Goal: Use online tool/utility: Utilize a website feature to perform a specific function

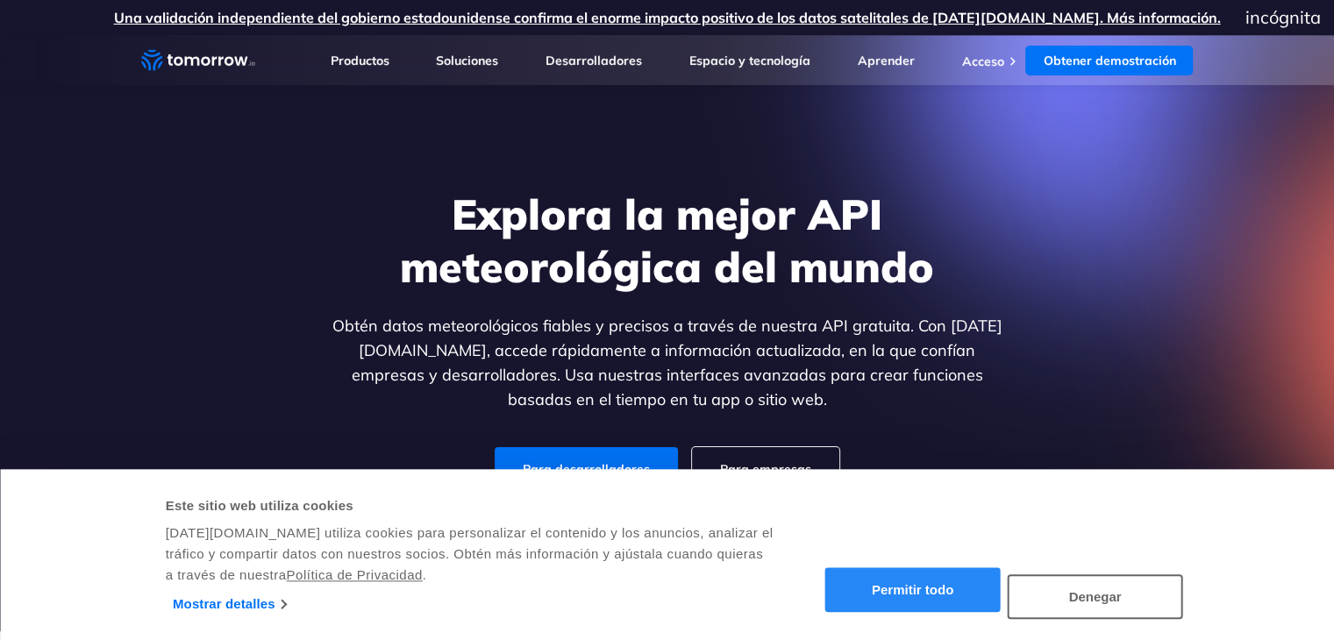
click at [909, 585] on font "Permitir todo" at bounding box center [913, 590] width 82 height 15
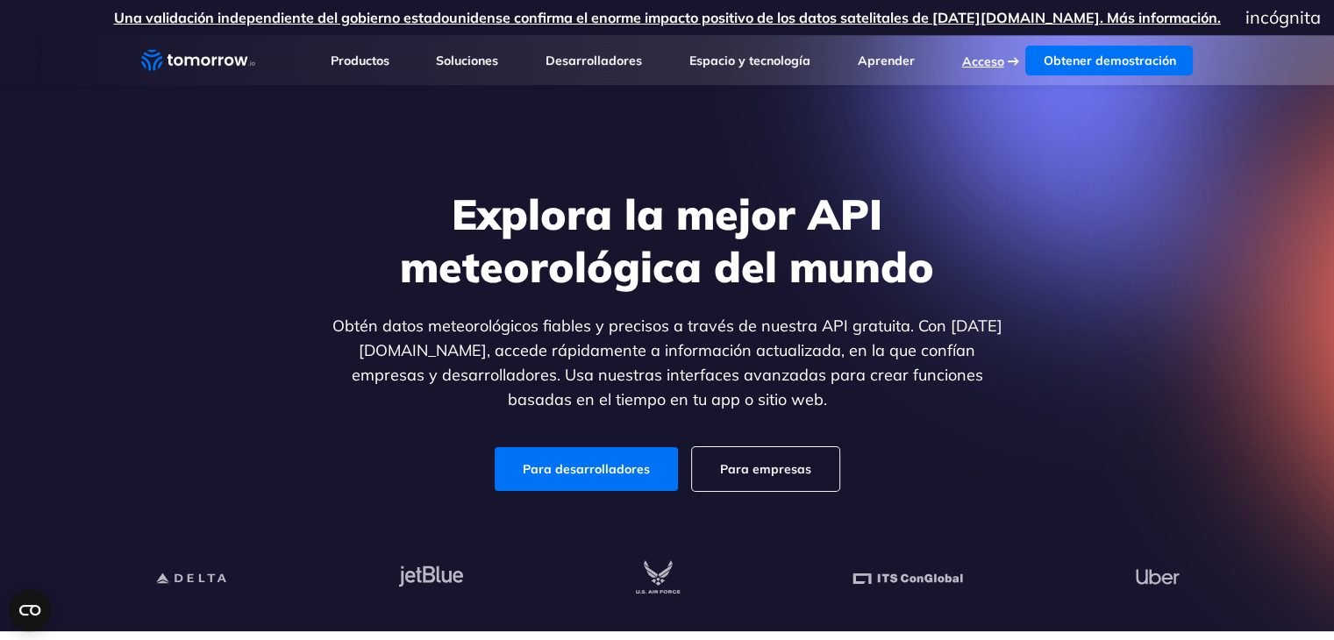
click at [985, 56] on font "Acceso" at bounding box center [982, 62] width 42 height 16
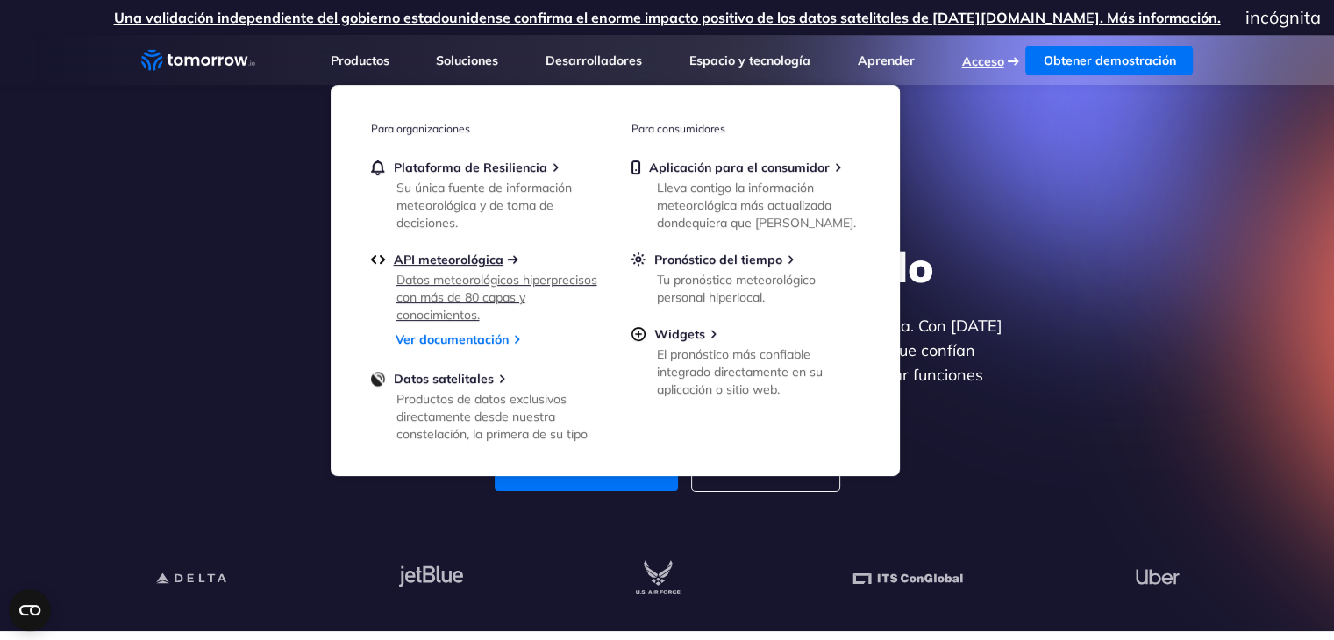
click at [461, 264] on font "API meteorológica" at bounding box center [449, 260] width 110 height 16
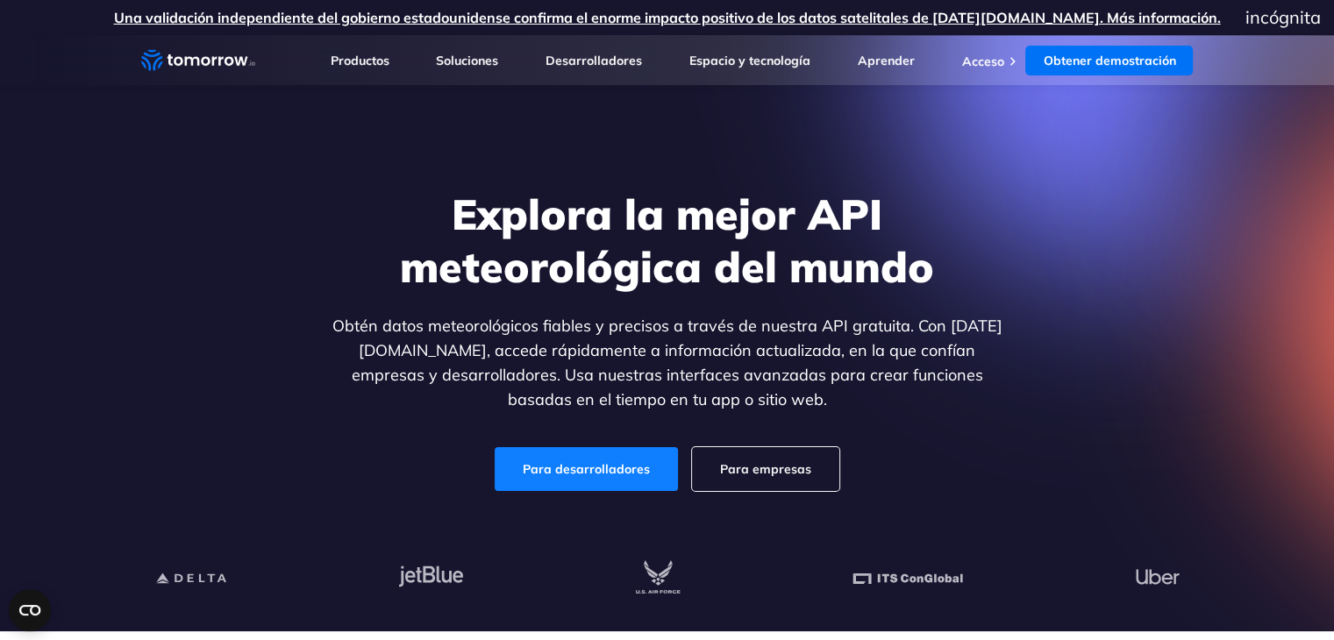
click at [582, 471] on font "Para desarrolladores" at bounding box center [586, 469] width 127 height 16
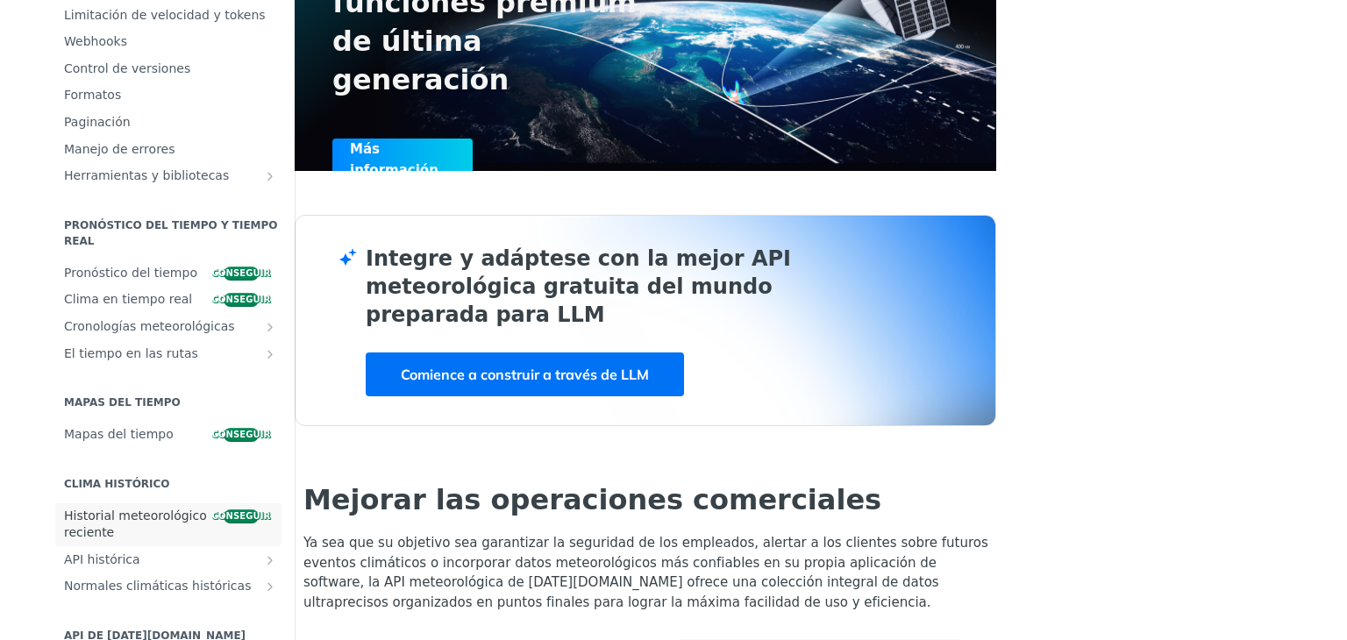
scroll to position [263, 0]
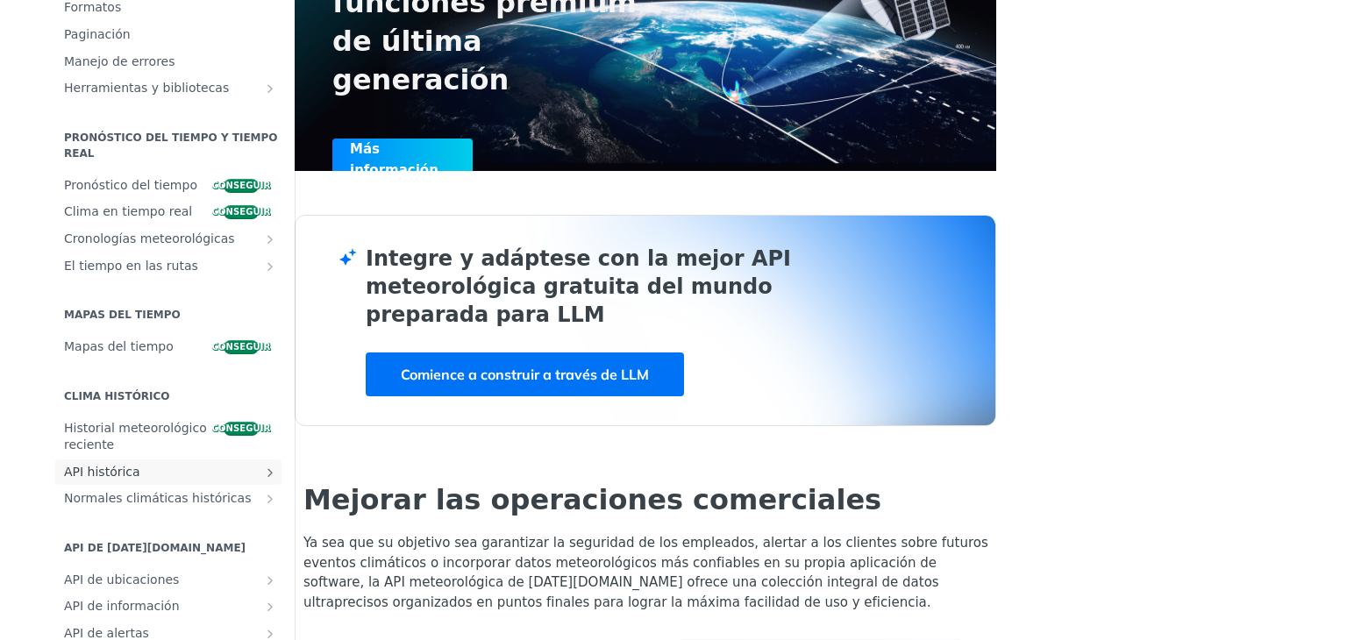
click at [140, 468] on span "API histórica" at bounding box center [161, 473] width 195 height 18
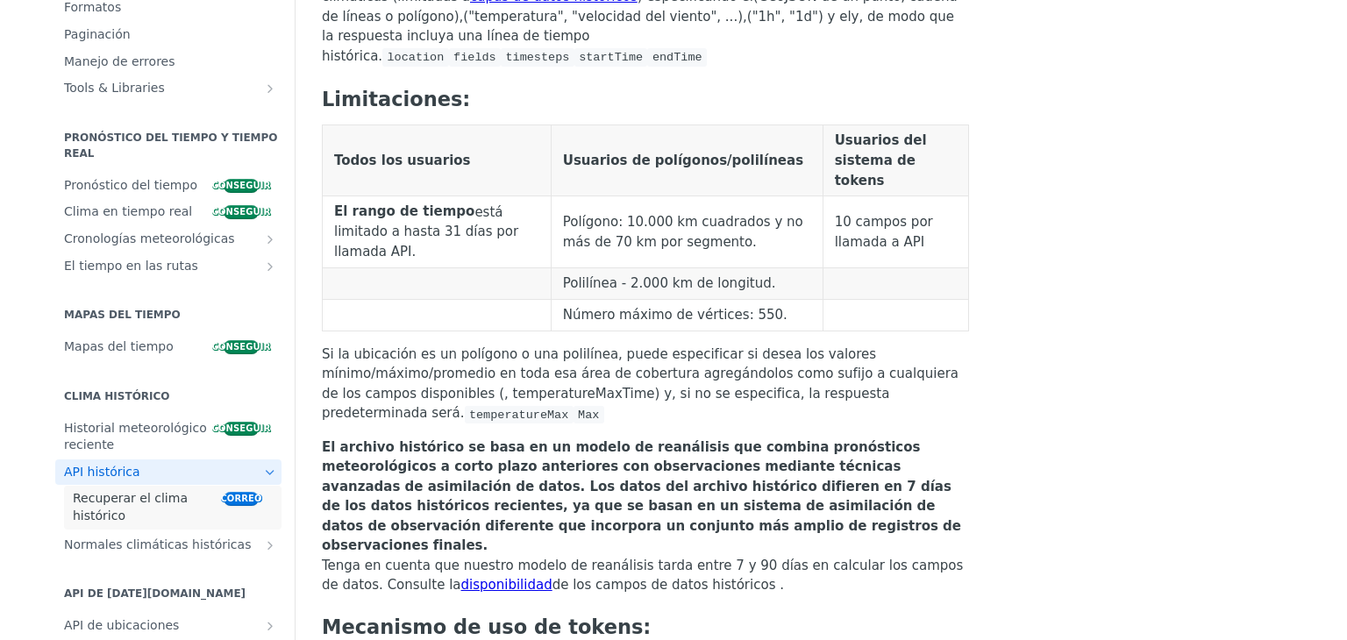
click at [154, 509] on span "Recuperar el clima histórico" at bounding box center [146, 507] width 146 height 34
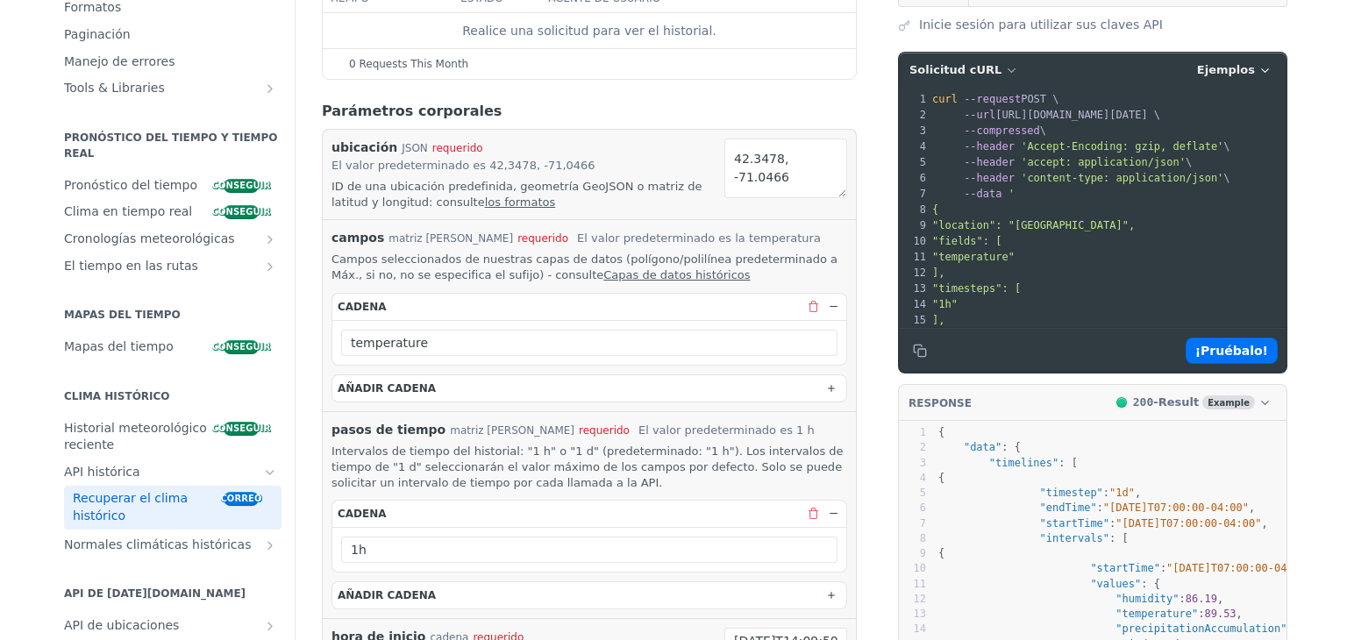
scroll to position [175, 0]
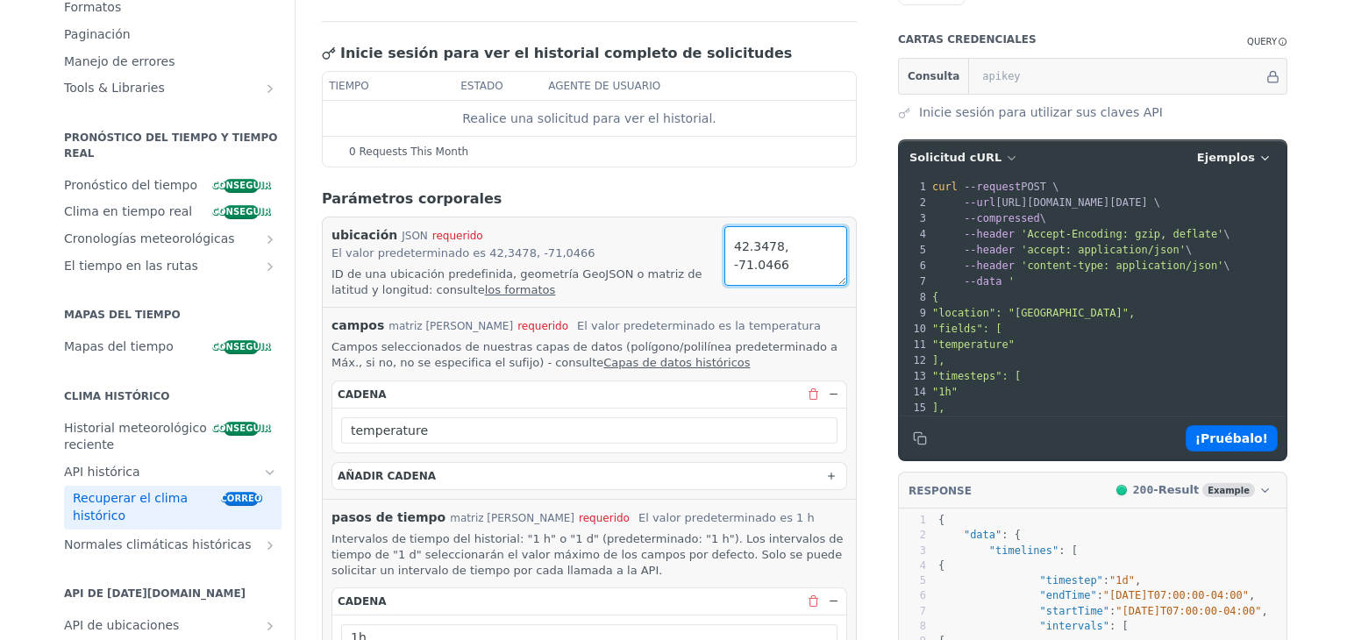
click at [782, 264] on textarea "42.3478, -71.0466" at bounding box center [786, 256] width 123 height 60
click at [774, 239] on textarea "42.3478, -71.0466" at bounding box center [786, 256] width 123 height 60
paste textarea "-17.884455520790773, -63.27211410001358"
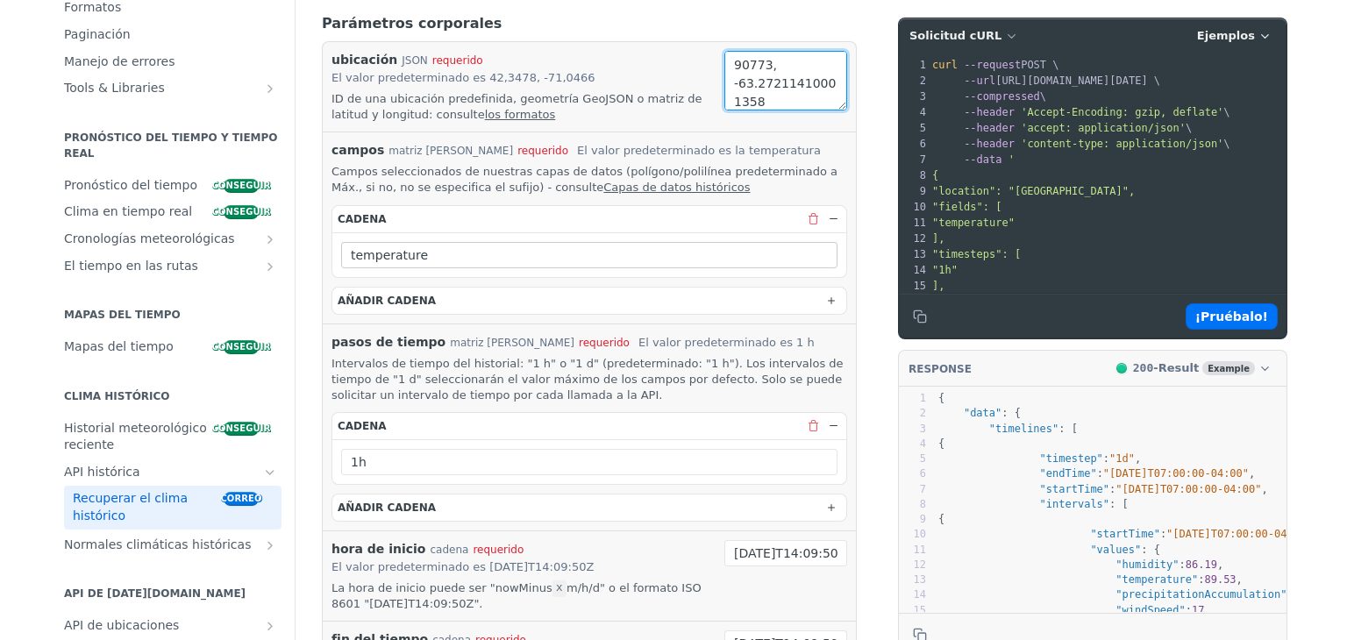
scroll to position [439, 0]
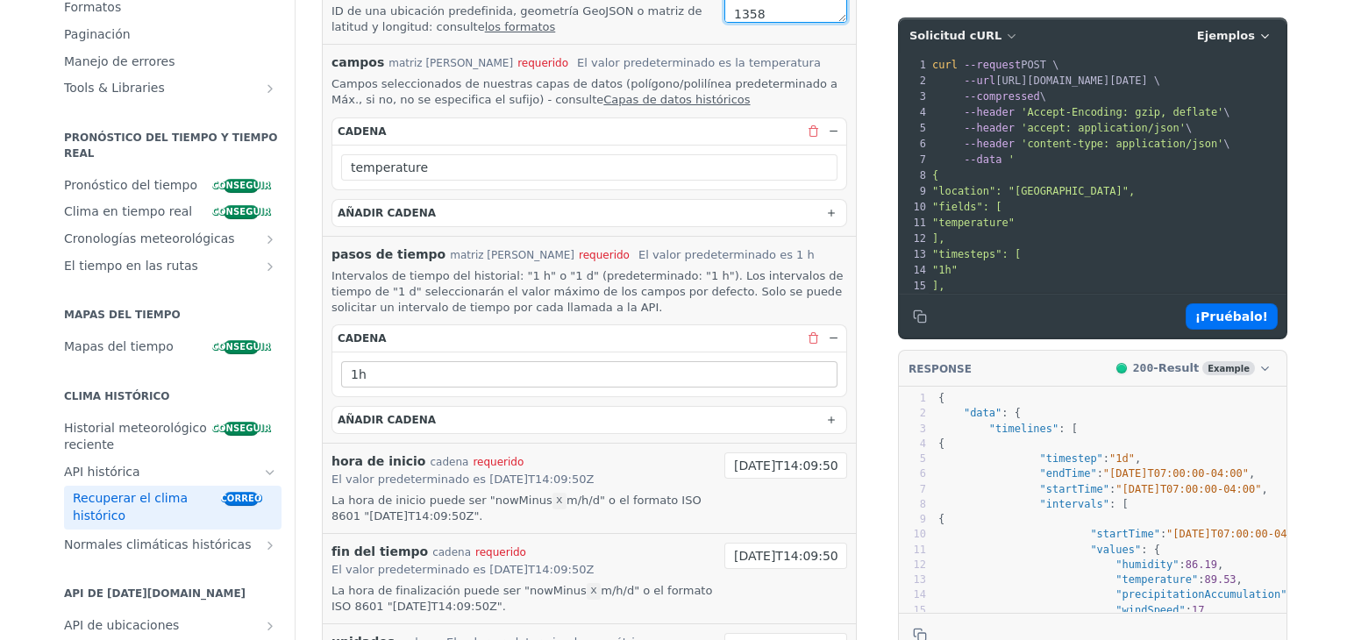
type textarea "-17.884455520790773, -63.27211410001358"
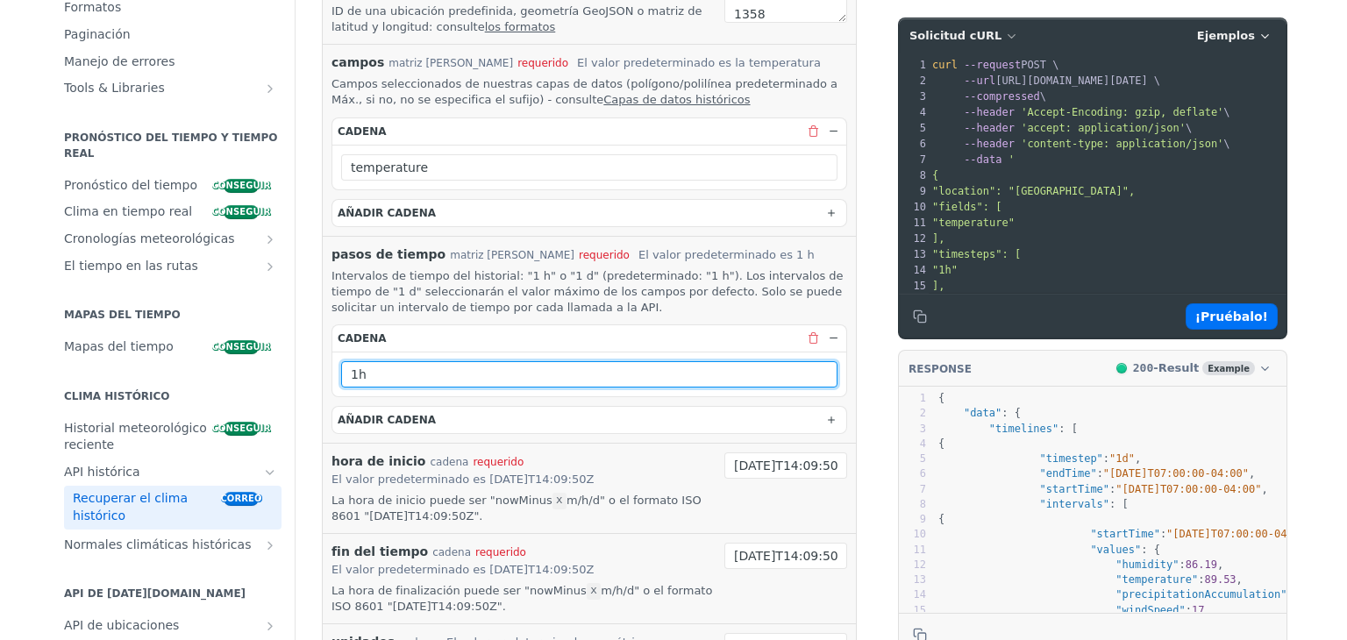
click at [607, 375] on input "1h" at bounding box center [589, 374] width 496 height 26
click at [604, 376] on input "1h" at bounding box center [589, 374] width 496 height 26
click at [375, 361] on input "1h" at bounding box center [589, 374] width 496 height 26
click at [381, 369] on input "1h" at bounding box center [589, 374] width 496 height 26
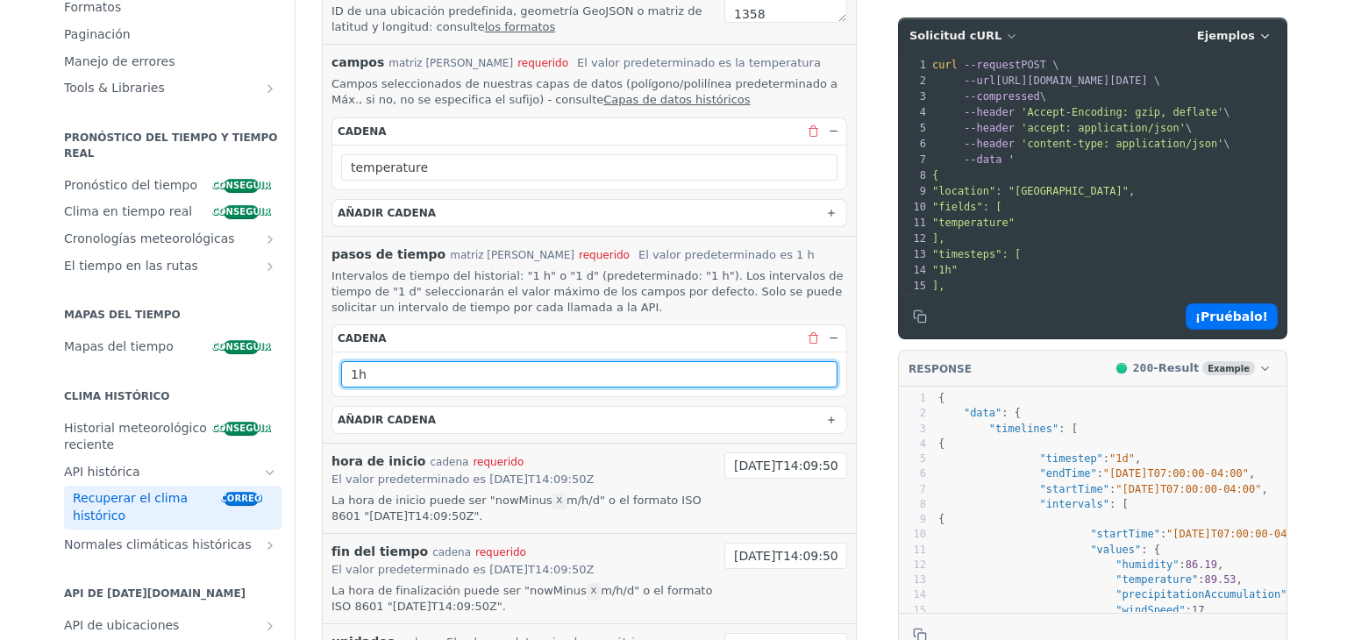
click at [381, 369] on input "1h" at bounding box center [589, 374] width 496 height 26
click at [389, 369] on input "1h" at bounding box center [589, 374] width 496 height 26
click at [390, 369] on input "1h" at bounding box center [589, 374] width 496 height 26
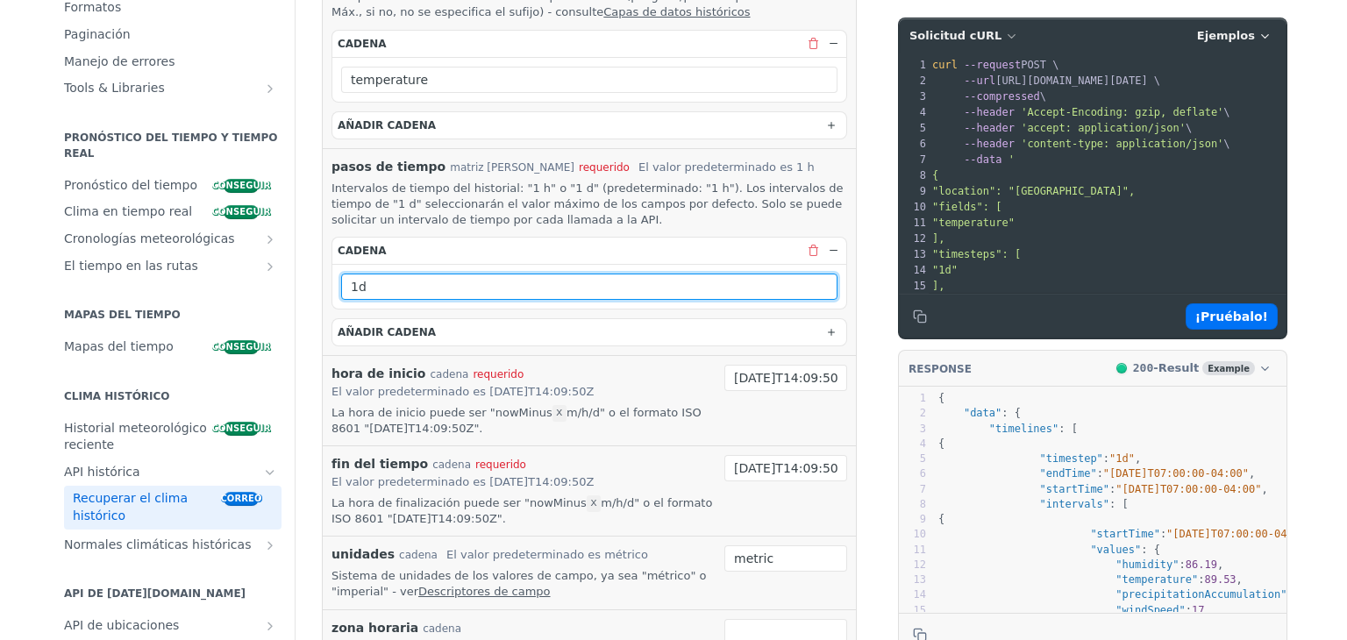
scroll to position [614, 0]
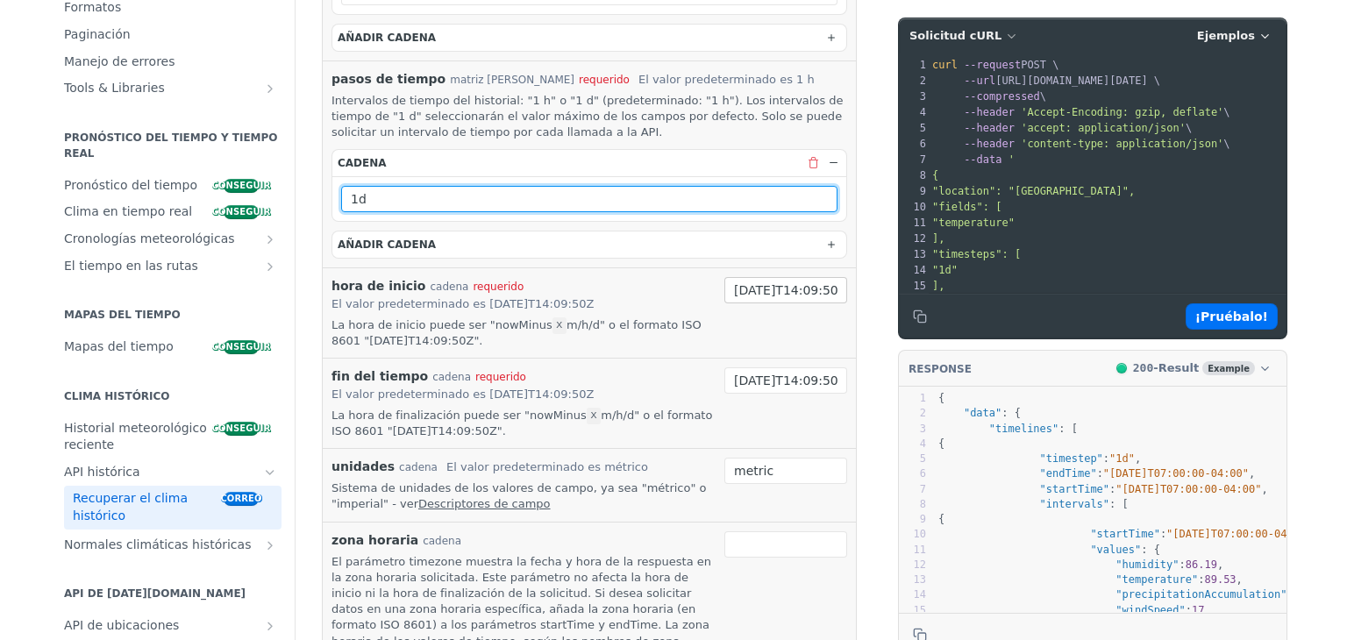
type input "1d"
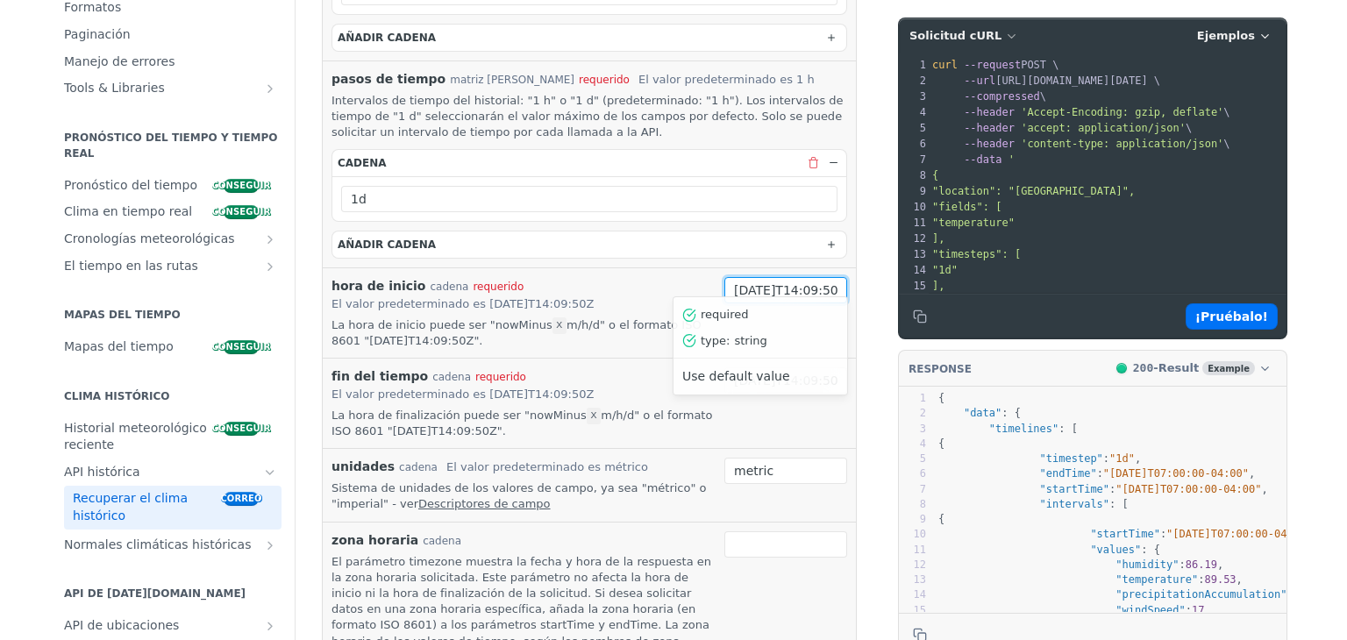
click at [733, 277] on input "2019-03-20T14:09:50Z" at bounding box center [786, 290] width 123 height 26
click at [731, 378] on font "Usar valor predeterminado" at bounding box center [764, 376] width 165 height 14
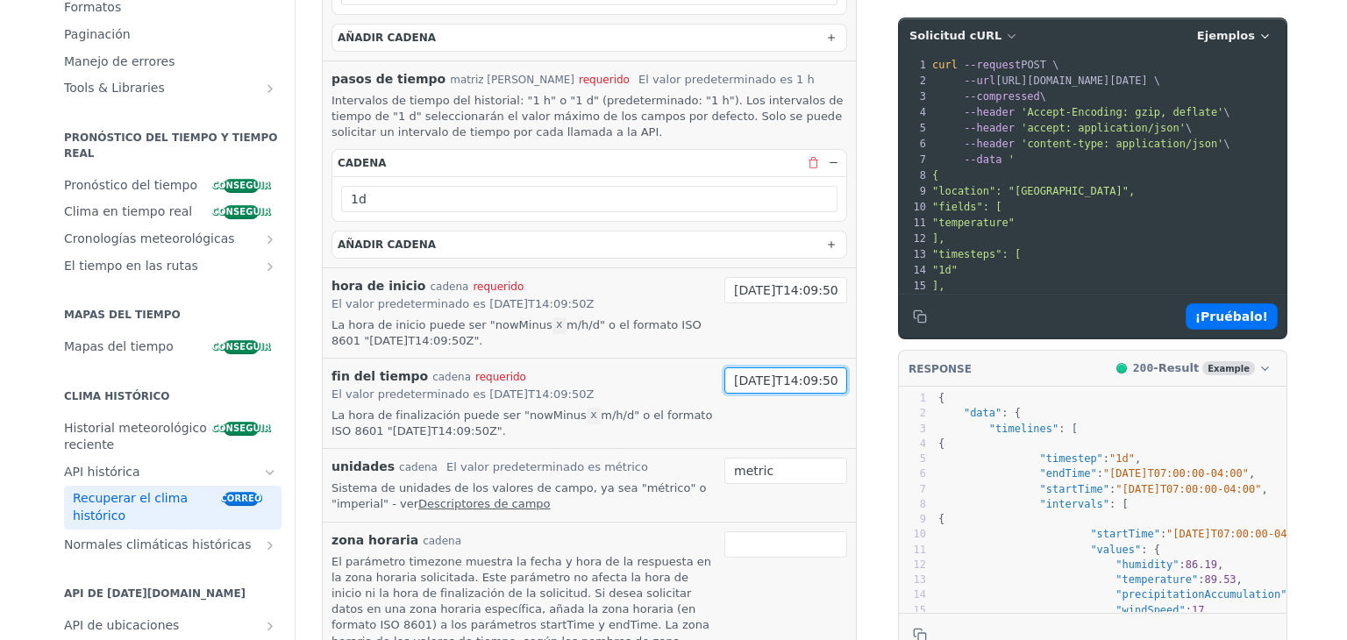
click at [755, 376] on input "2019-03-28T14:09:50Z" at bounding box center [786, 381] width 123 height 26
click at [753, 470] on font "Usar valor predeterminado" at bounding box center [764, 468] width 165 height 14
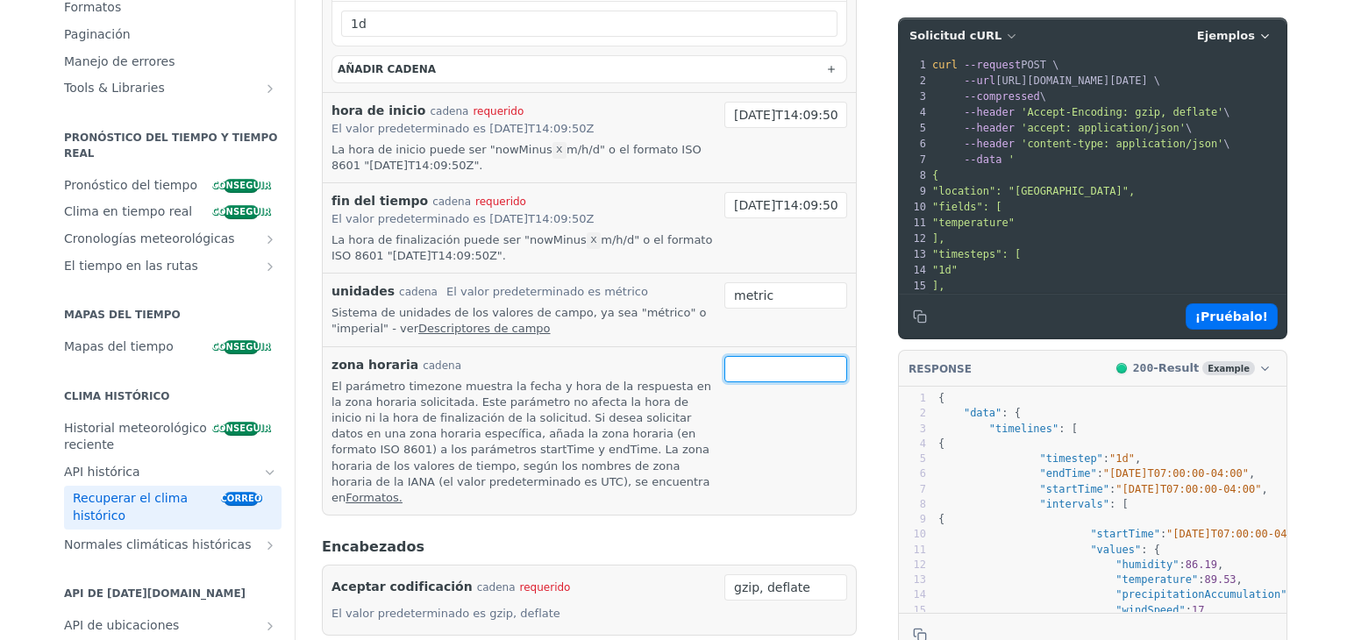
click at [757, 362] on input "zona horaria" at bounding box center [786, 369] width 123 height 26
click at [742, 359] on input "zona horaria" at bounding box center [786, 369] width 123 height 26
type input "T"
type input "UTC"
click at [789, 482] on div "zona horaria cadena El parámetro timezone muestra la fecha y hora de la respues…" at bounding box center [589, 430] width 533 height 169
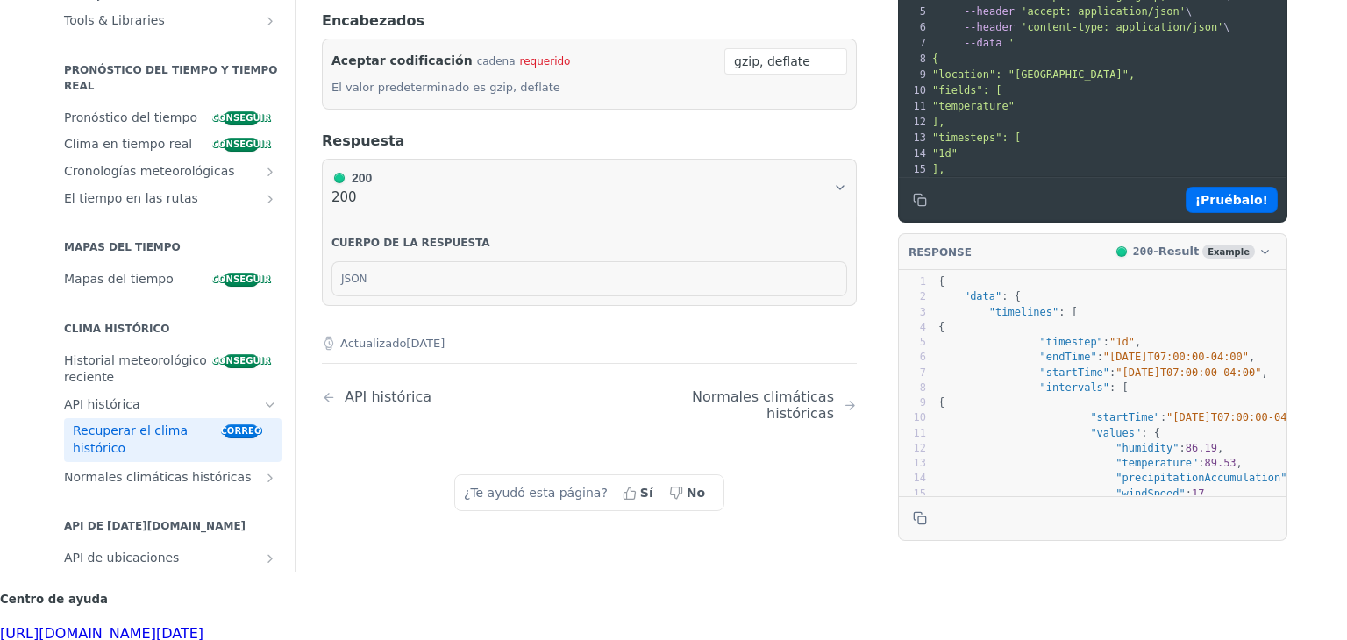
scroll to position [965, 0]
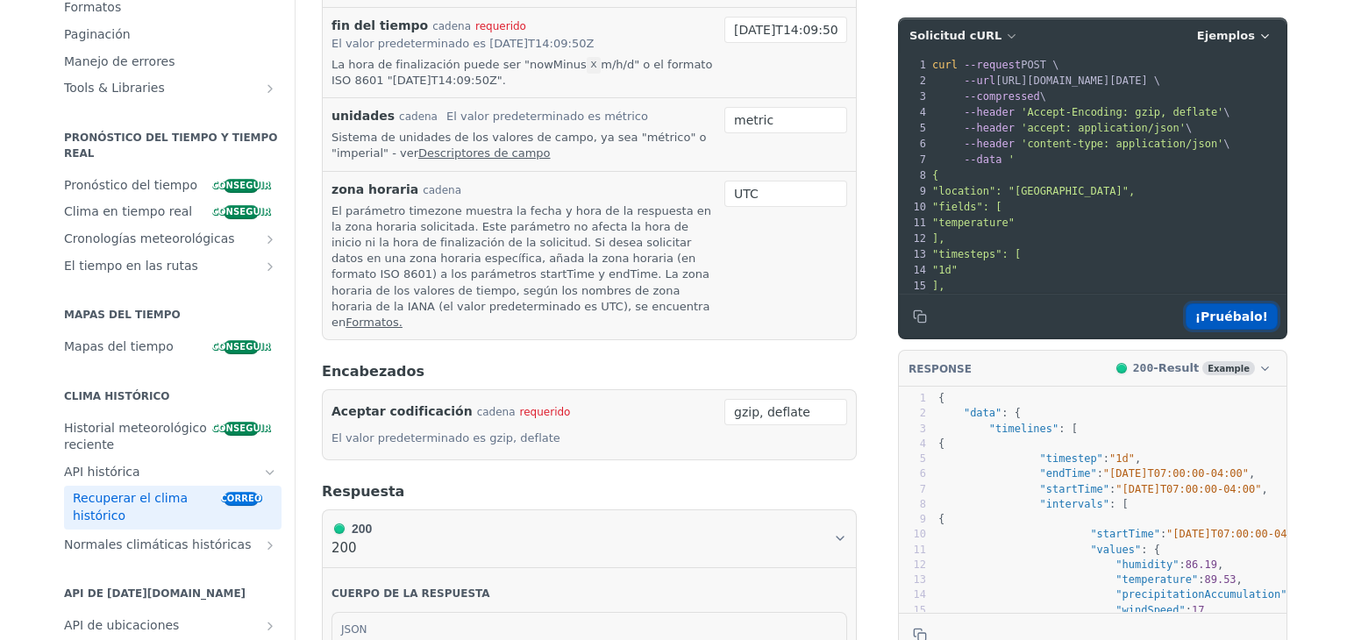
click at [1234, 312] on font "¡Pruébalo!" at bounding box center [1232, 317] width 73 height 14
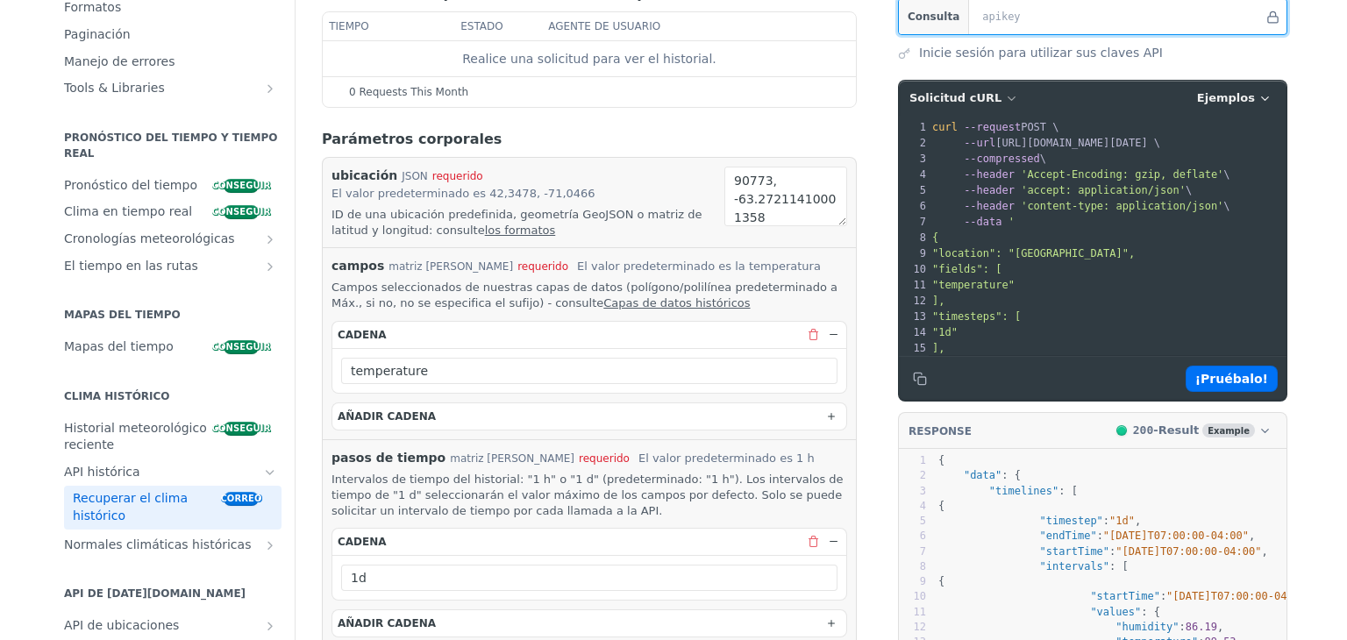
scroll to position [0, 0]
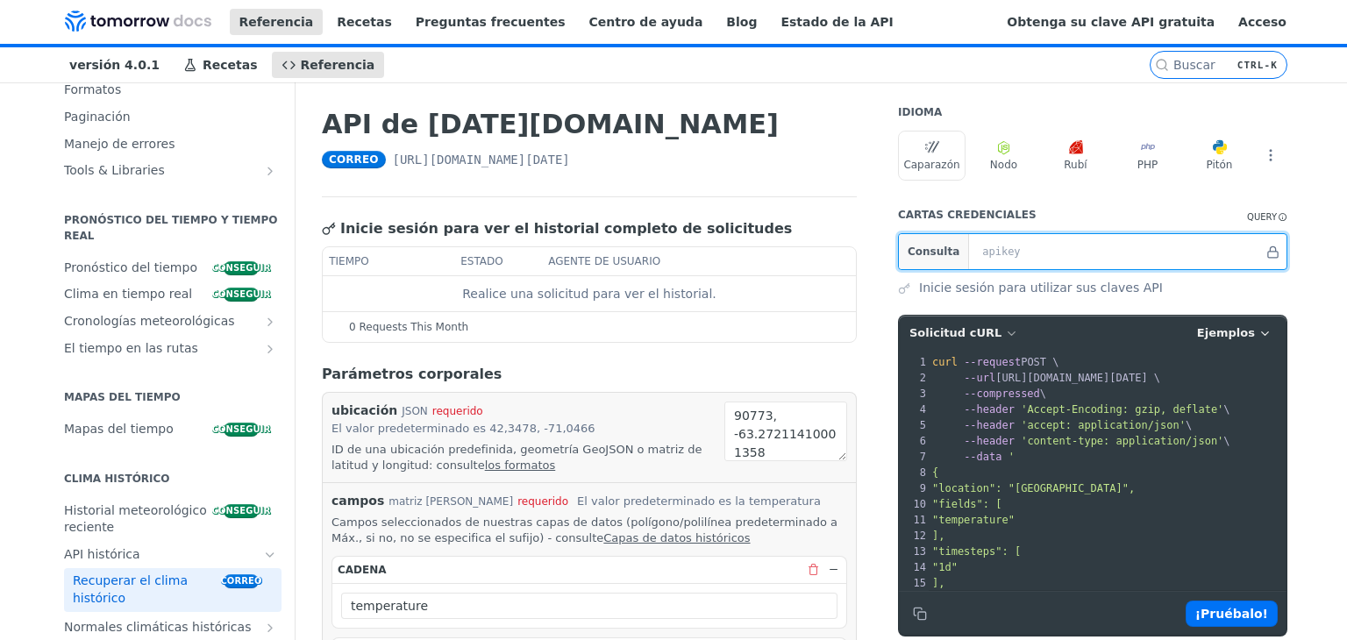
click at [1126, 264] on input "text" at bounding box center [1119, 251] width 290 height 35
click at [1104, 250] on input "text" at bounding box center [1119, 251] width 290 height 35
click at [953, 292] on font "Inicie sesión para utilizar sus claves API" at bounding box center [1041, 288] width 244 height 14
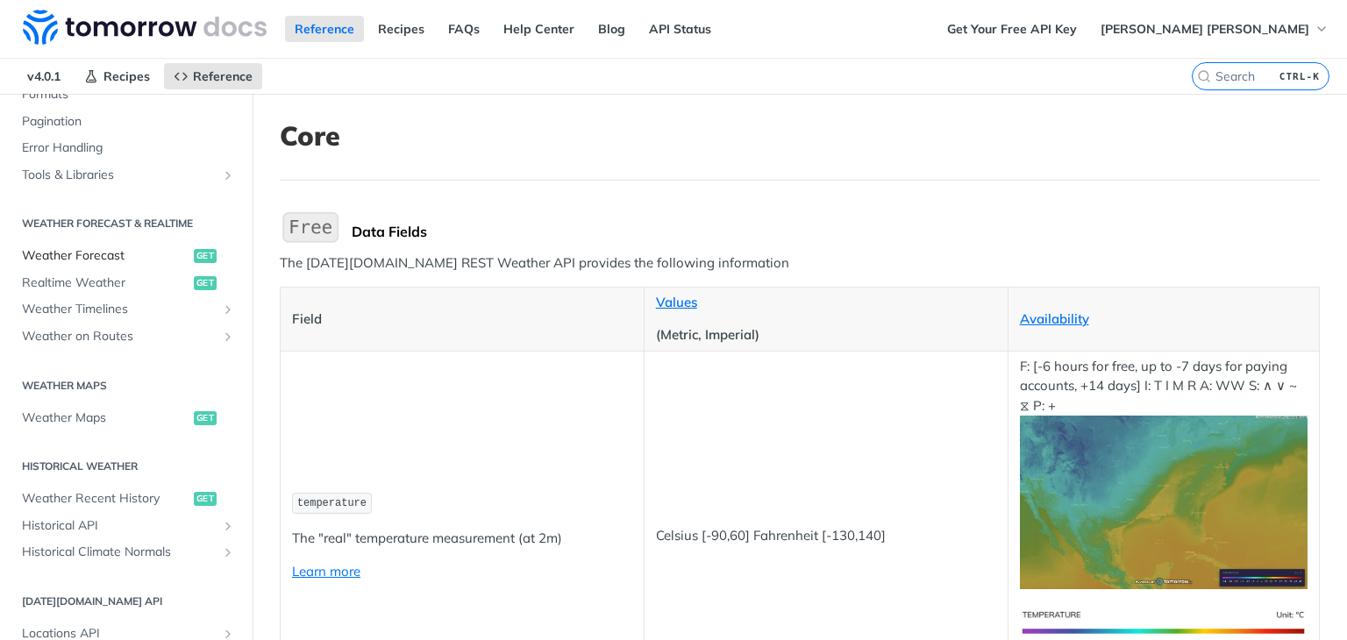
scroll to position [789, 0]
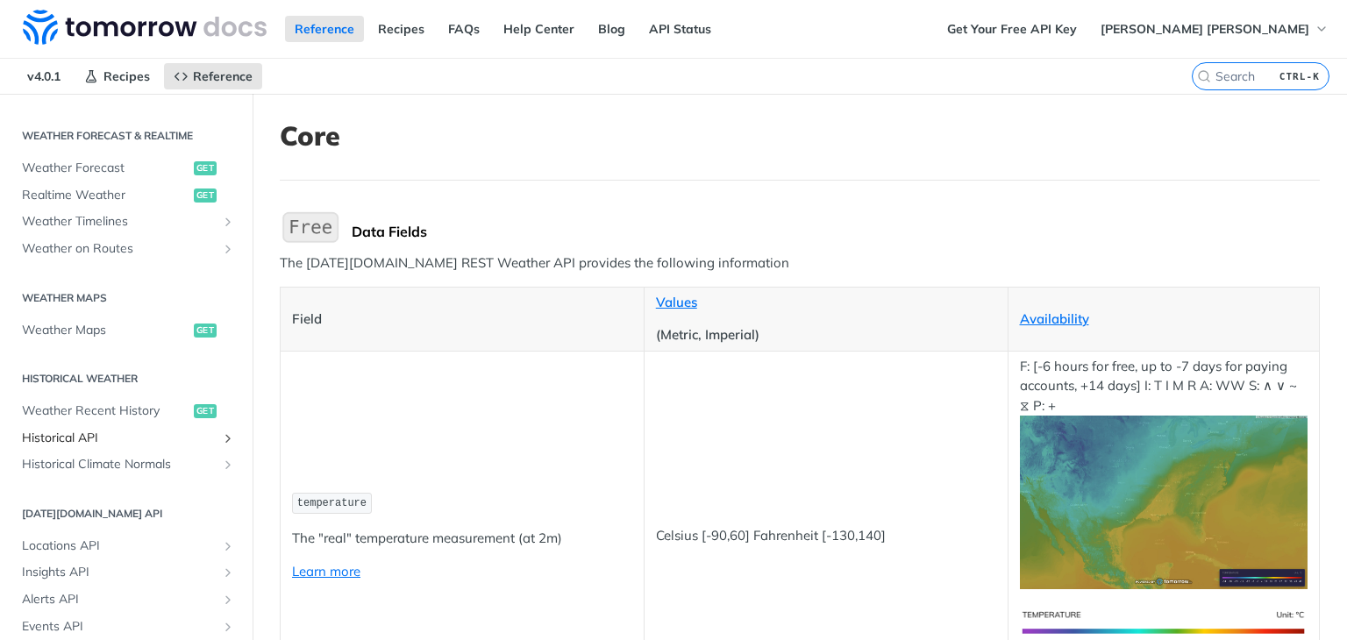
click at [116, 440] on span "Historical API" at bounding box center [119, 439] width 195 height 18
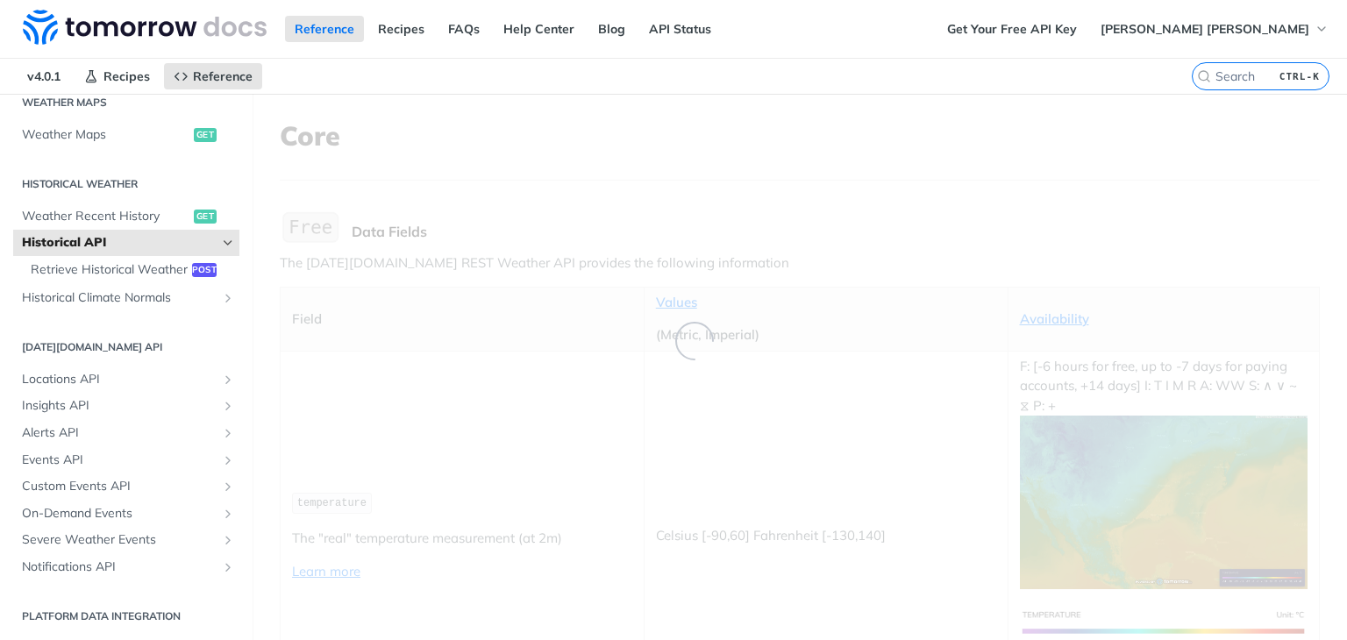
scroll to position [358, 0]
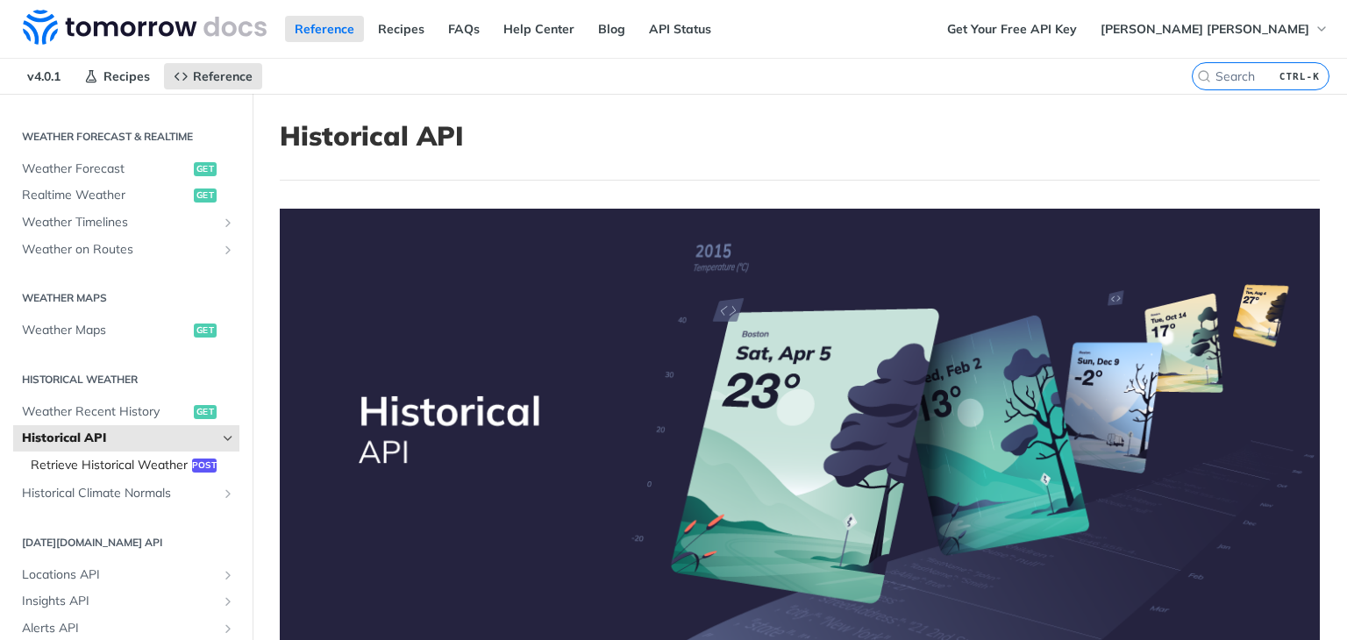
click at [82, 467] on span "Retrieve Historical Weather" at bounding box center [109, 466] width 157 height 18
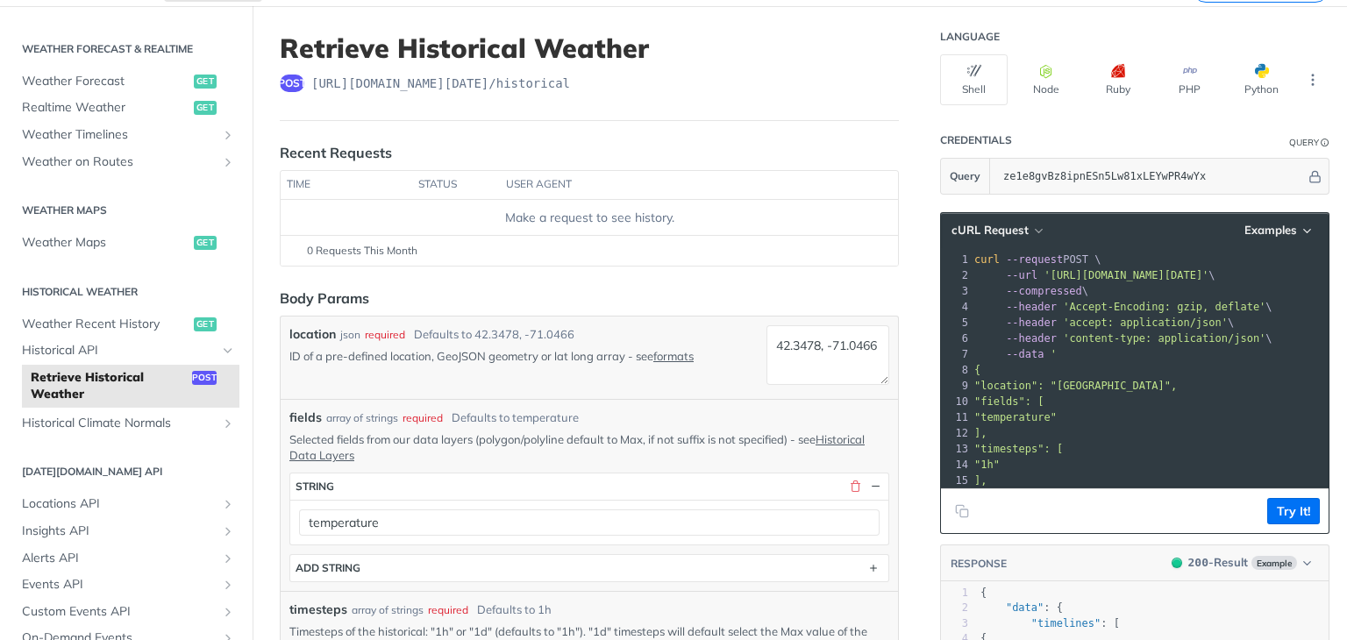
scroll to position [175, 0]
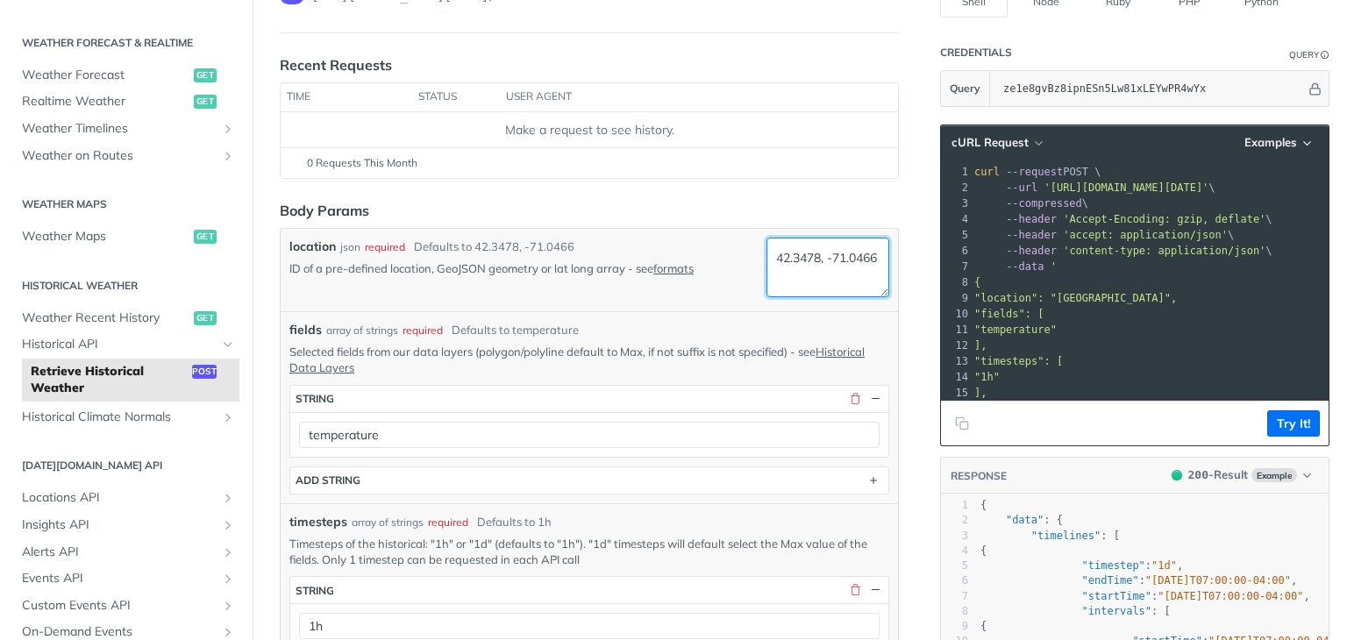
click at [815, 272] on textarea "42.3478, -71.0466" at bounding box center [828, 268] width 123 height 60
click at [818, 274] on textarea "42.3478, -71.0466" at bounding box center [828, 268] width 123 height 60
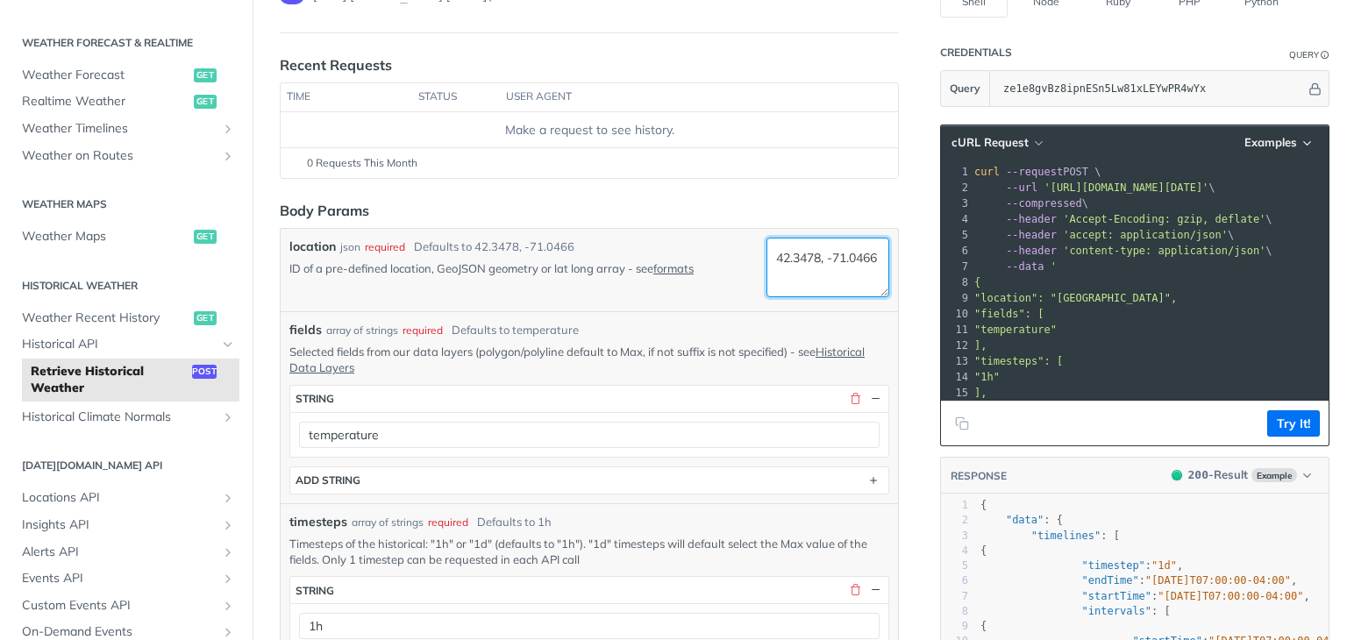
paste textarea "-17.884455520790773, -63.27211410001358"
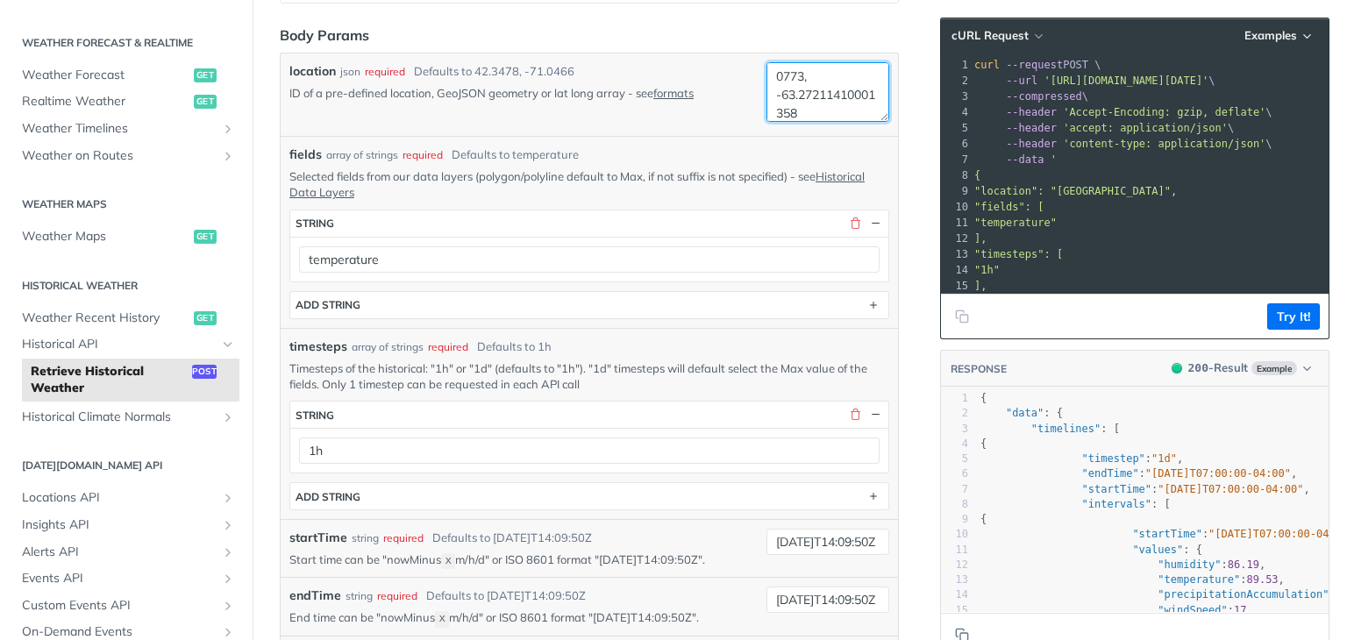
scroll to position [439, 0]
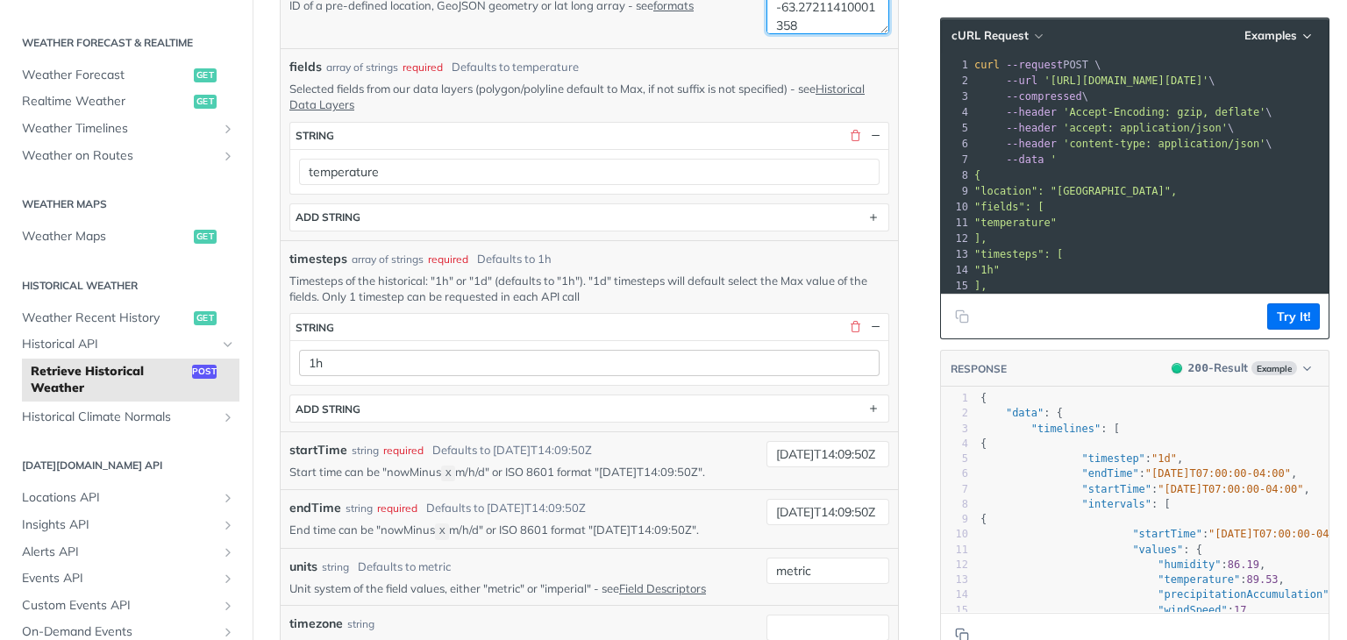
type textarea "-17.884455520790773, -63.27211410001358"
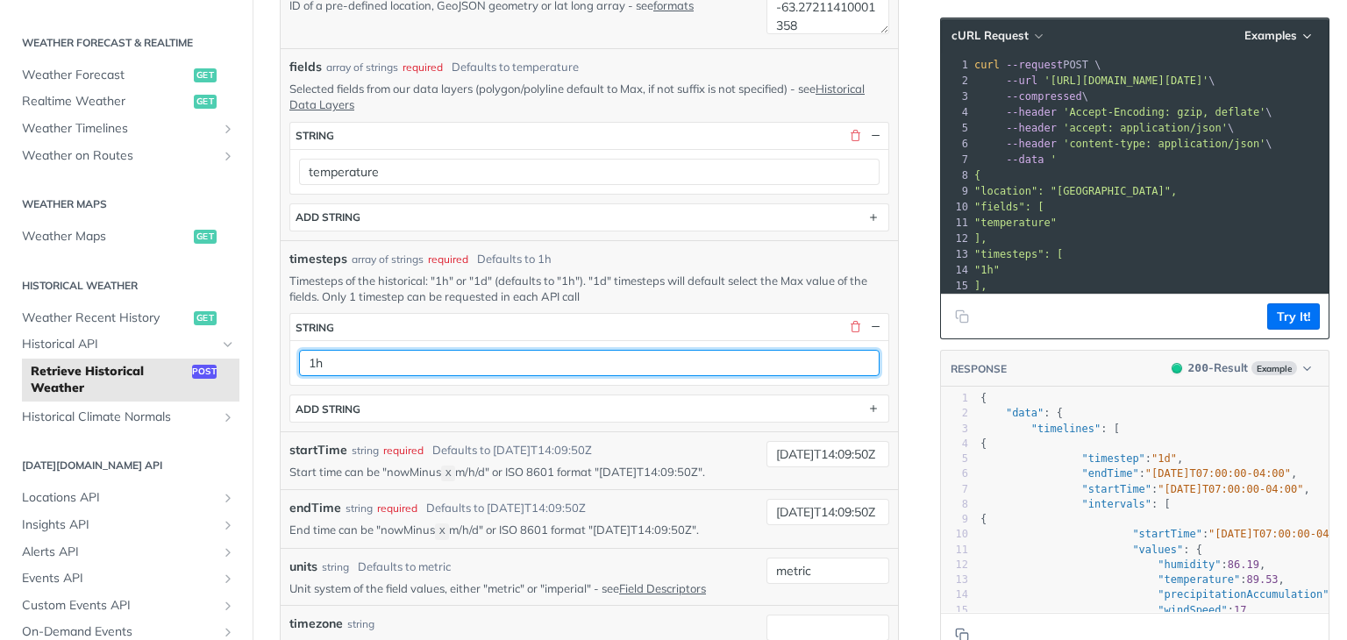
click at [372, 365] on input "1h" at bounding box center [589, 363] width 581 height 26
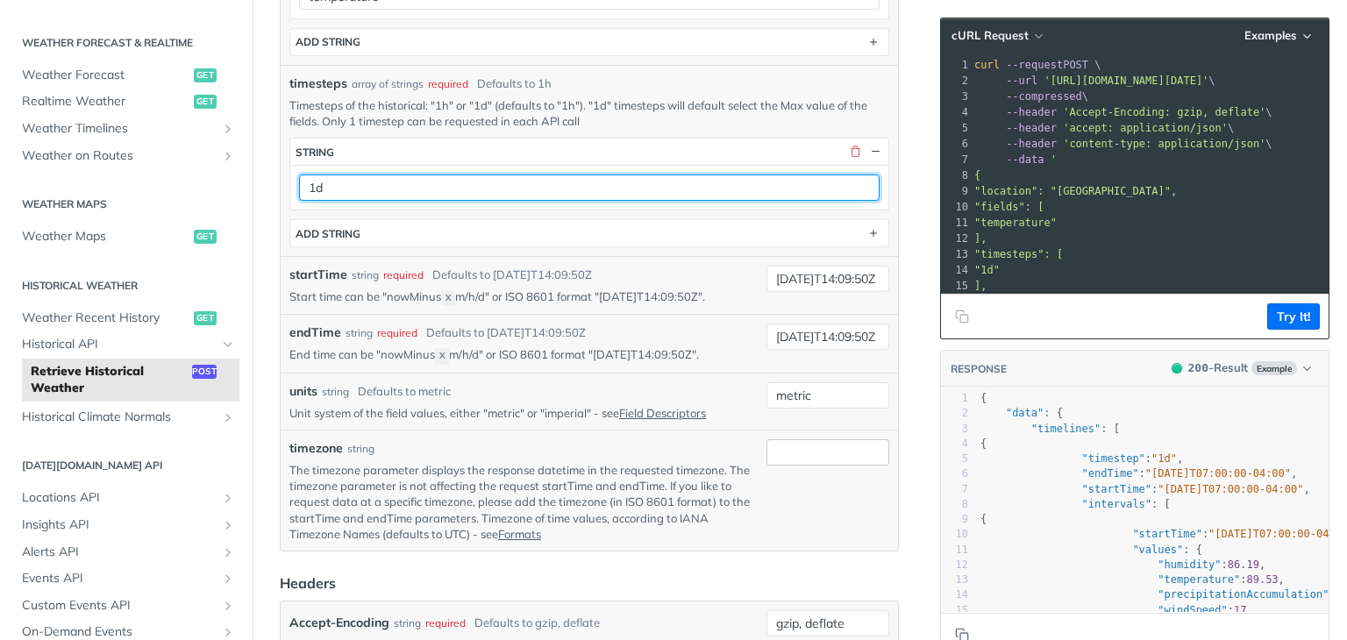
type input "1d"
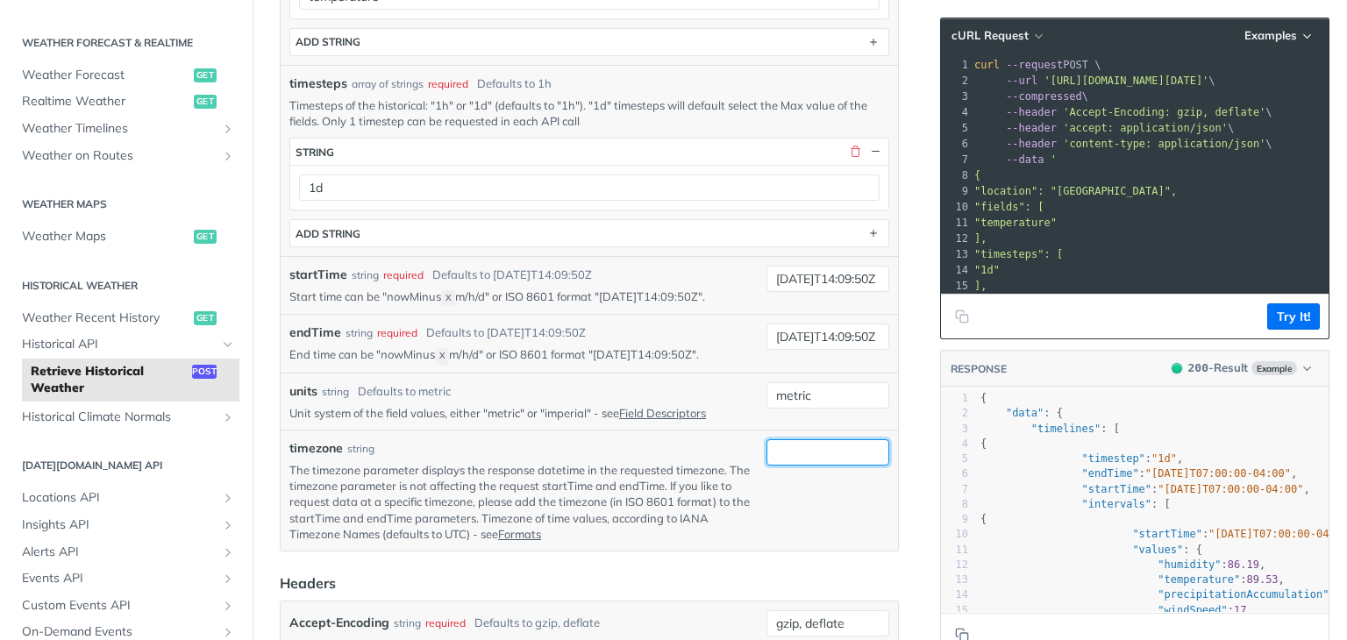
click at [792, 448] on input "timezone" at bounding box center [828, 452] width 123 height 26
click at [795, 530] on div "type : string" at bounding box center [828, 490] width 123 height 103
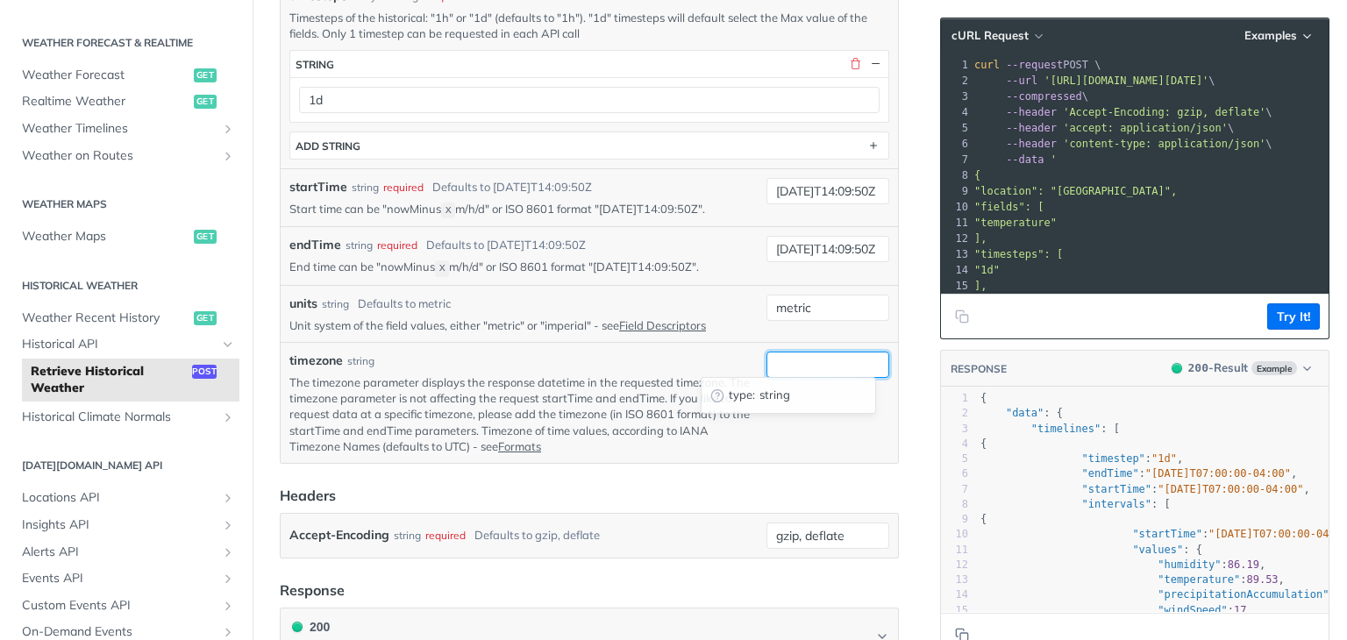
click at [814, 356] on input "timezone" at bounding box center [828, 365] width 123 height 26
type input "UTC"
click at [758, 457] on div "timezone string The timezone parameter displays the response datetime in the re…" at bounding box center [590, 402] width 618 height 121
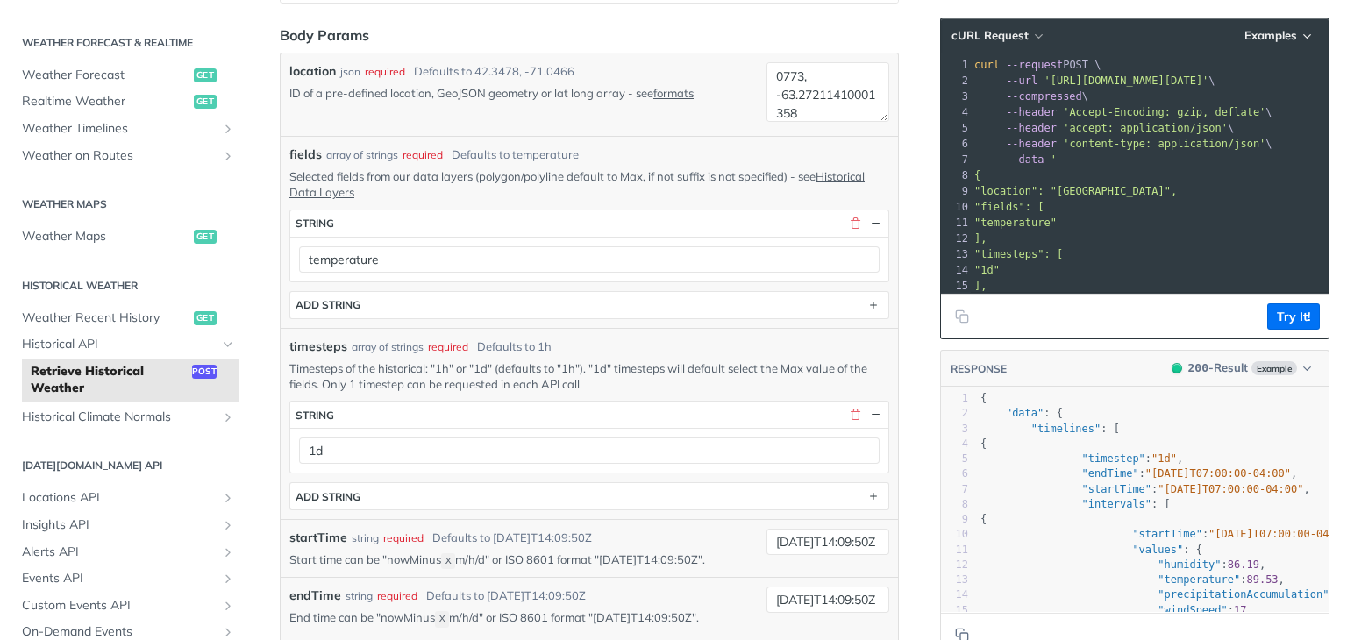
scroll to position [0, 0]
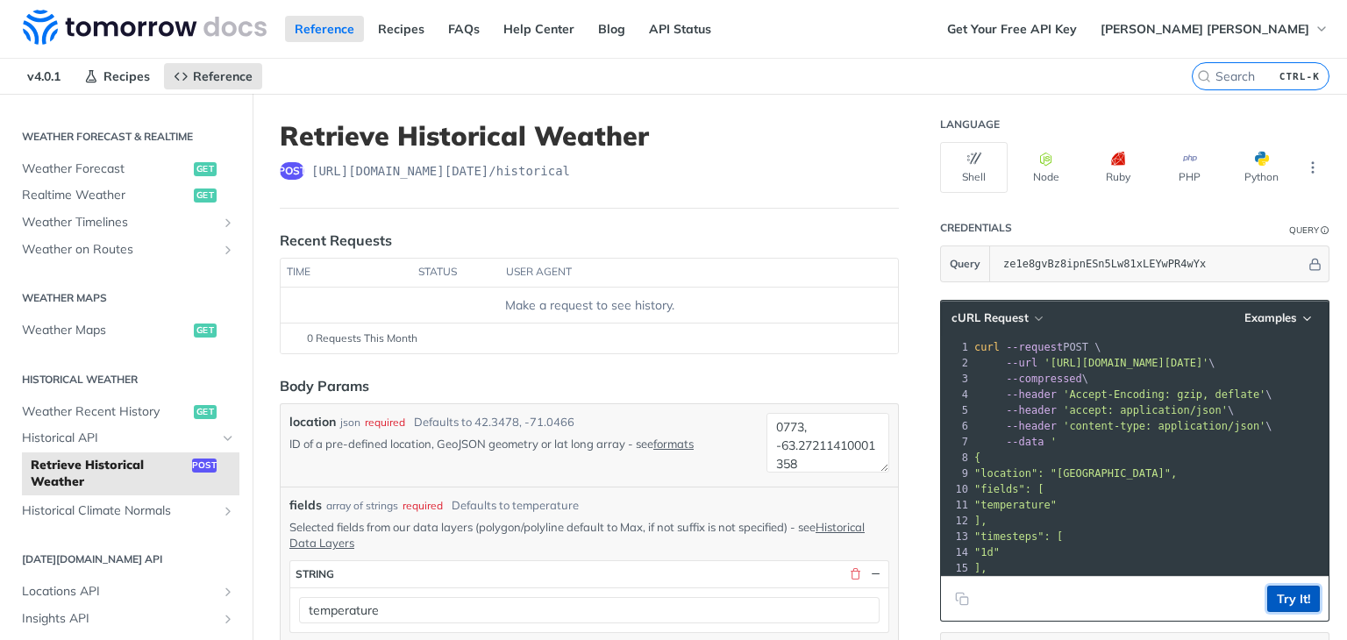
click at [1281, 594] on button "Try It!" at bounding box center [1294, 599] width 53 height 26
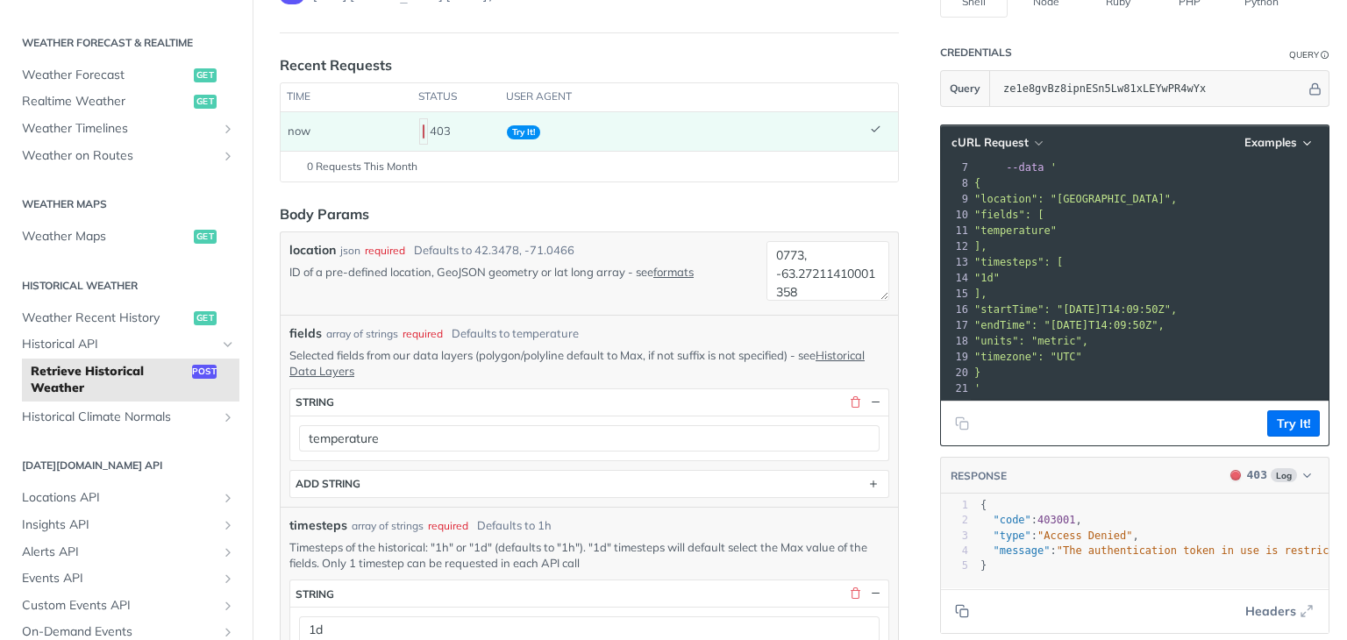
scroll to position [351, 0]
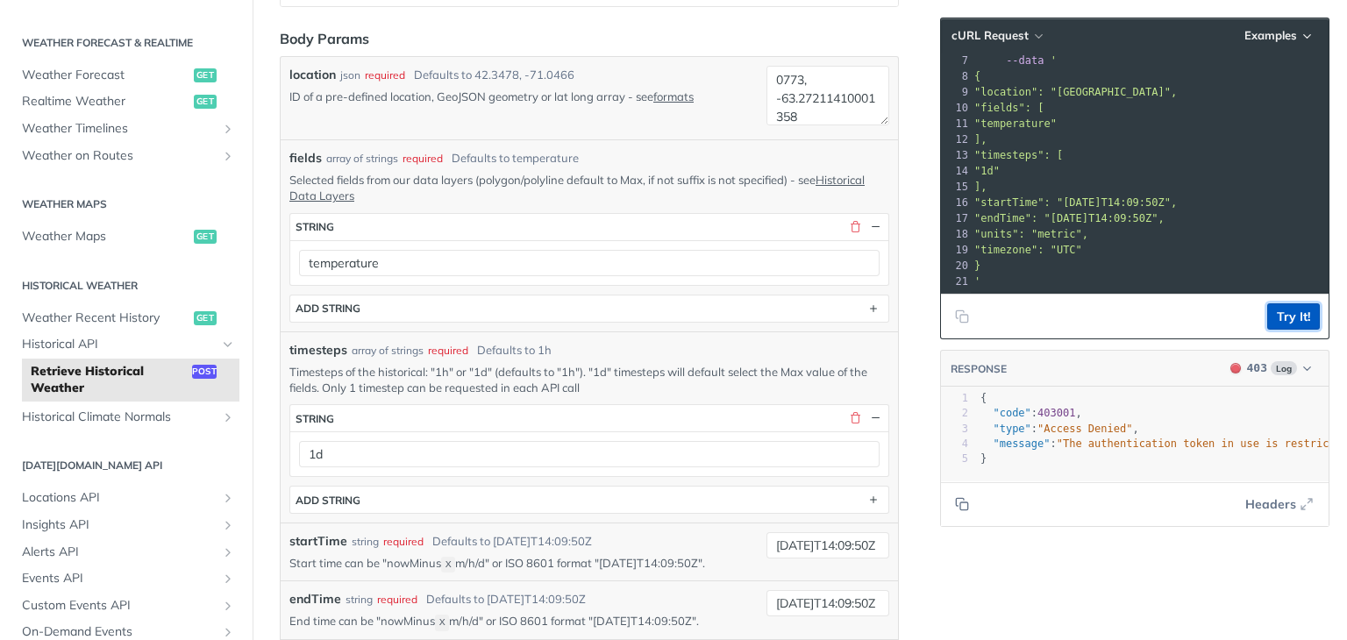
click at [1277, 312] on button "Try It!" at bounding box center [1294, 317] width 53 height 26
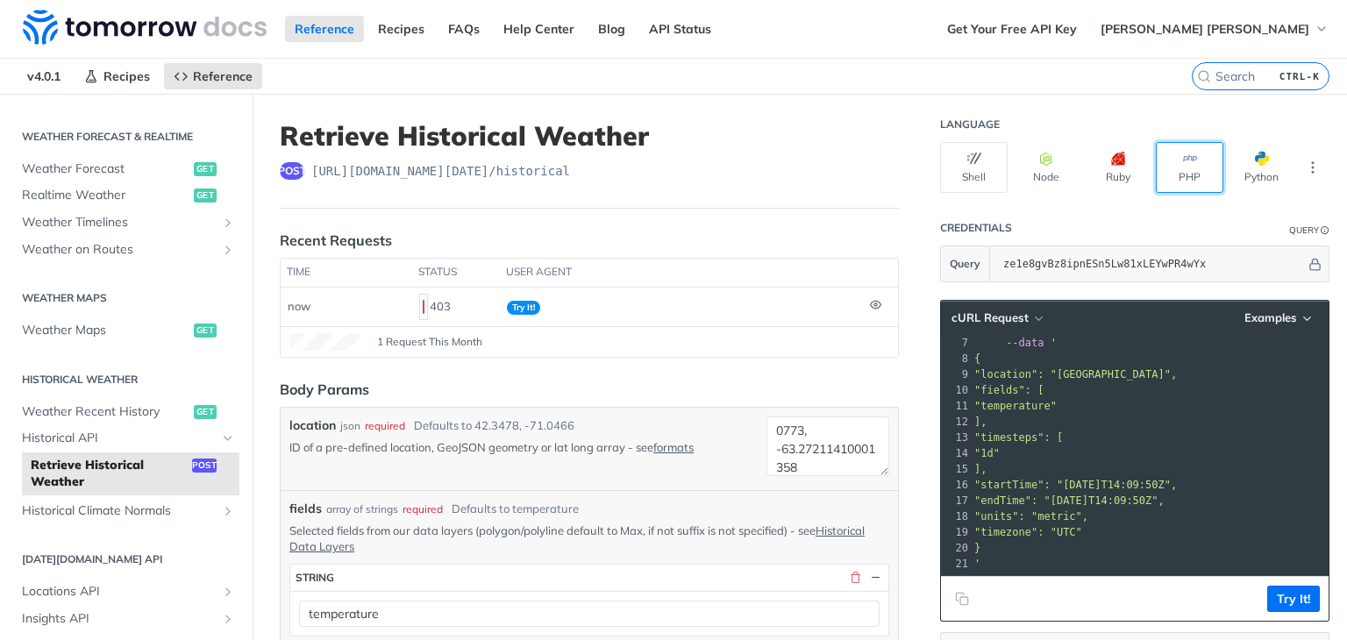
click at [1174, 178] on button "PHP" at bounding box center [1190, 167] width 68 height 51
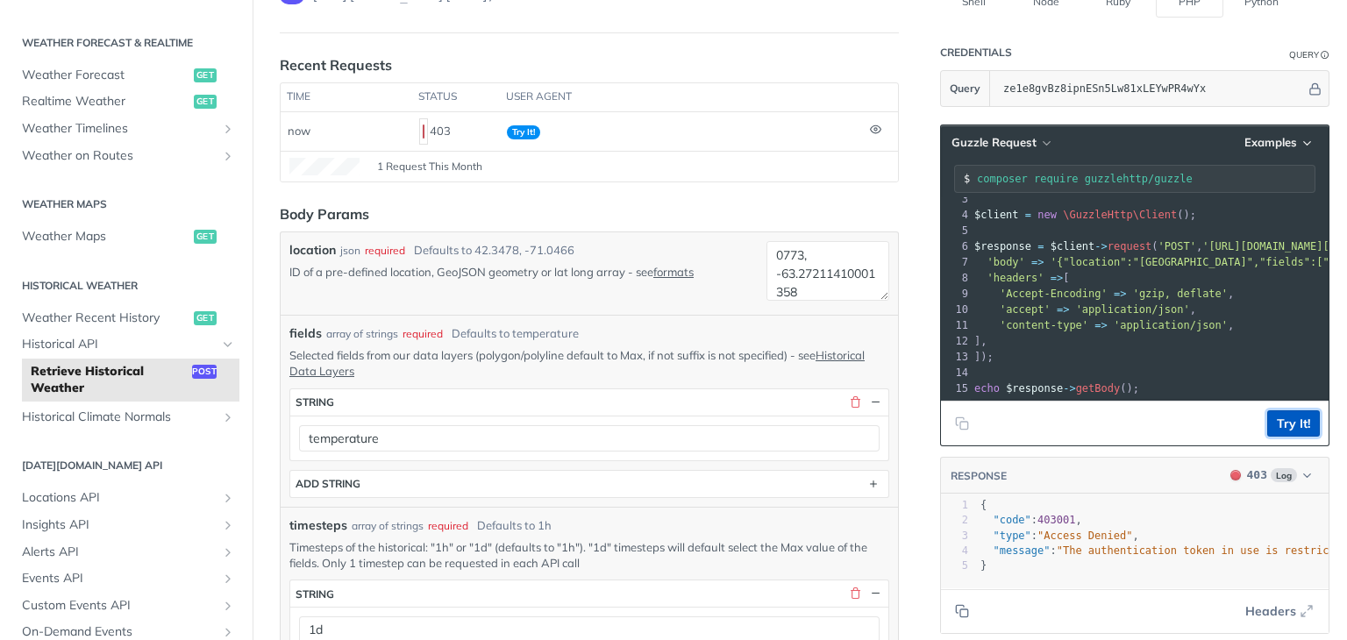
click at [1274, 424] on button "Try It!" at bounding box center [1294, 424] width 53 height 26
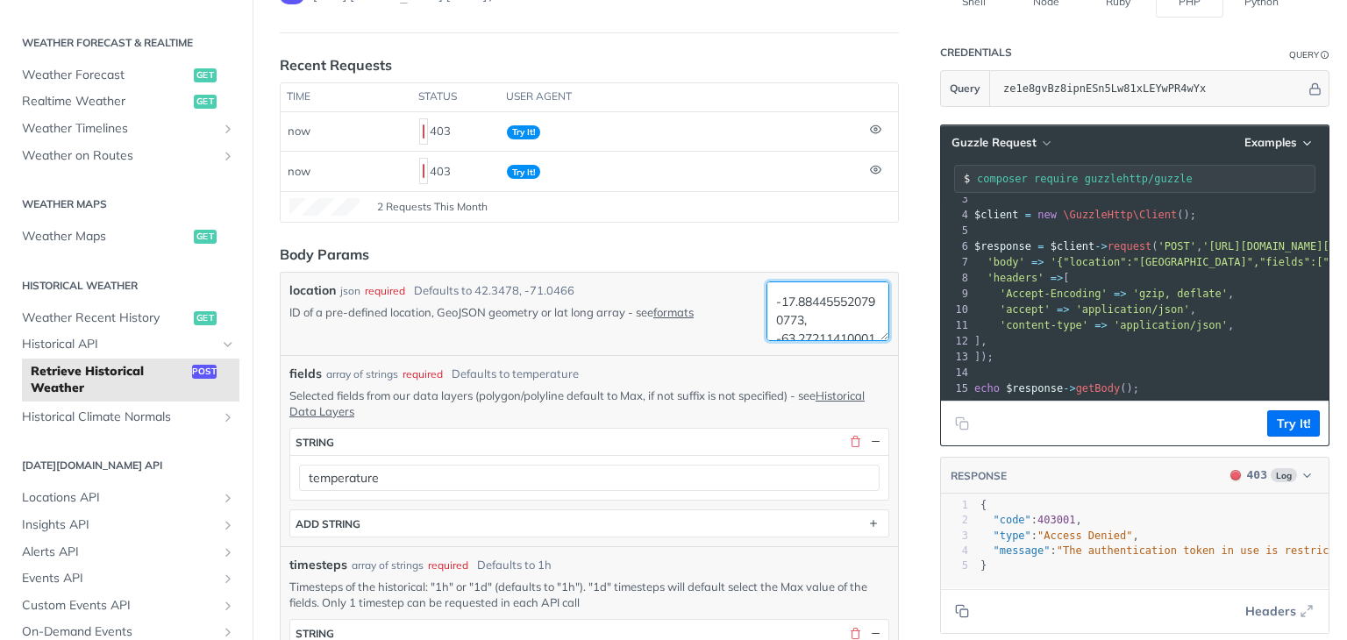
click at [778, 313] on textarea "-17.884455520790773, -63.27211410001358" at bounding box center [828, 312] width 123 height 60
click at [870, 337] on textarea "-17.884455520790773, -63.27211410001358" at bounding box center [828, 312] width 123 height 60
click at [814, 319] on textarea "-17.884455520790773, -63.27211410001358" at bounding box center [828, 312] width 123 height 60
drag, startPoint x: 814, startPoint y: 319, endPoint x: 786, endPoint y: 320, distance: 28.1
click at [786, 320] on textarea "-17.884455520790773, -63.27211410001358" at bounding box center [828, 312] width 123 height 60
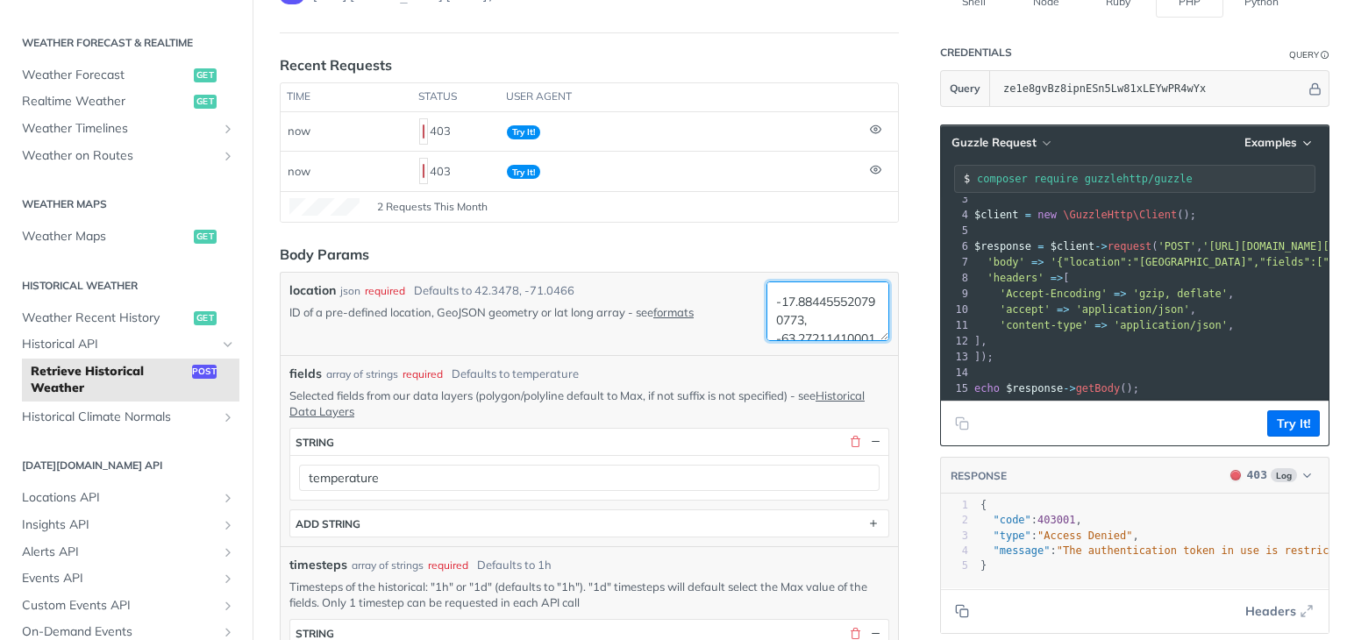
click at [790, 320] on textarea "-17.884455520790773, -63.27211410001358" at bounding box center [828, 312] width 123 height 60
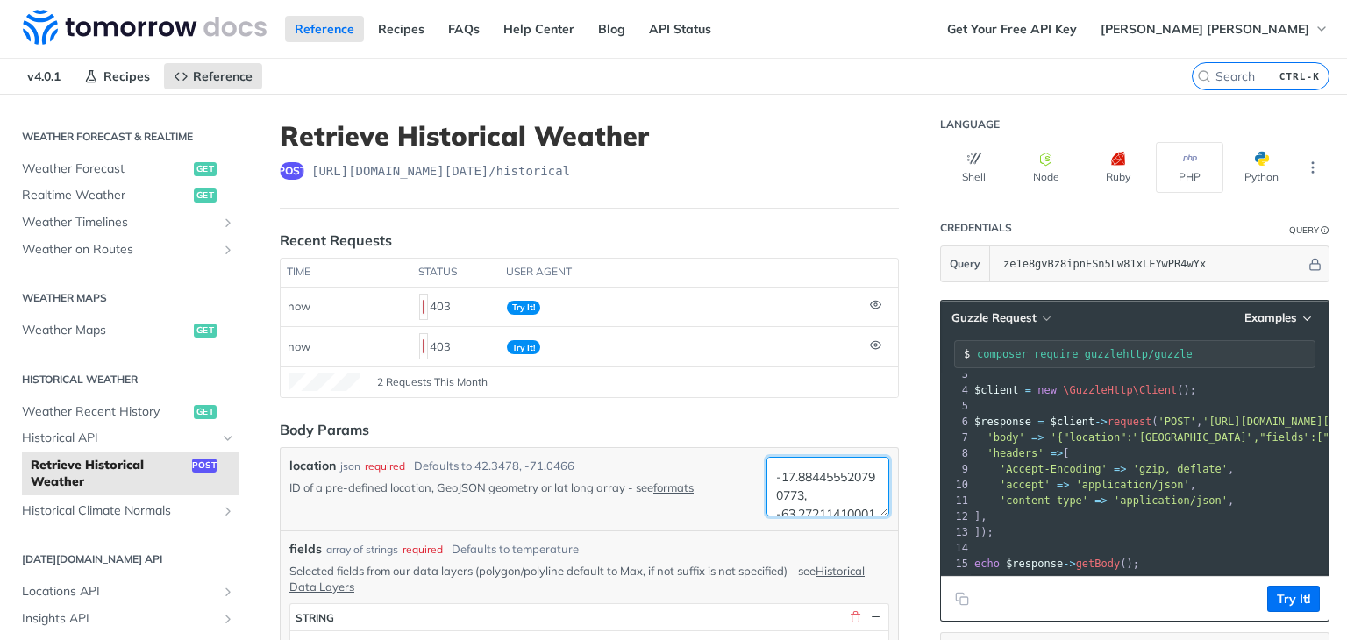
scroll to position [533, 0]
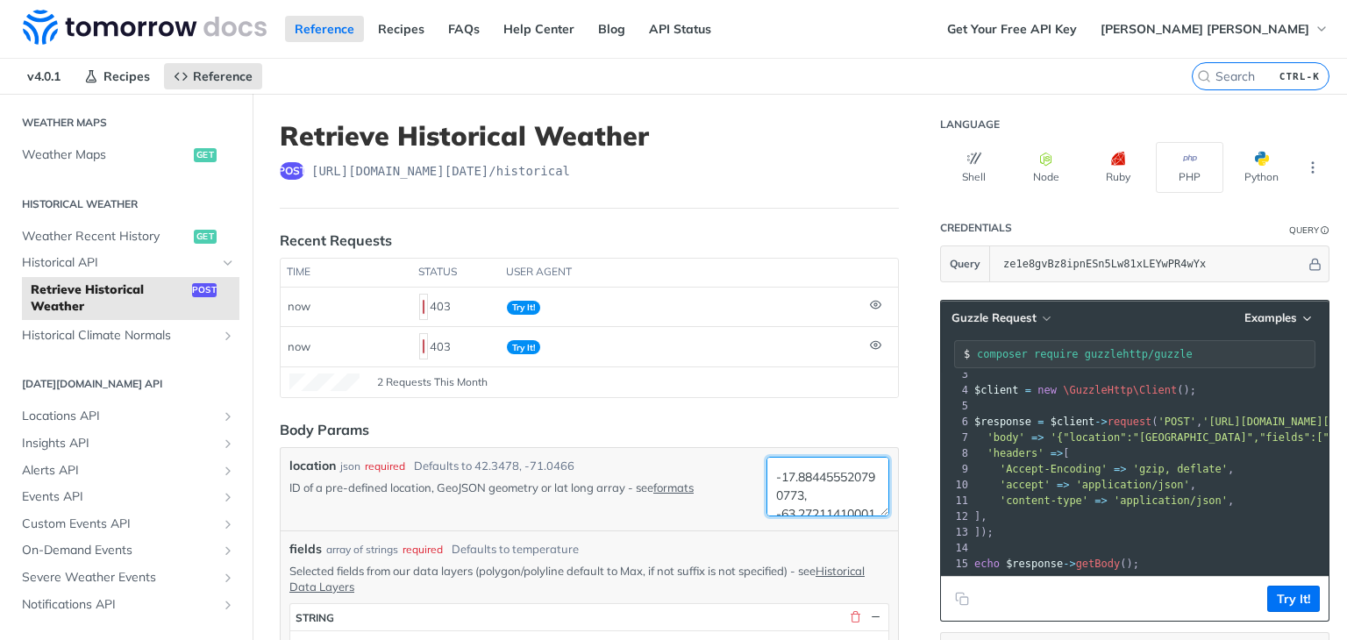
click at [823, 478] on textarea "-17.884455520790773, -63.27211410001358" at bounding box center [828, 487] width 123 height 60
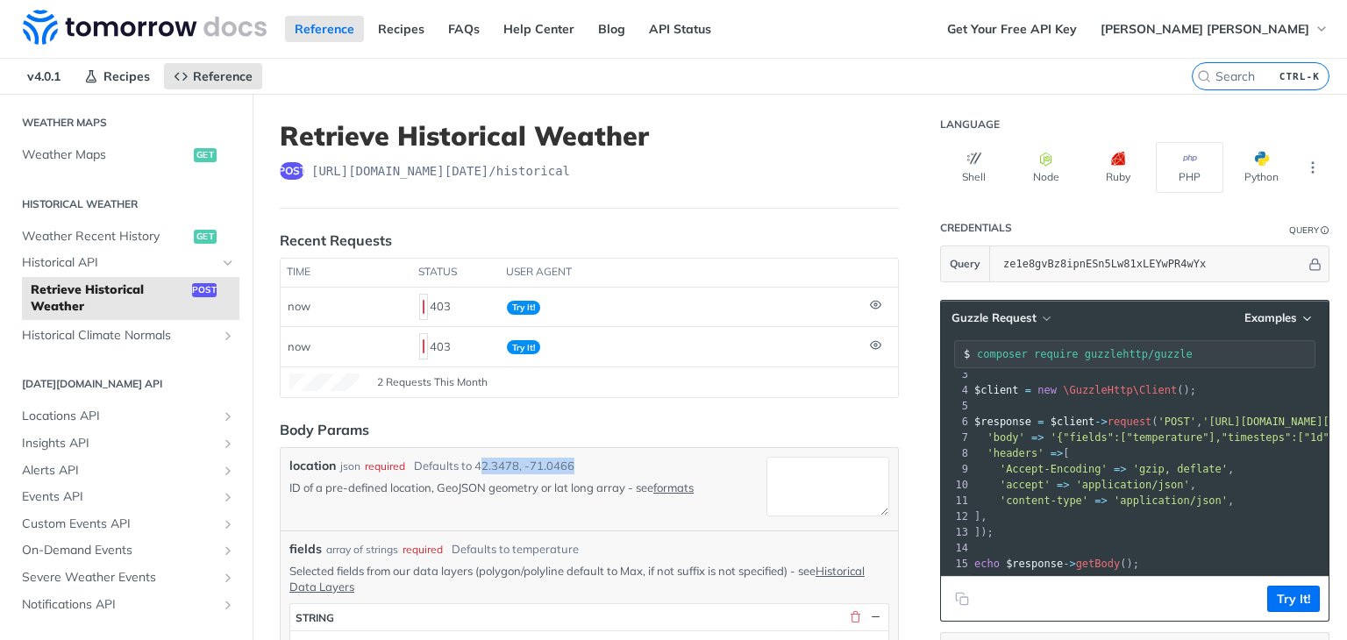
drag, startPoint x: 477, startPoint y: 462, endPoint x: 582, endPoint y: 462, distance: 105.3
click at [594, 462] on div "location json required Defaults to 42.3478, -71.0466" at bounding box center [524, 466] width 470 height 18
drag, startPoint x: 574, startPoint y: 464, endPoint x: 531, endPoint y: 468, distance: 43.1
click at [572, 465] on div "location json required Defaults to 42.3478, -71.0466" at bounding box center [524, 466] width 470 height 18
drag, startPoint x: 476, startPoint y: 463, endPoint x: 603, endPoint y: 463, distance: 126.3
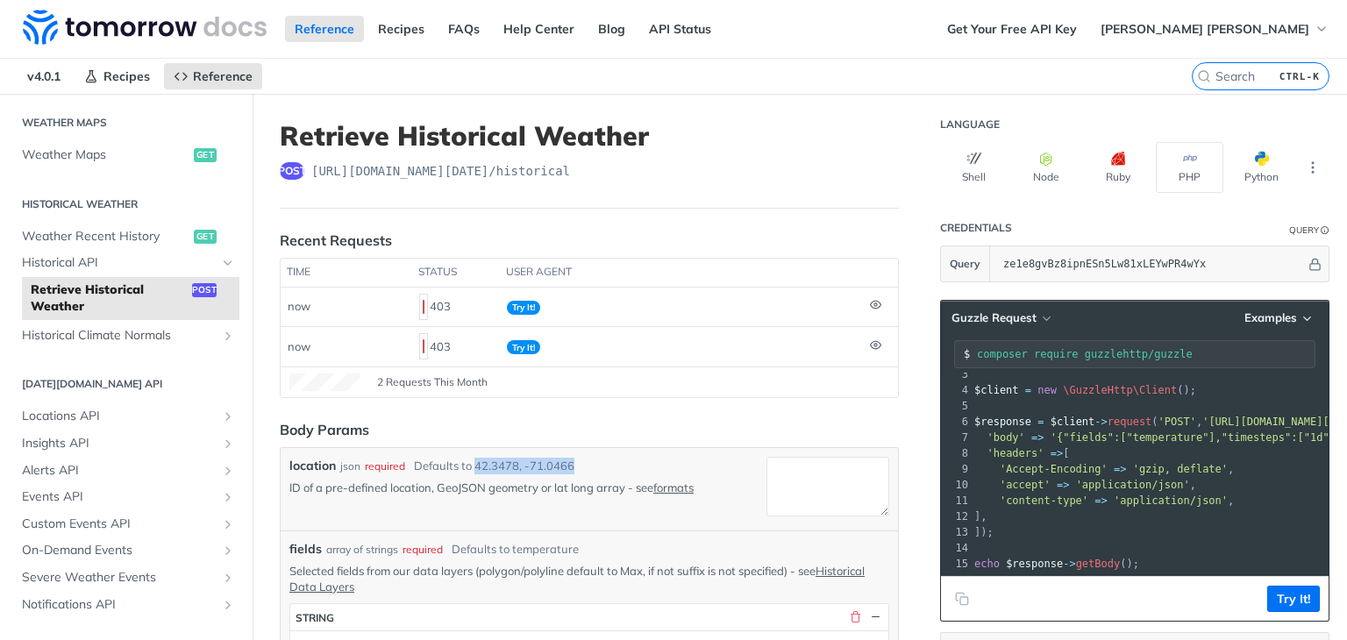
click at [603, 463] on div "location json required Defaults to 42.3478, -71.0466" at bounding box center [524, 466] width 470 height 18
copy div "42.3478, -71.0466"
click at [860, 494] on textarea "location" at bounding box center [828, 487] width 123 height 60
paste textarea "42.3478, -71.0466"
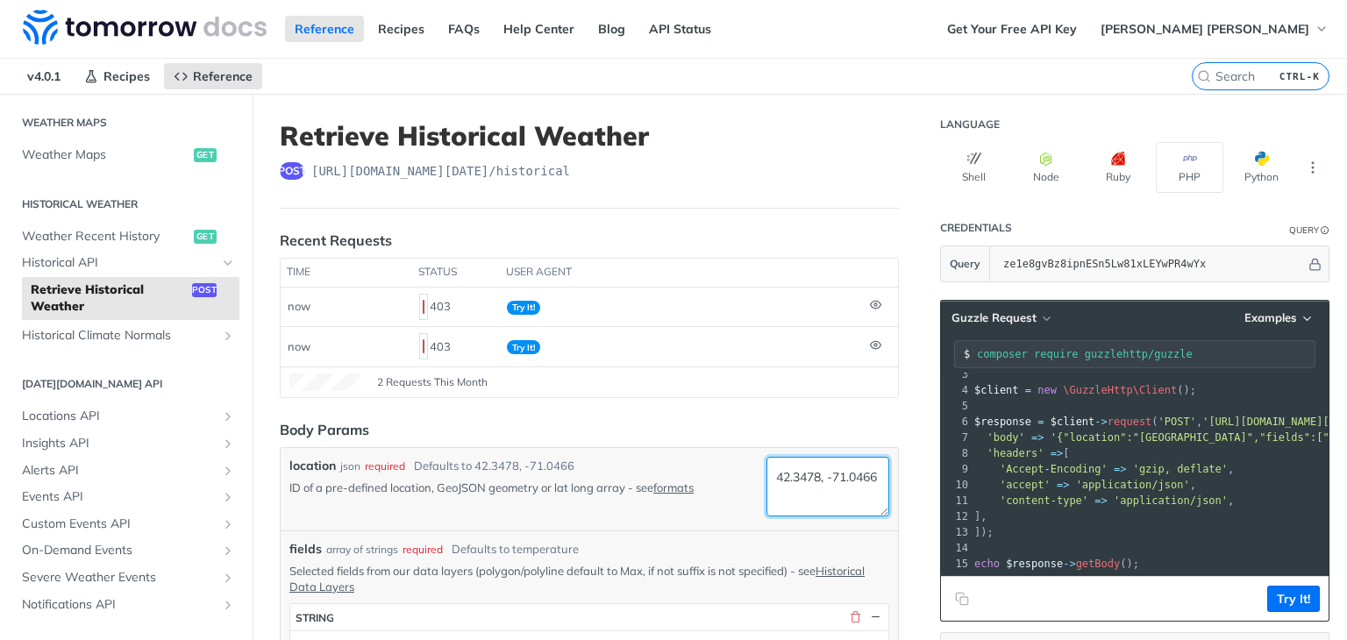
scroll to position [7, 0]
type textarea "42.3478, -71.0466"
click at [1279, 600] on button "Try It!" at bounding box center [1294, 599] width 53 height 26
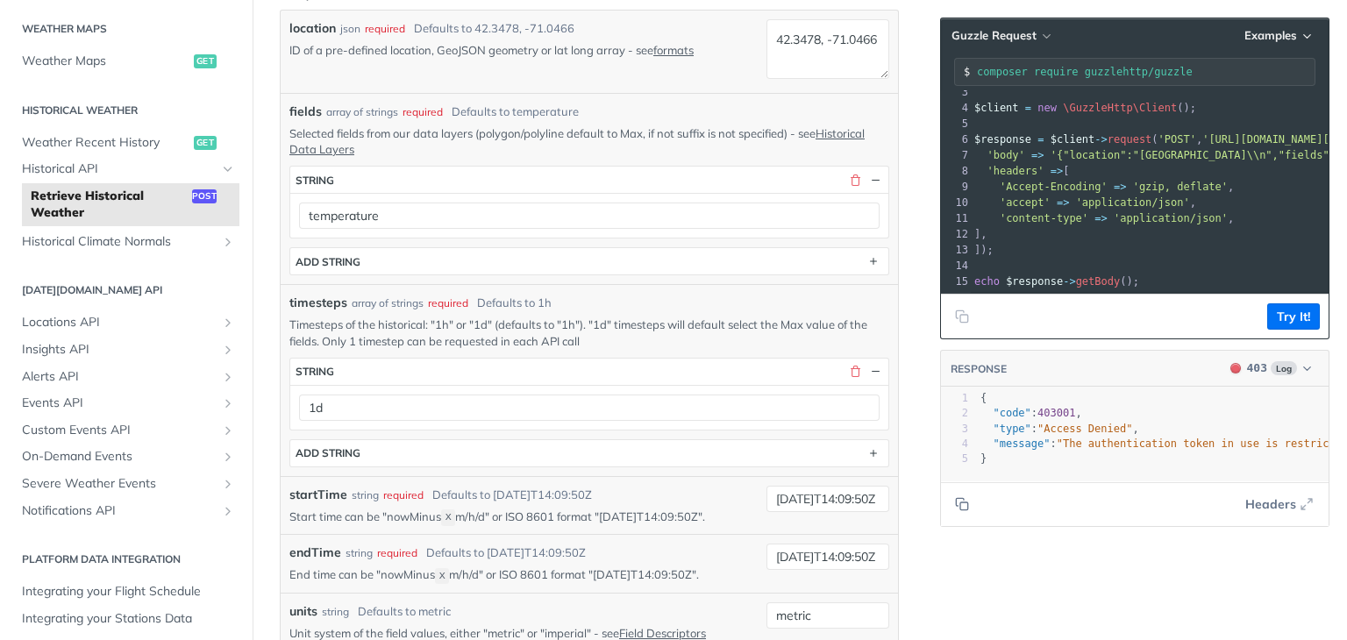
scroll to position [126, 0]
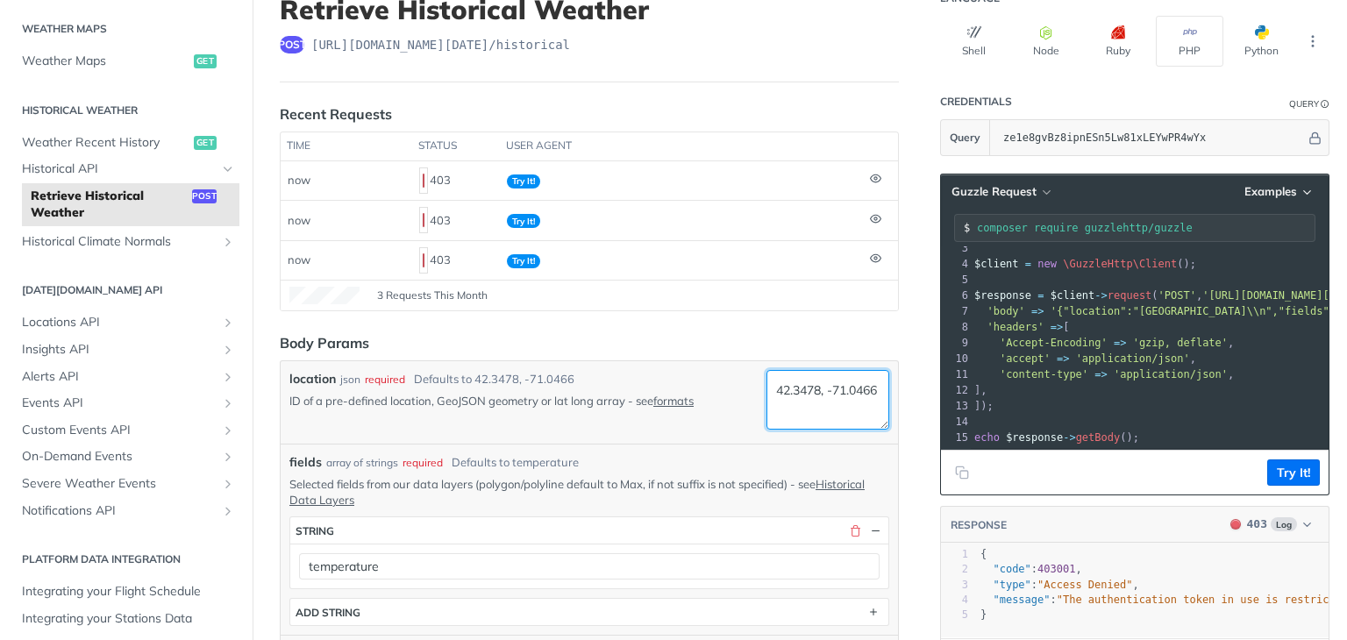
click at [796, 401] on textarea "42.3478, -71.0466" at bounding box center [828, 400] width 123 height 60
paste textarea "42.3478, -71.0466"
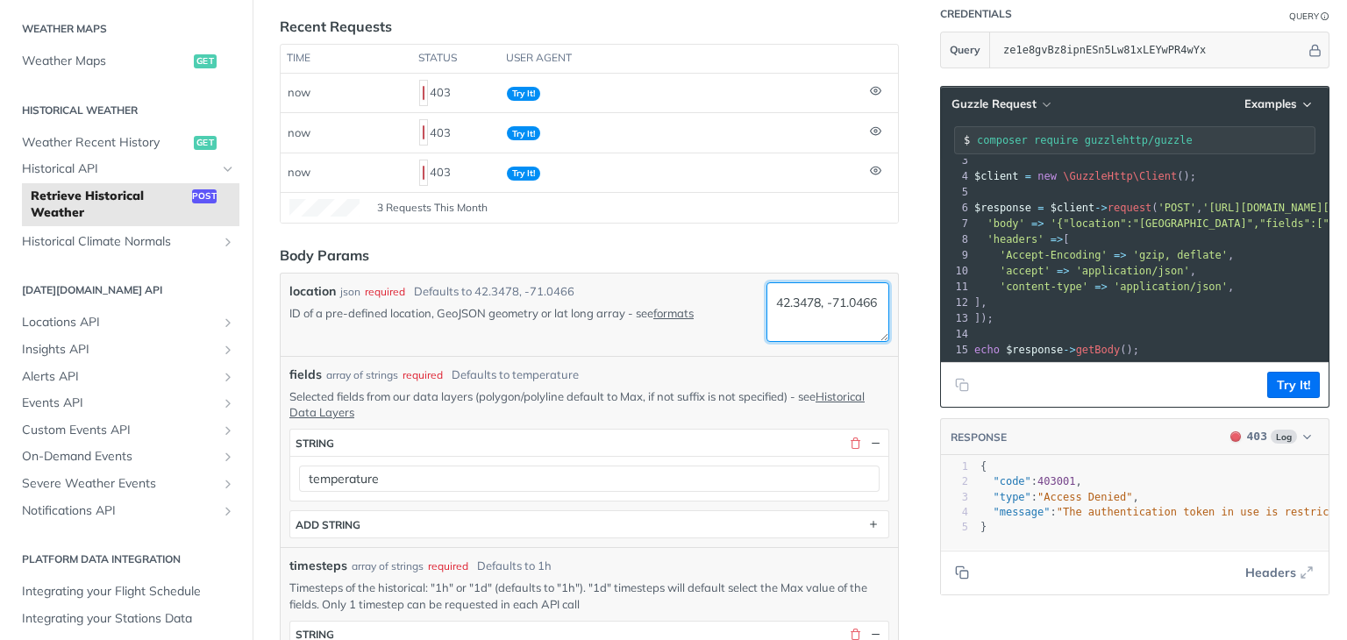
scroll to position [126, 0]
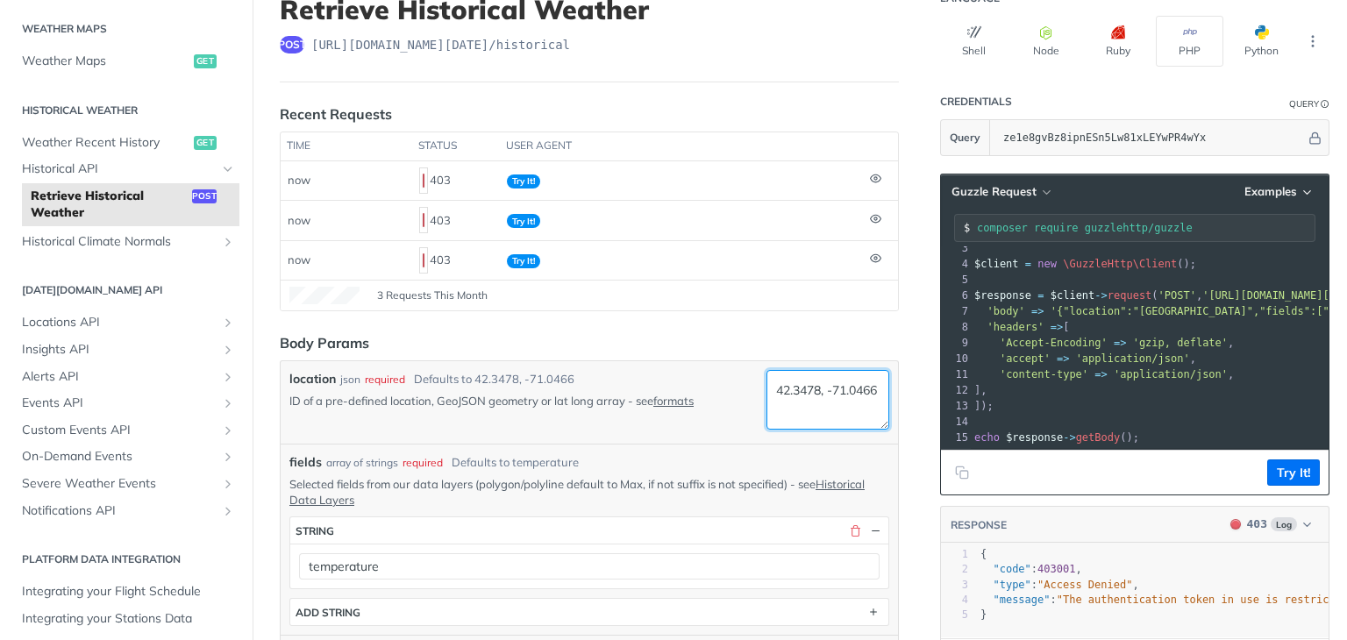
type textarea "42.3478, -71.0466"
drag, startPoint x: 478, startPoint y: 373, endPoint x: 611, endPoint y: 373, distance: 132.5
click at [611, 373] on div "location json required Defaults to 42.3478, -71.0466" at bounding box center [524, 379] width 470 height 18
click at [800, 398] on textarea "42.3478, -71.0466" at bounding box center [828, 400] width 123 height 60
click at [1269, 465] on button "Try It!" at bounding box center [1294, 473] width 53 height 26
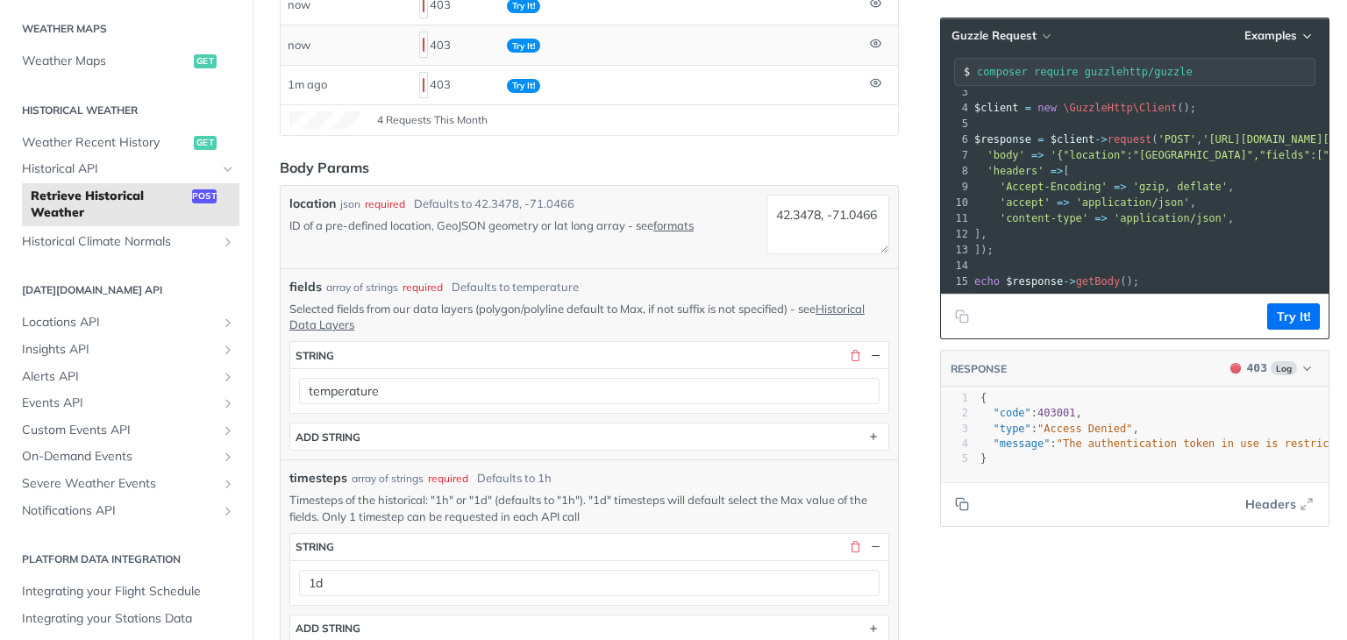
scroll to position [0, 0]
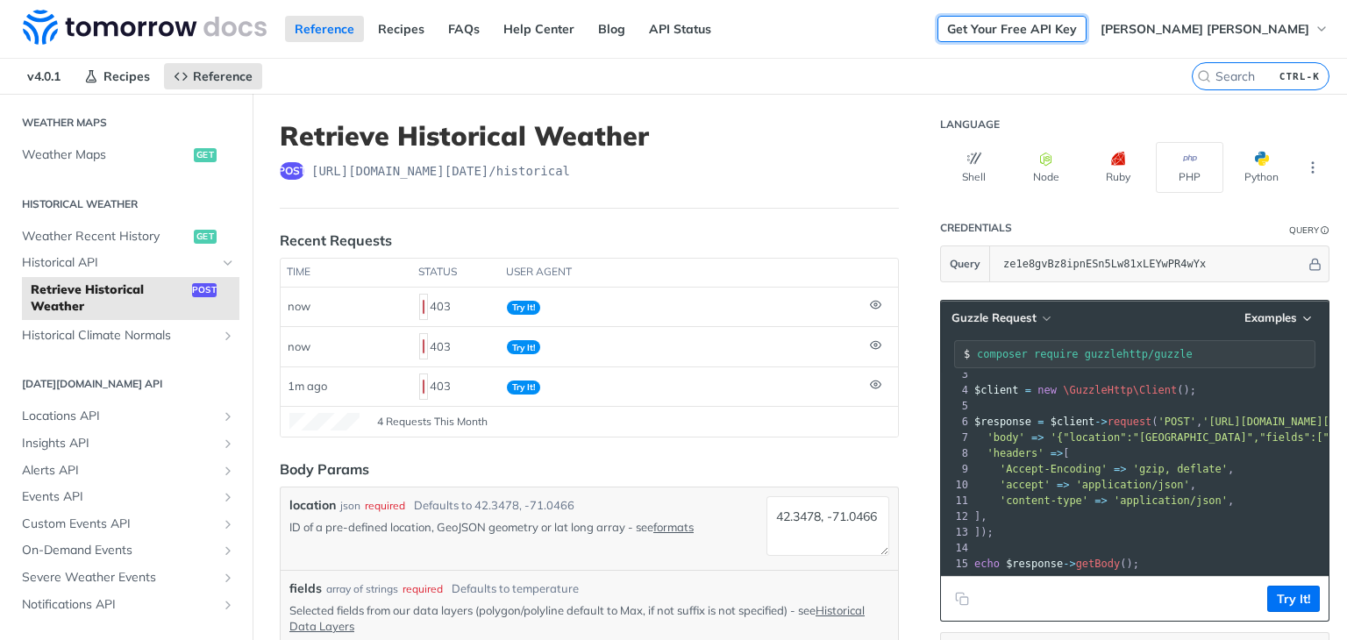
click at [1011, 32] on link "Get Your Free API Key" at bounding box center [1012, 29] width 149 height 26
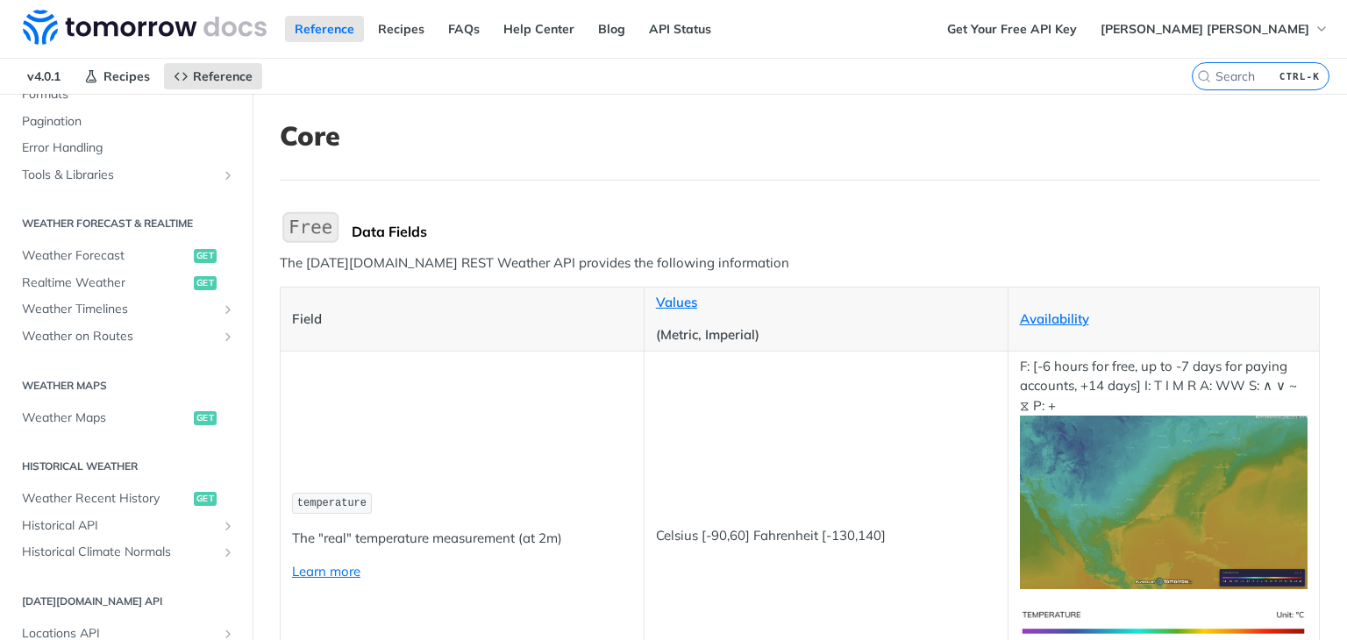
scroll to position [789, 0]
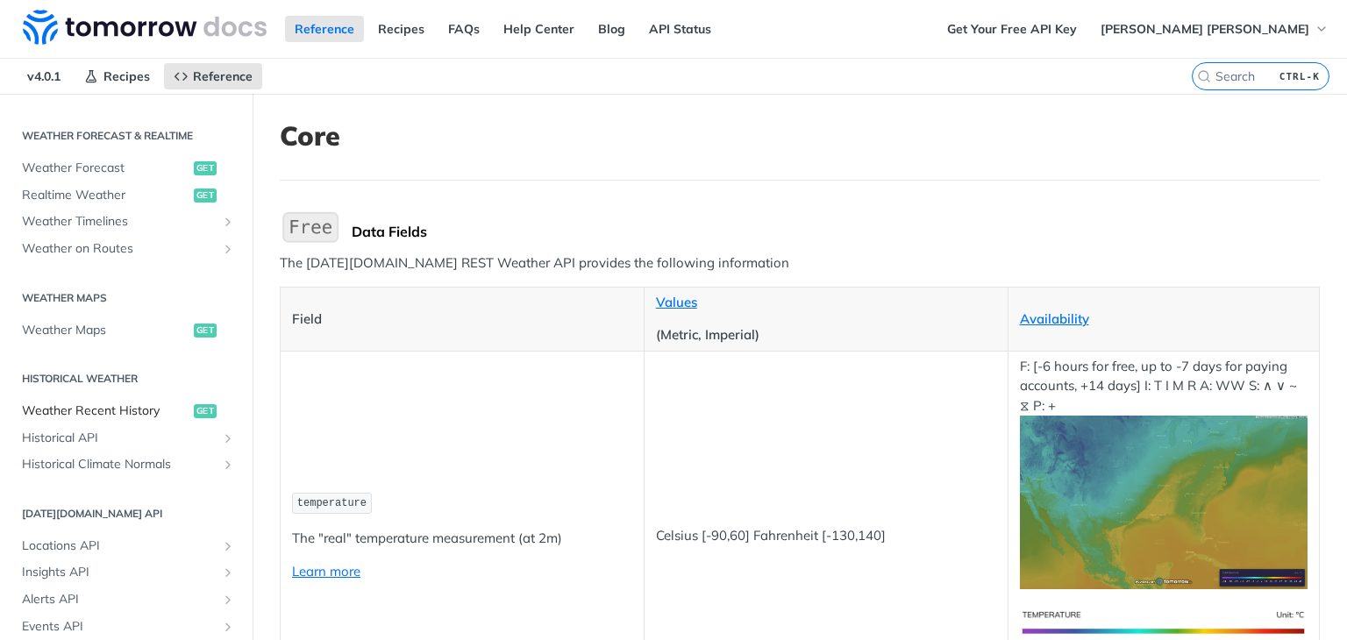
click at [194, 406] on span "get" at bounding box center [205, 411] width 23 height 14
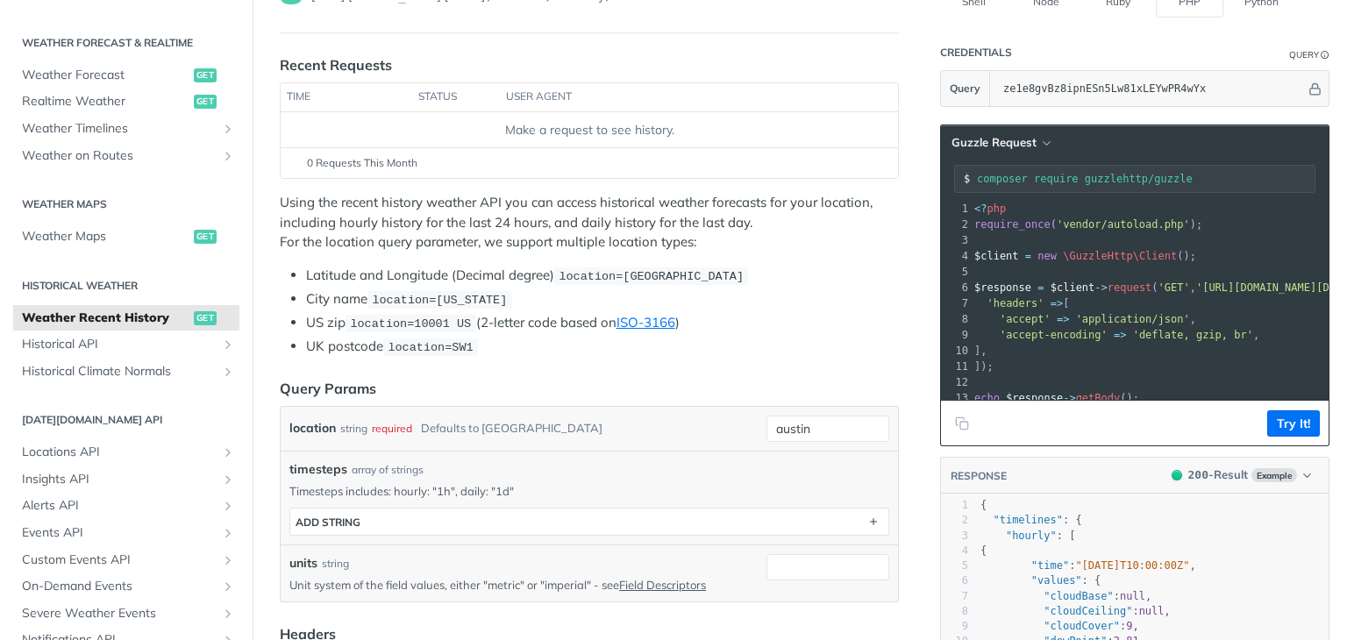
scroll to position [88, 0]
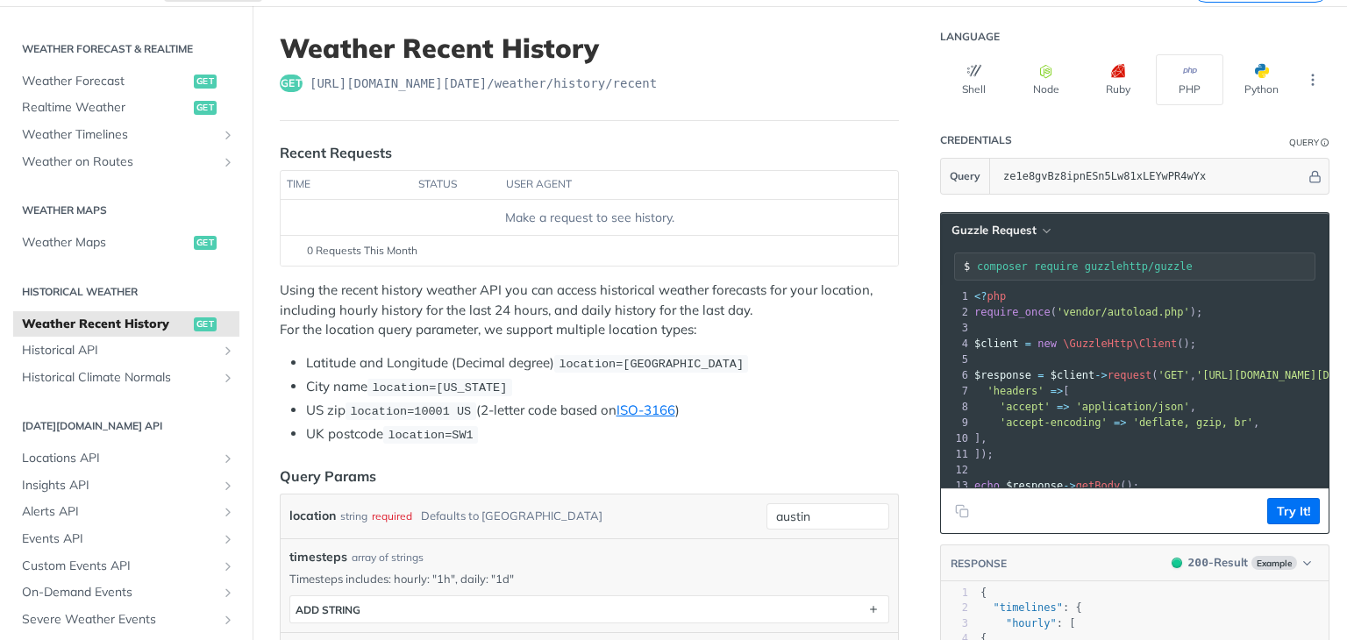
click at [575, 220] on div "Make a request to see history." at bounding box center [590, 218] width 604 height 18
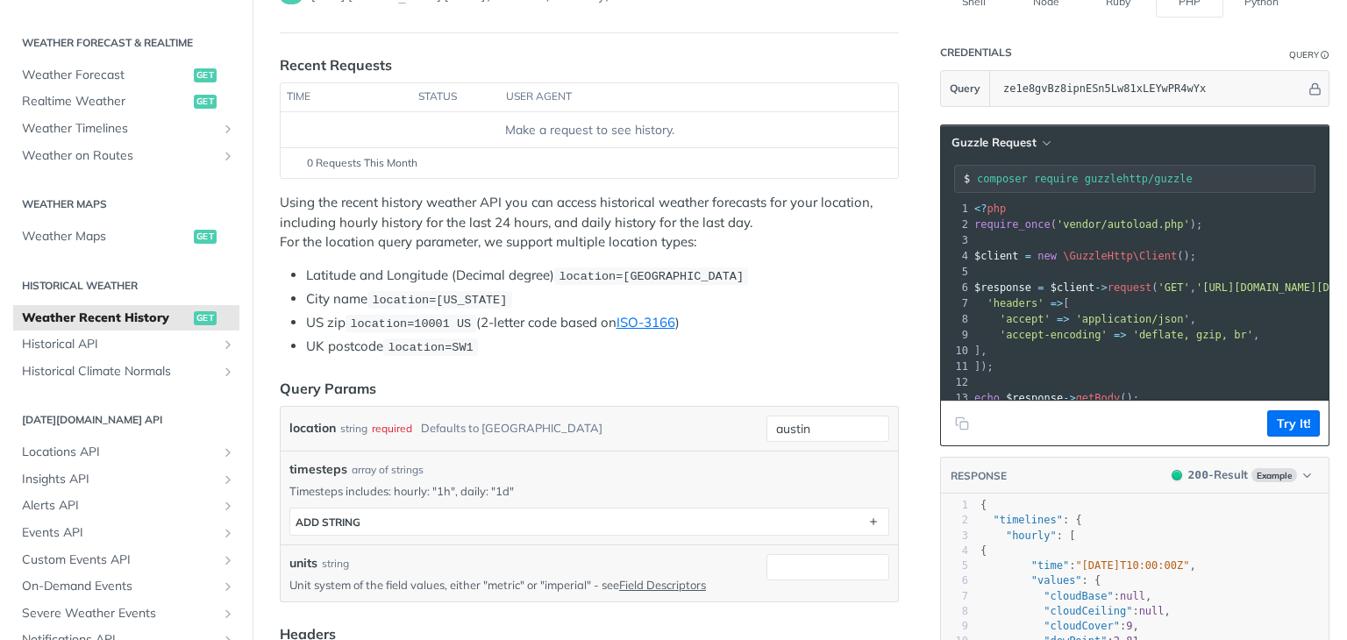
scroll to position [0, 0]
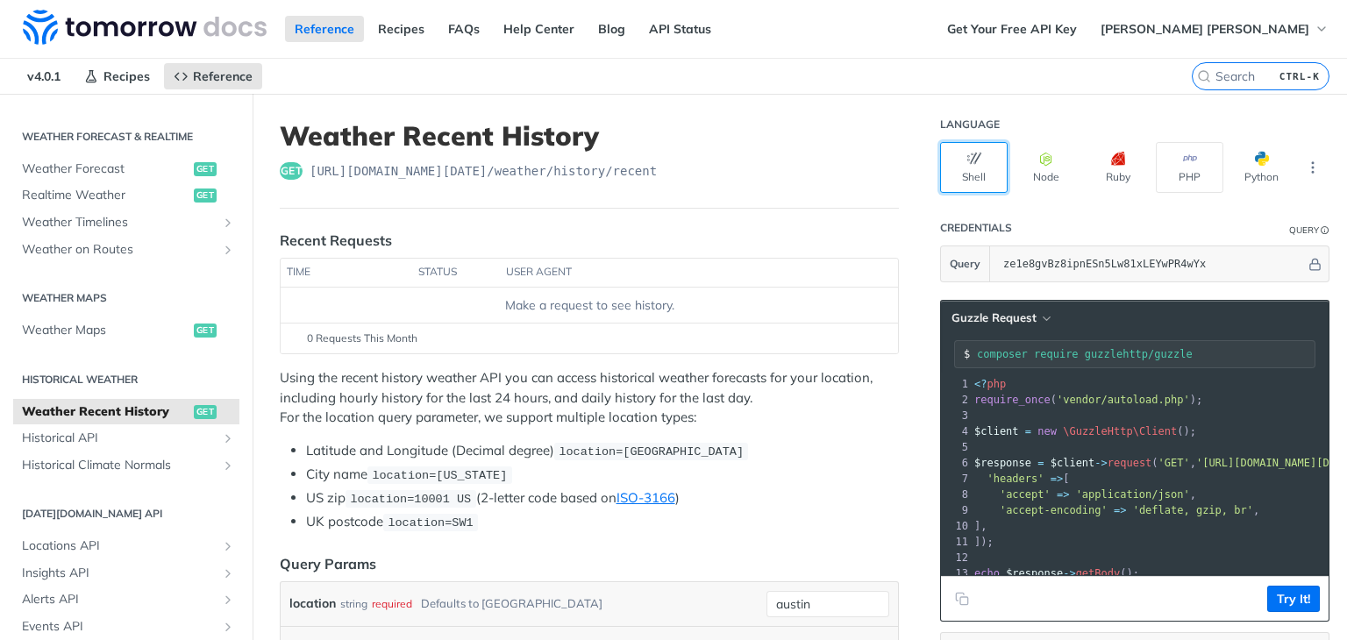
click at [958, 180] on button "Shell" at bounding box center [974, 167] width 68 height 51
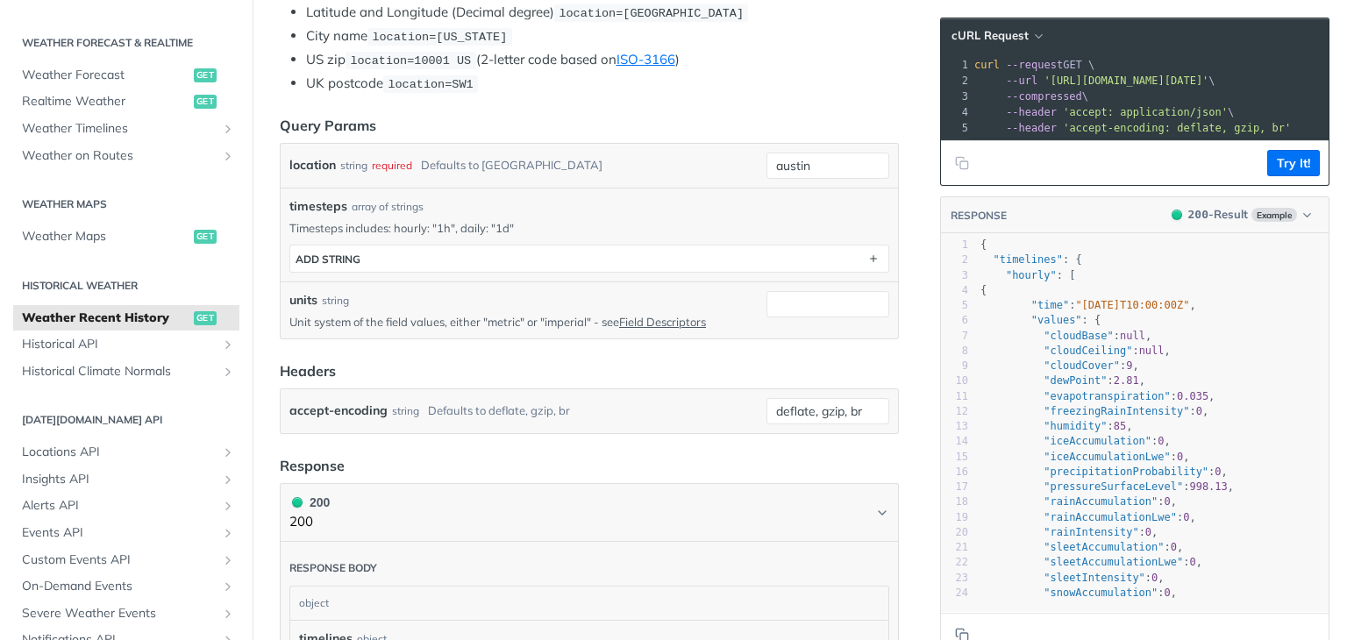
scroll to position [526, 0]
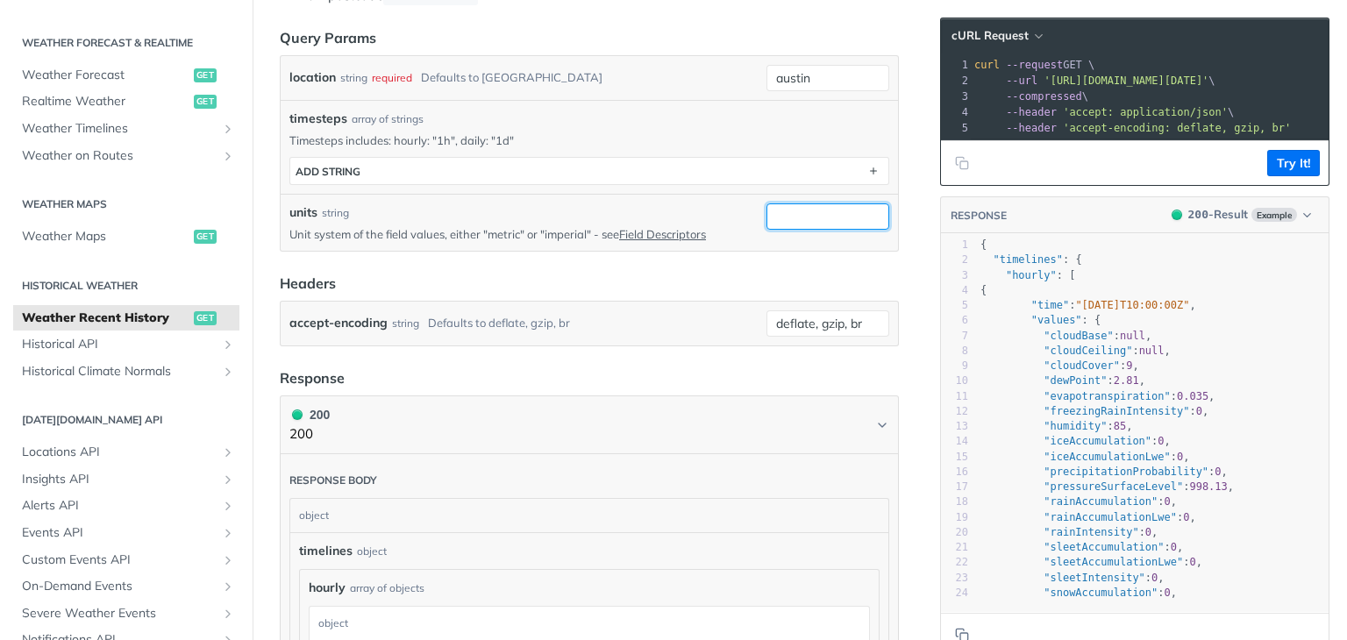
click at [809, 211] on input "units" at bounding box center [828, 217] width 123 height 26
click at [787, 218] on input "units" at bounding box center [828, 217] width 123 height 26
click at [781, 212] on input "units" at bounding box center [828, 217] width 123 height 26
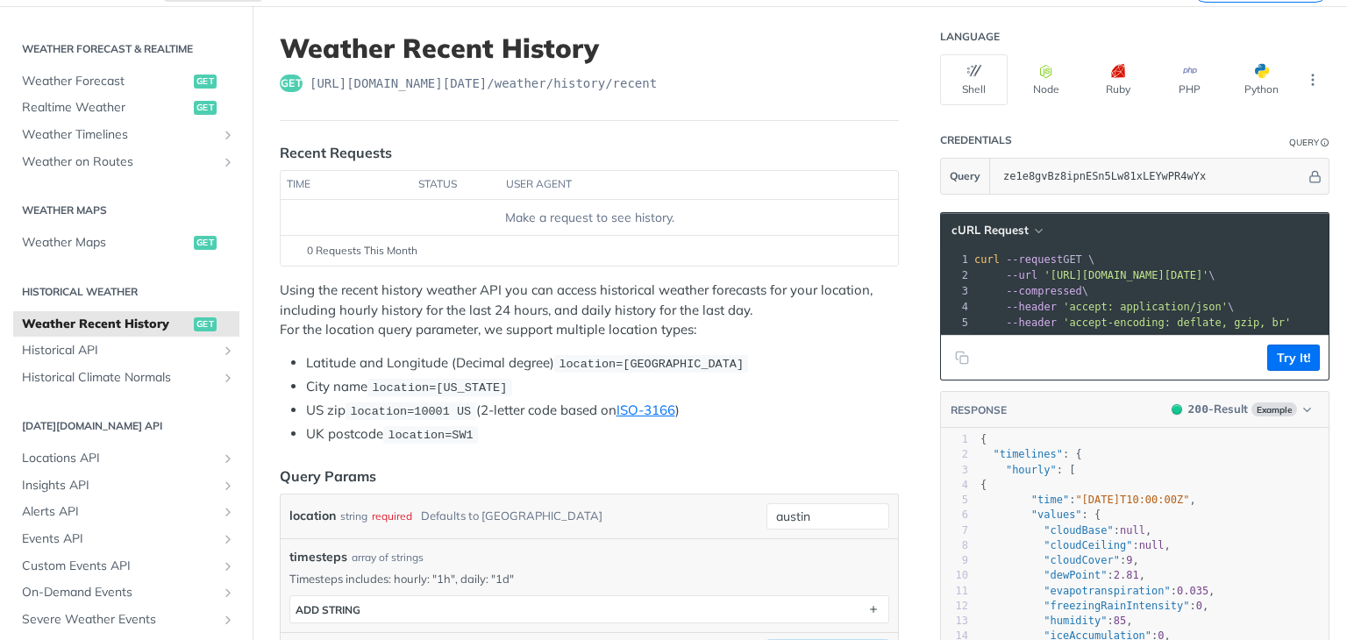
scroll to position [0, 0]
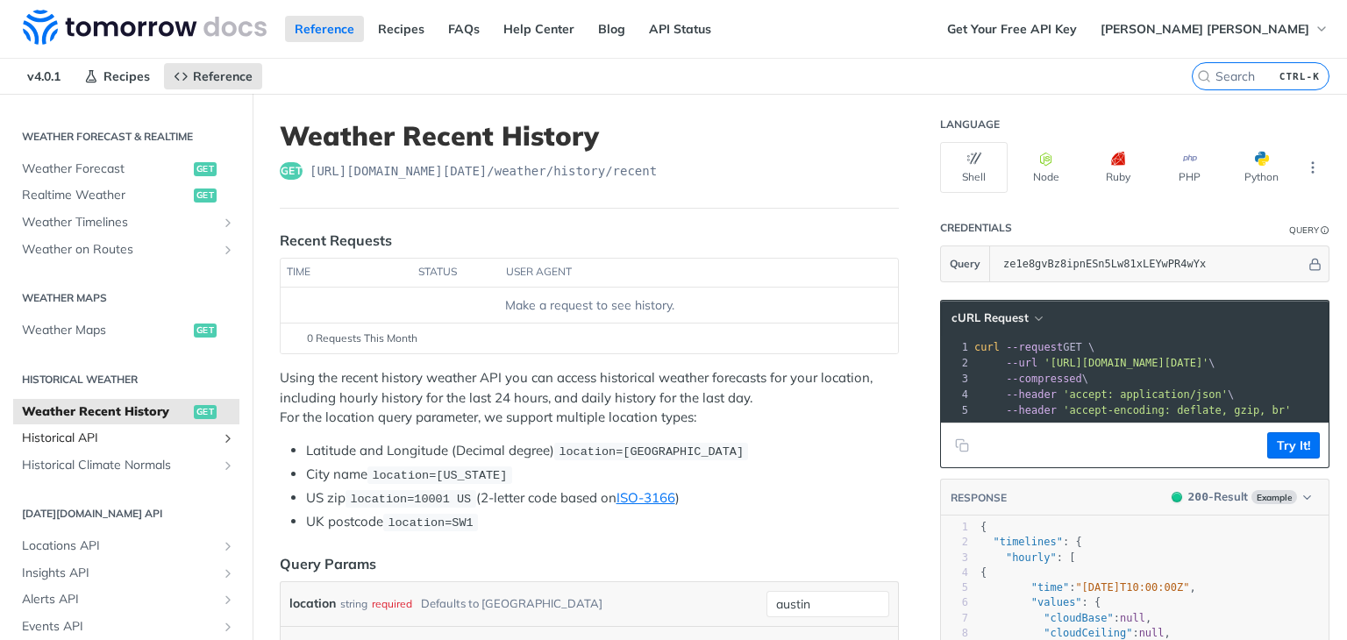
click at [180, 445] on span "Historical API" at bounding box center [119, 439] width 195 height 18
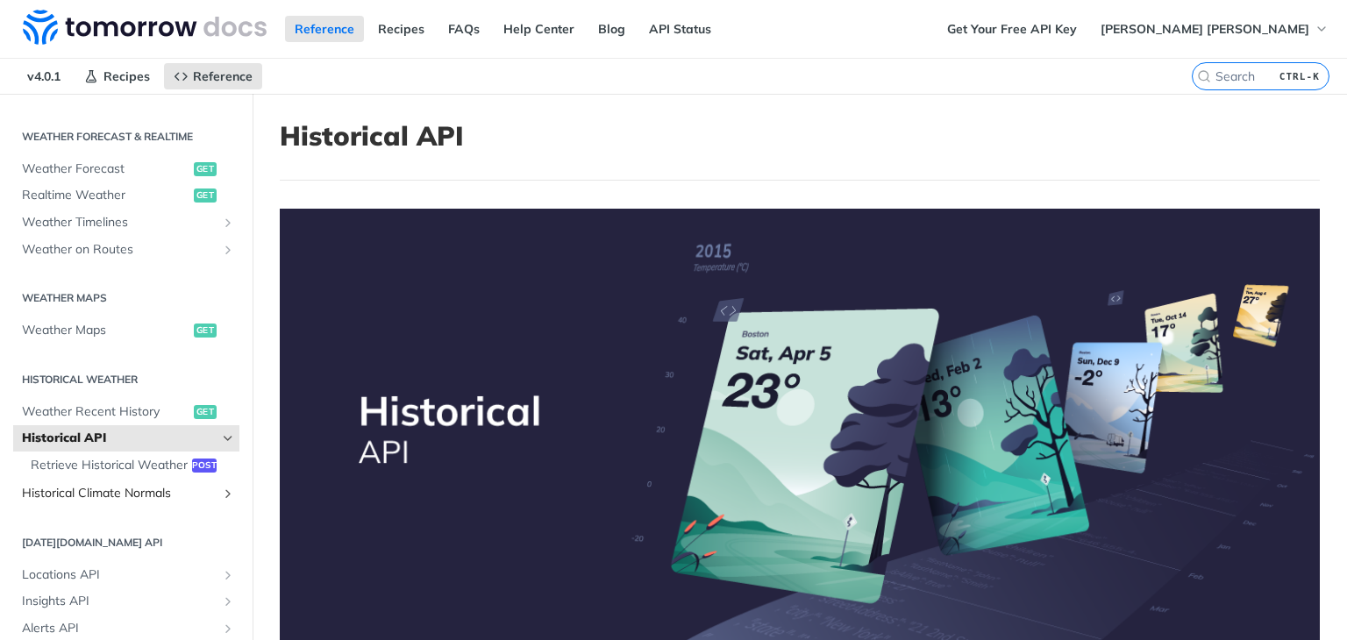
click at [181, 503] on span "Historical Climate Normals" at bounding box center [119, 494] width 195 height 18
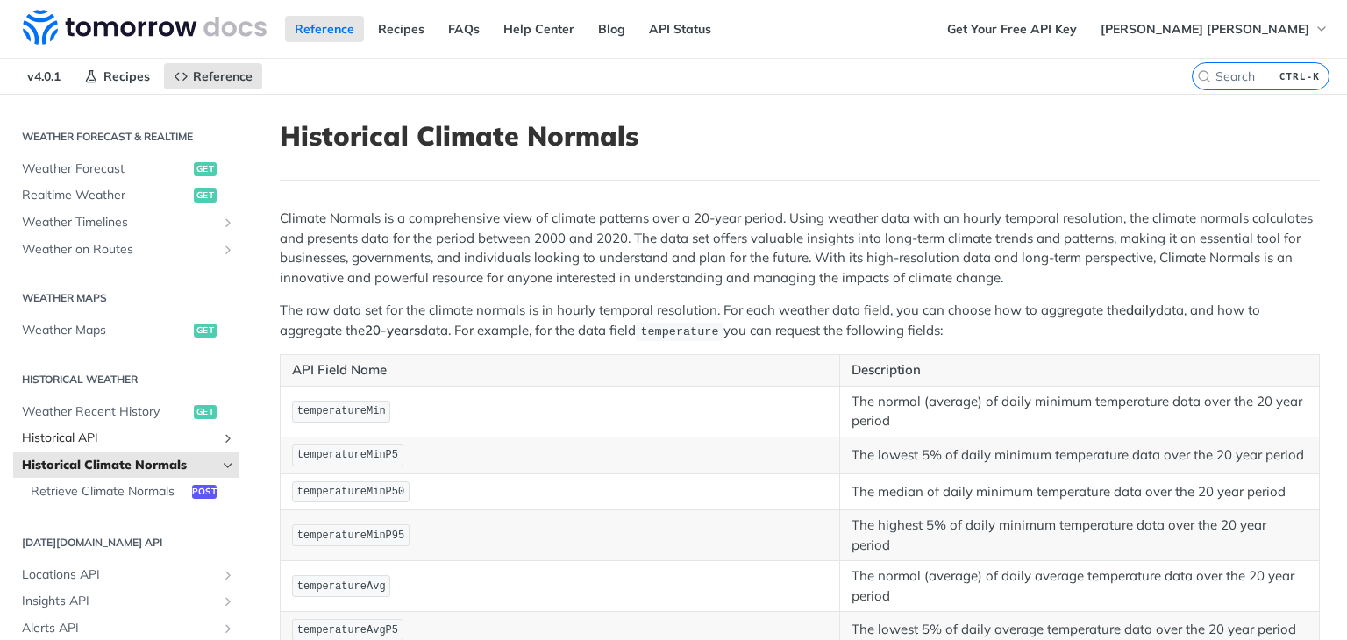
click at [142, 439] on span "Historical API" at bounding box center [119, 439] width 195 height 18
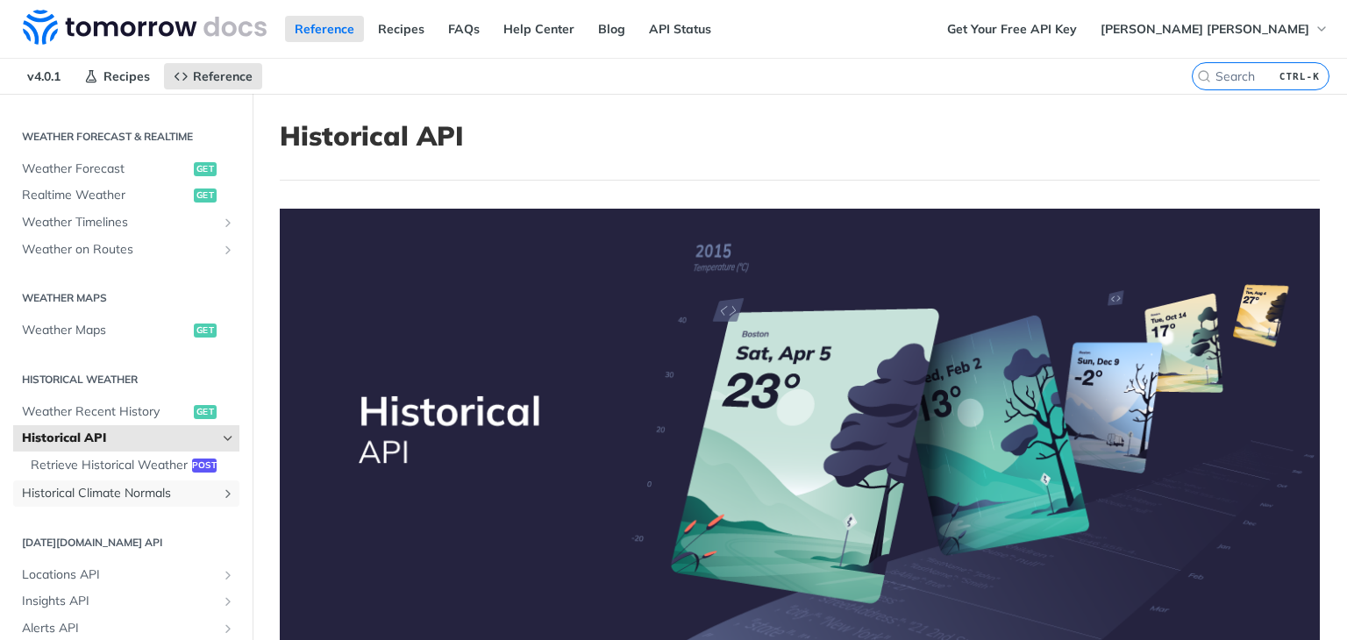
click at [133, 503] on span "Historical Climate Normals" at bounding box center [119, 494] width 195 height 18
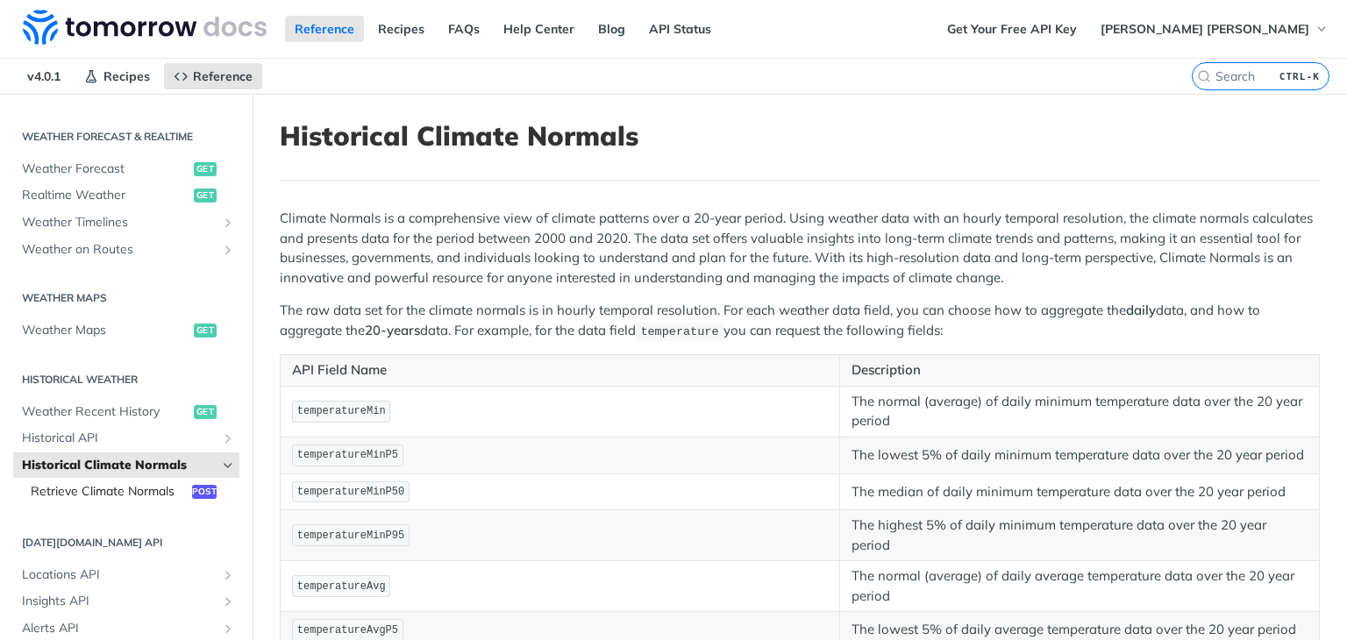
click at [130, 499] on span "Retrieve Climate Normals" at bounding box center [109, 492] width 157 height 18
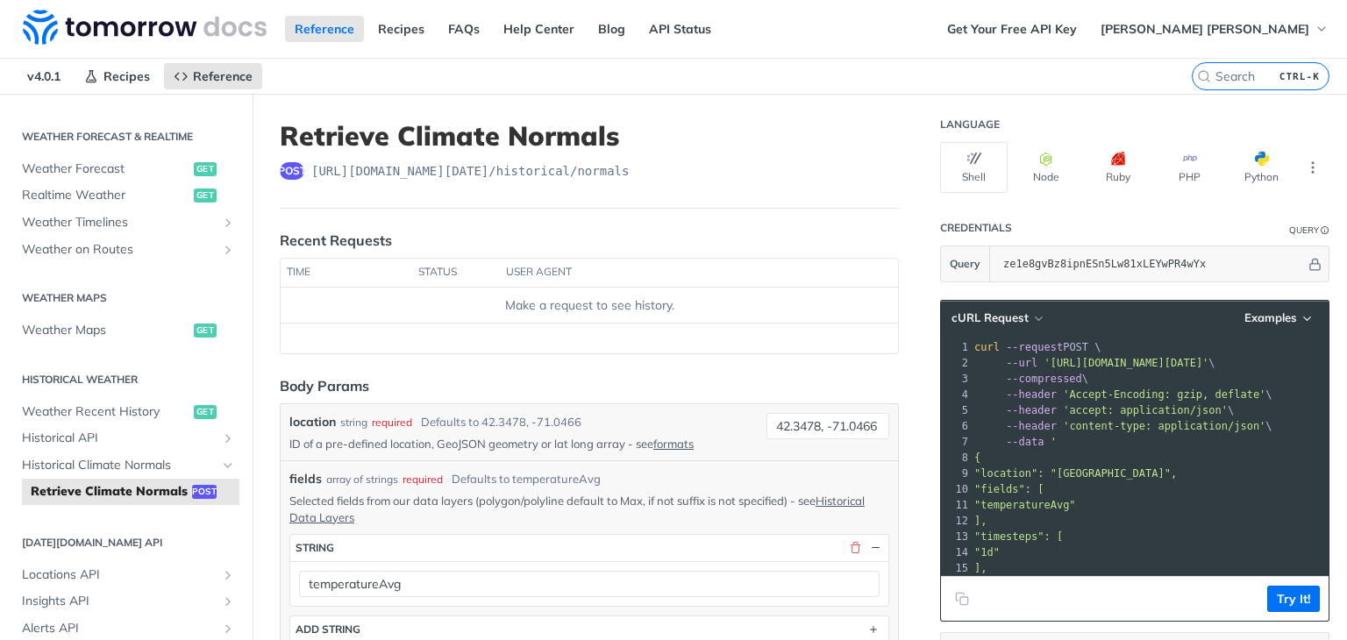
scroll to position [175, 0]
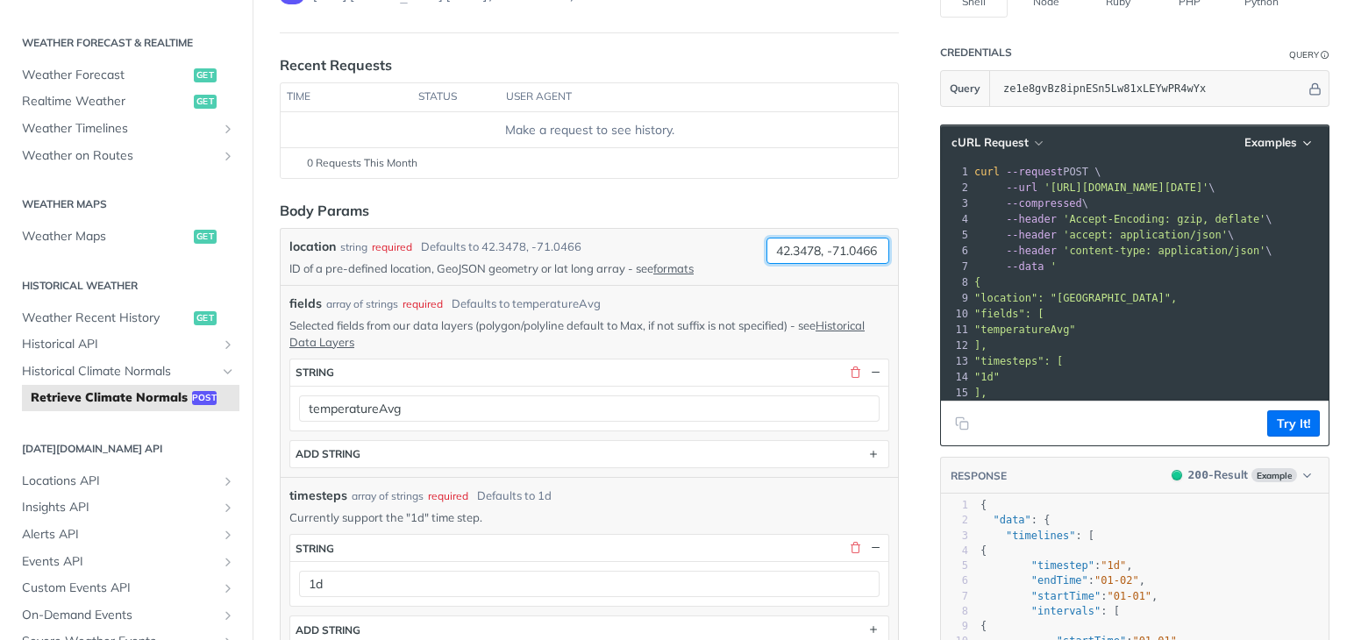
click at [821, 254] on input "42.3478, -71.0466" at bounding box center [828, 251] width 123 height 26
click at [808, 250] on input "42.3478, -71.0466" at bounding box center [828, 251] width 123 height 26
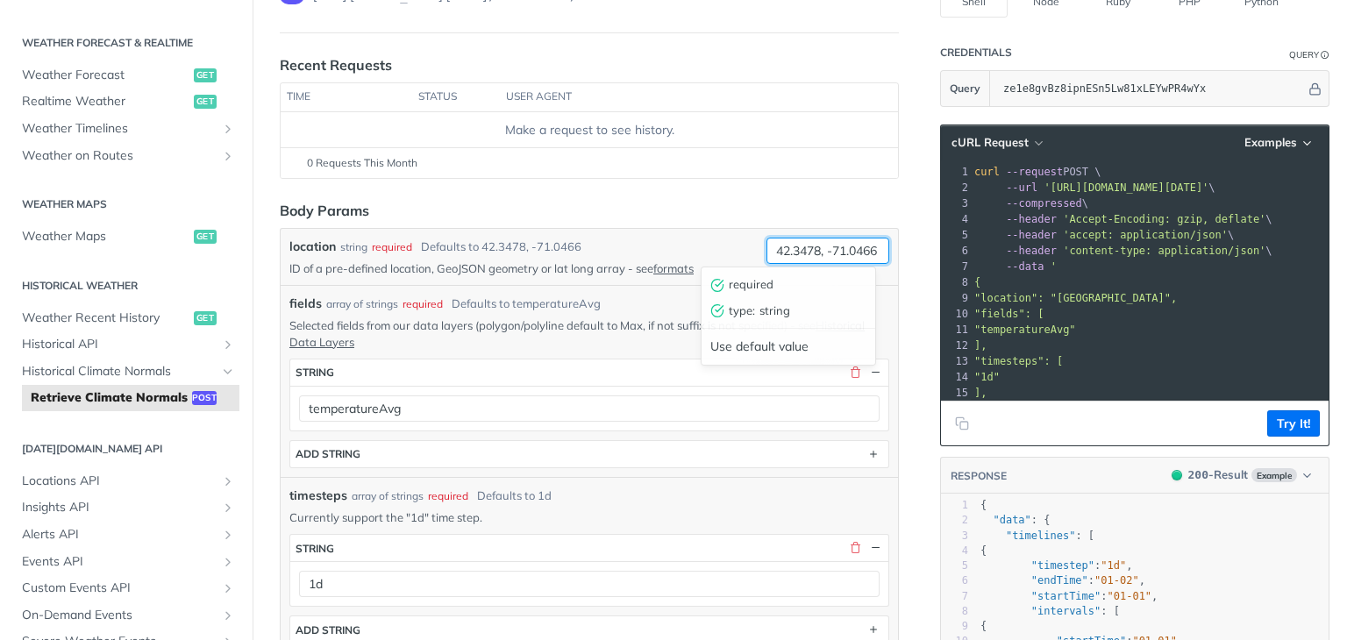
click at [808, 250] on input "42.3478, -71.0466" at bounding box center [828, 251] width 123 height 26
click at [793, 254] on input "42.3478, -71.0466" at bounding box center [828, 251] width 123 height 26
drag, startPoint x: 825, startPoint y: 248, endPoint x: 851, endPoint y: 248, distance: 25.4
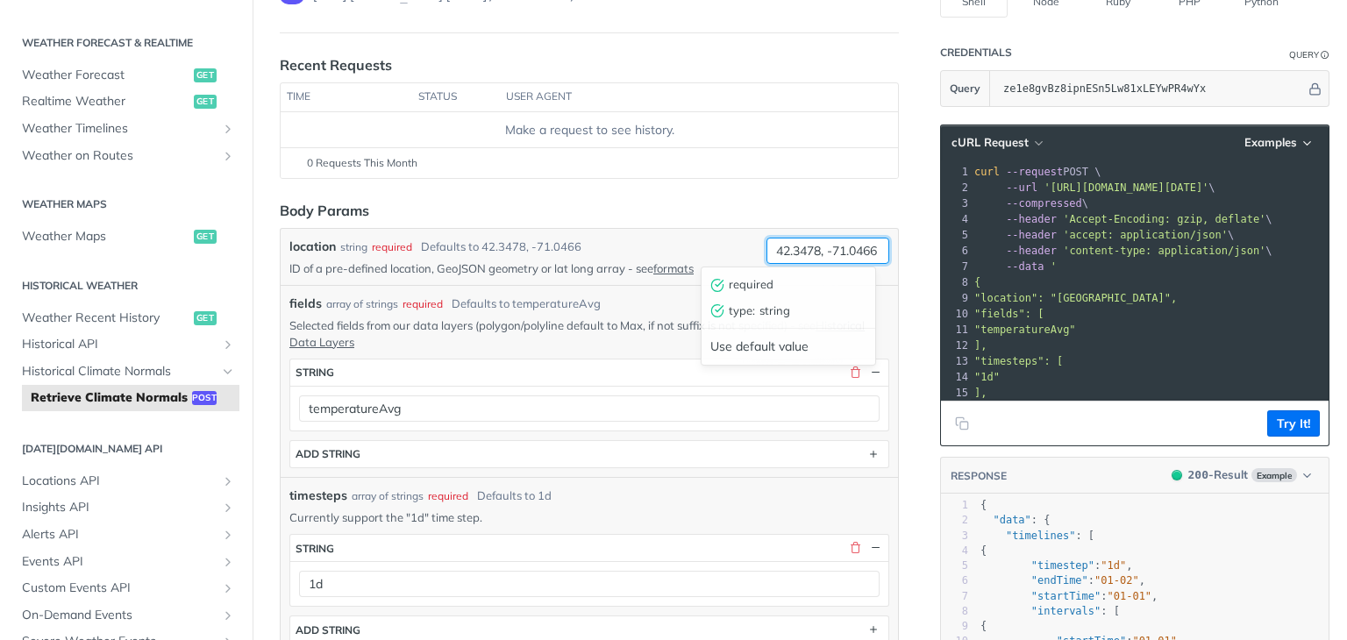
click at [831, 248] on input "42.3478, -71.0466" at bounding box center [828, 251] width 123 height 26
drag, startPoint x: 857, startPoint y: 248, endPoint x: 727, endPoint y: 254, distance: 129.9
click at [727, 254] on div "location string required Defaults to 42.3478, -71.0466 ID of a pre-defined loca…" at bounding box center [589, 257] width 600 height 39
type input "6"
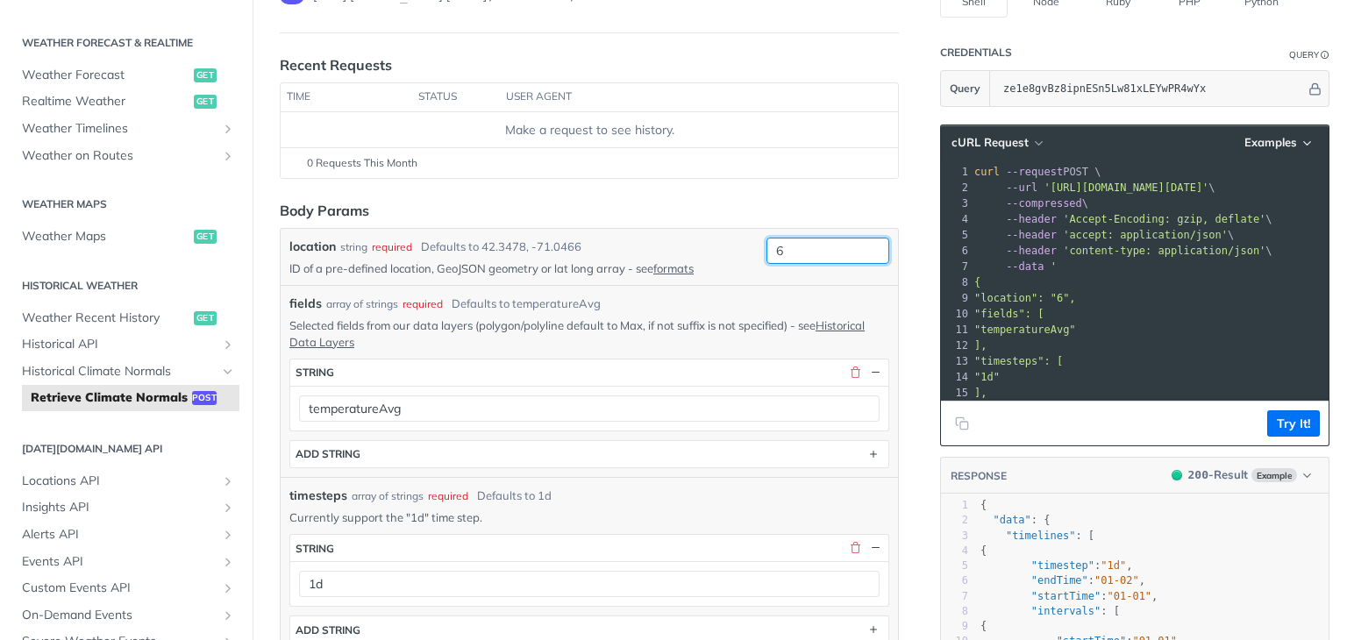
click at [790, 253] on input "6" at bounding box center [828, 251] width 123 height 26
paste input "-17.884455520790773, -63.27211410001358"
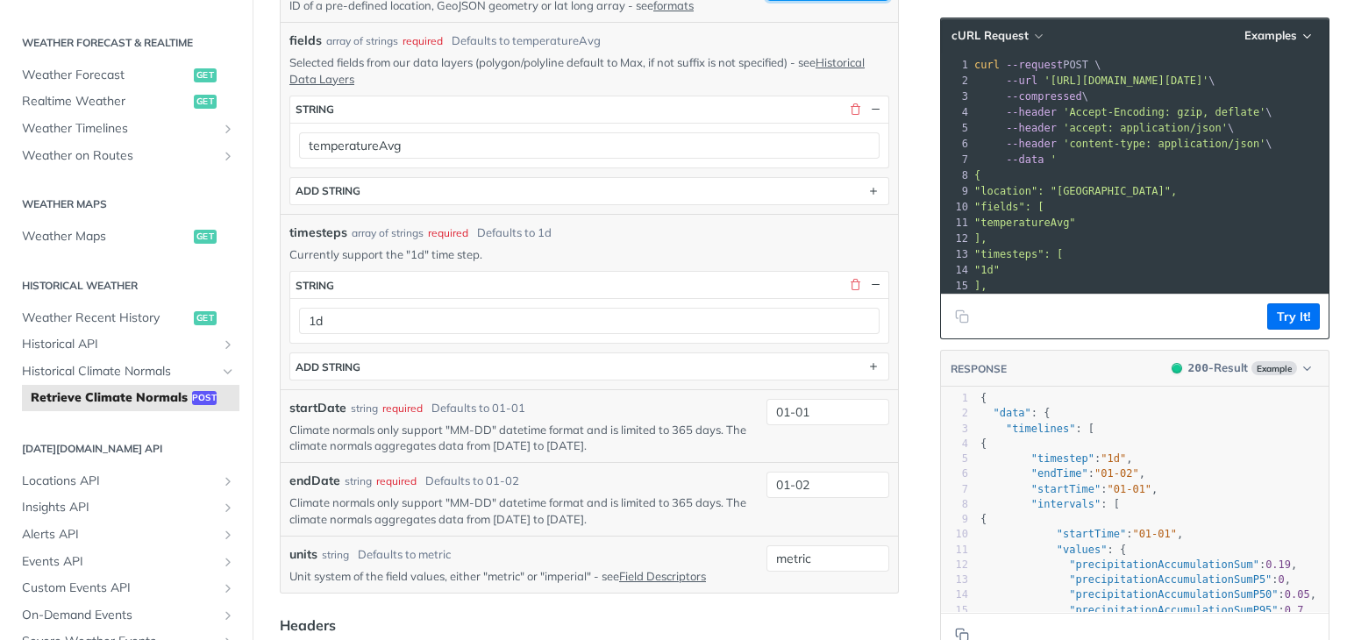
scroll to position [614, 0]
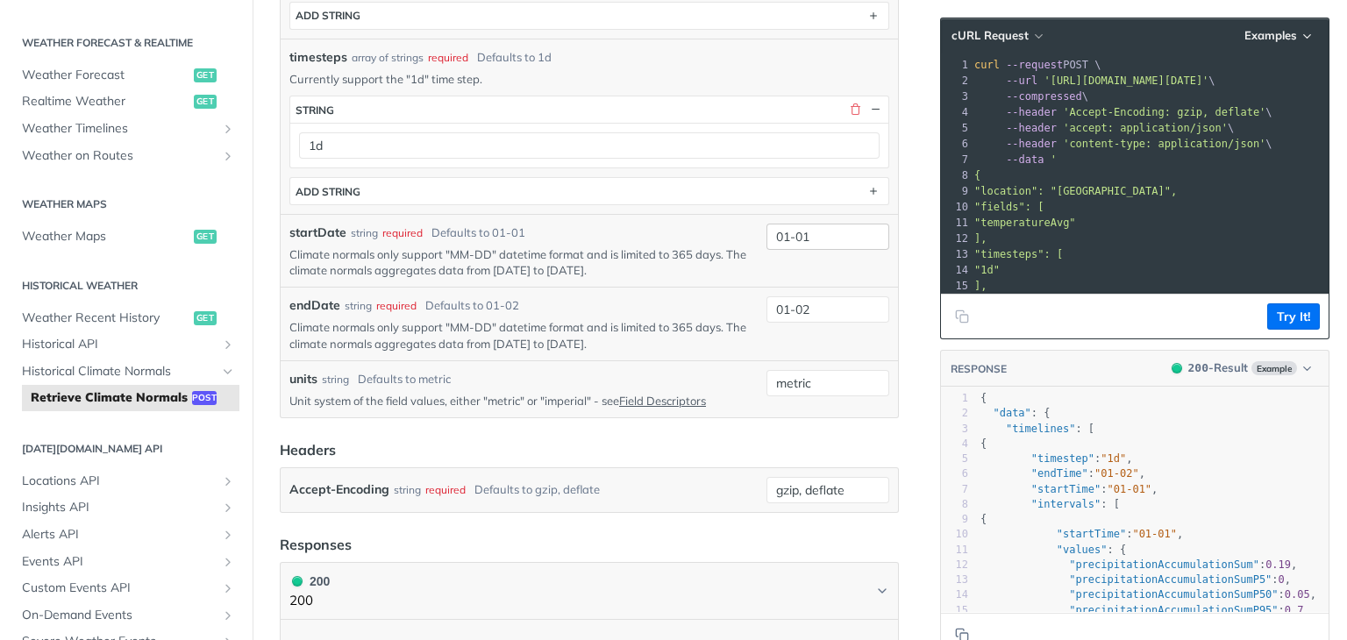
type input "-17.884455520790773, -63.27211410001358"
click at [821, 237] on input "01-01" at bounding box center [828, 237] width 123 height 26
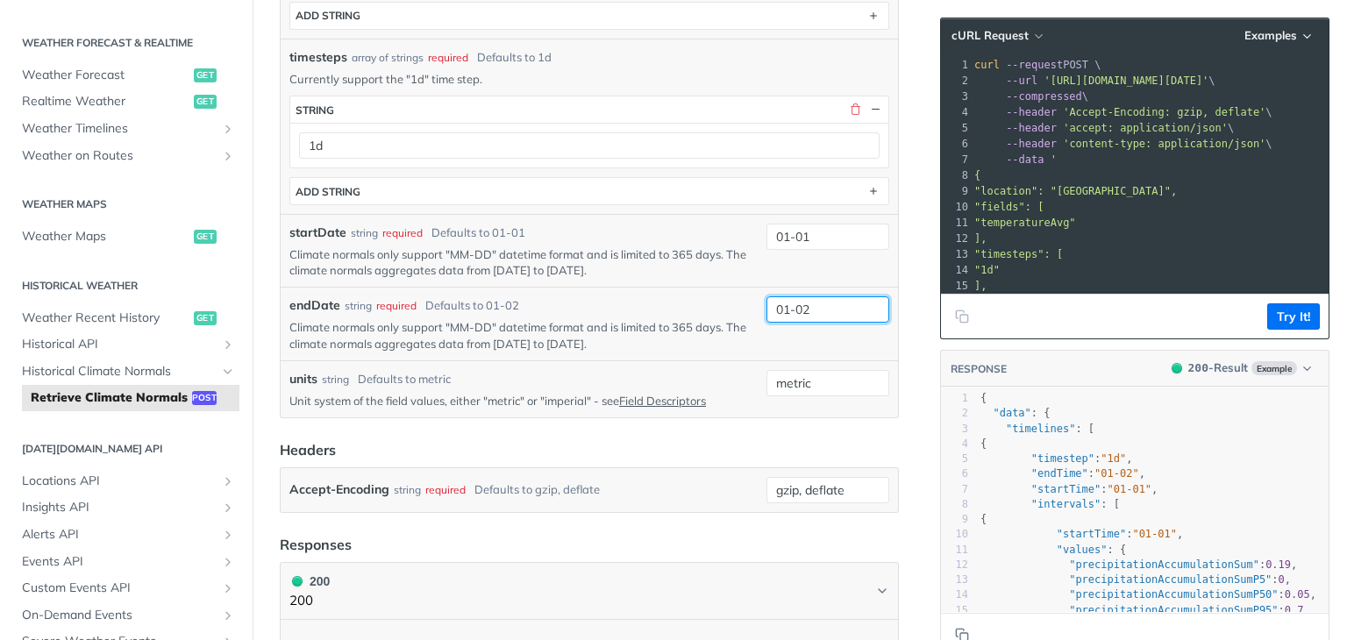
click at [809, 309] on input "01-02" at bounding box center [828, 309] width 123 height 26
type input "04-10"
click at [812, 238] on input "01-01" at bounding box center [828, 237] width 123 height 26
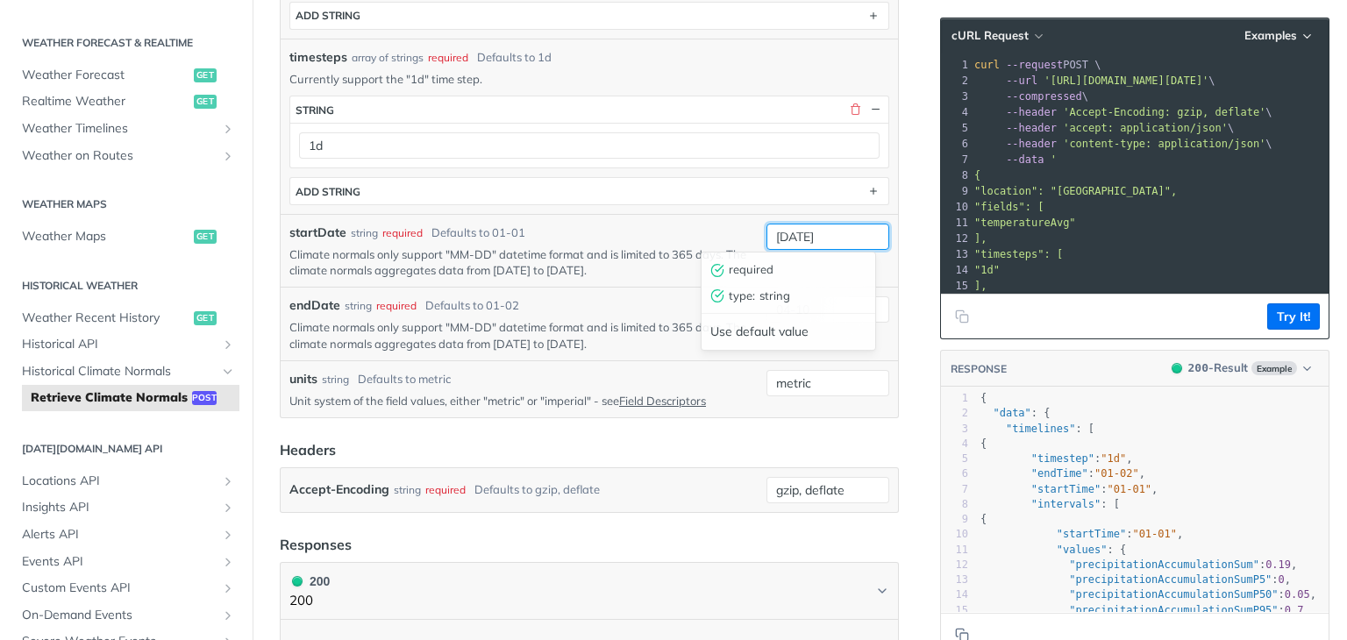
drag, startPoint x: 807, startPoint y: 232, endPoint x: 851, endPoint y: 232, distance: 43.9
click at [851, 232] on input "[DATE]" at bounding box center [828, 237] width 123 height 26
drag, startPoint x: 804, startPoint y: 231, endPoint x: 839, endPoint y: 228, distance: 35.2
click at [839, 228] on input "[DATE]" at bounding box center [828, 237] width 123 height 26
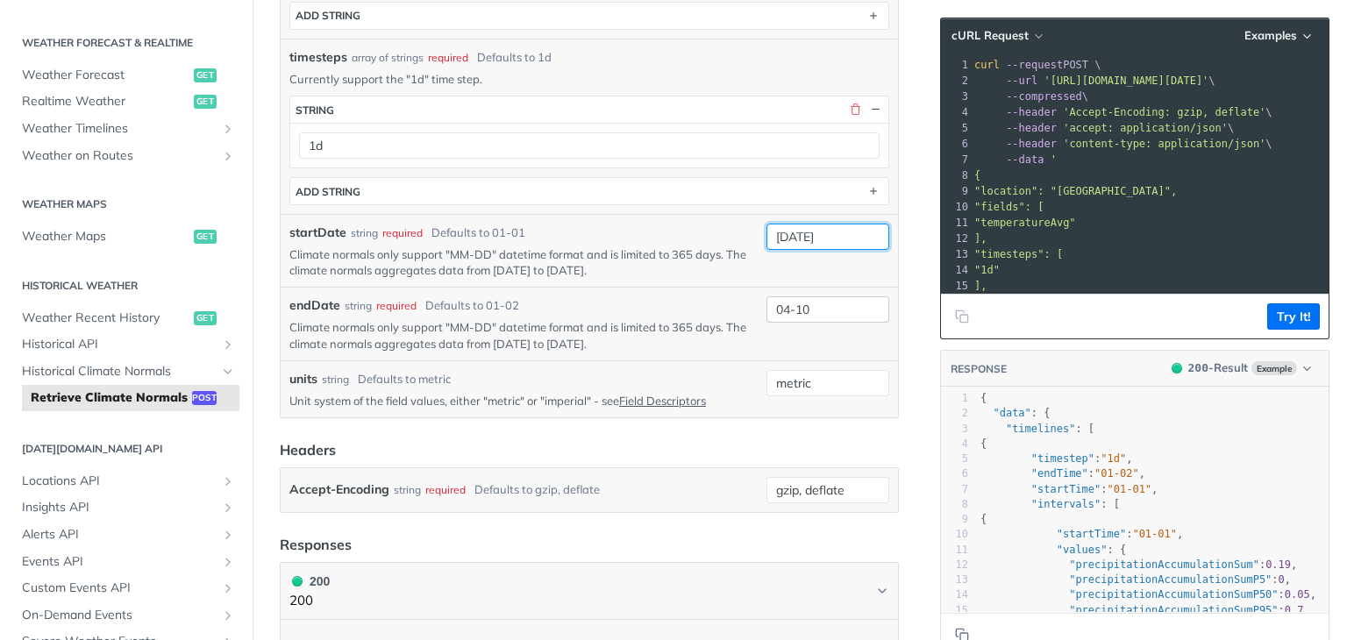
type input "[DATE]"
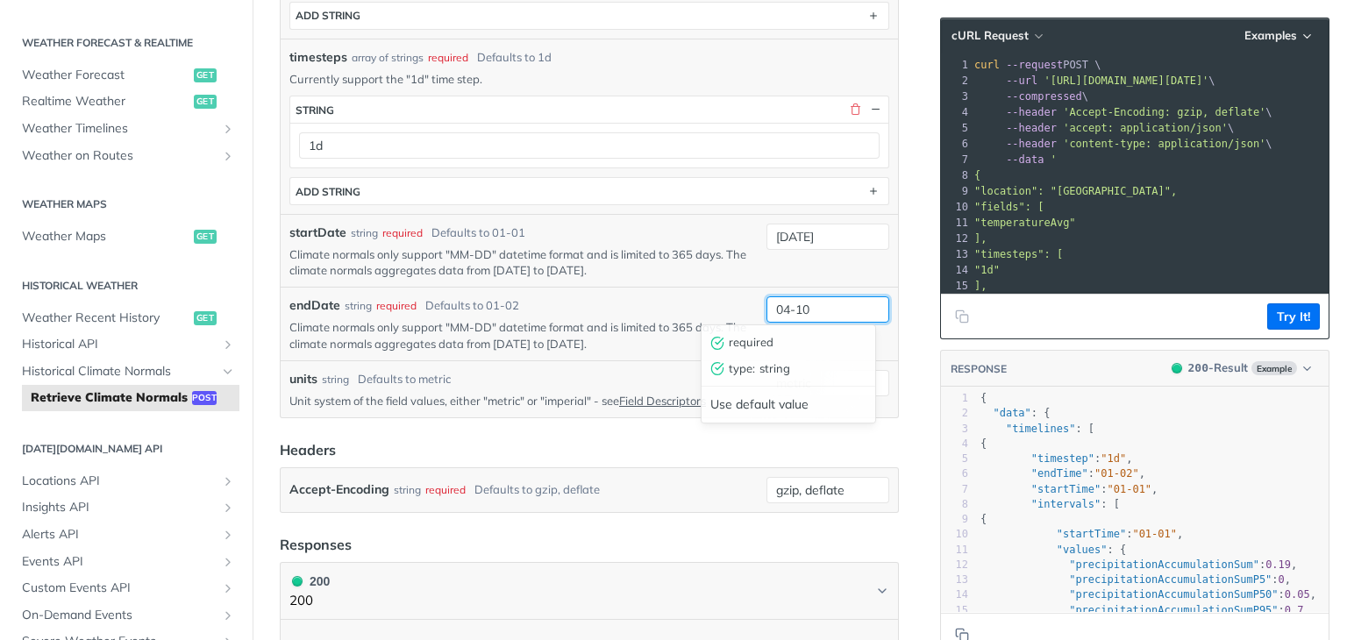
click at [816, 313] on input "04-10" at bounding box center [828, 309] width 123 height 26
paste input "2025"
click at [801, 304] on input "04-102025" at bounding box center [828, 309] width 123 height 26
type input "[PHONE_NUMBER]"
click at [826, 269] on div "[DATE]" at bounding box center [828, 251] width 123 height 54
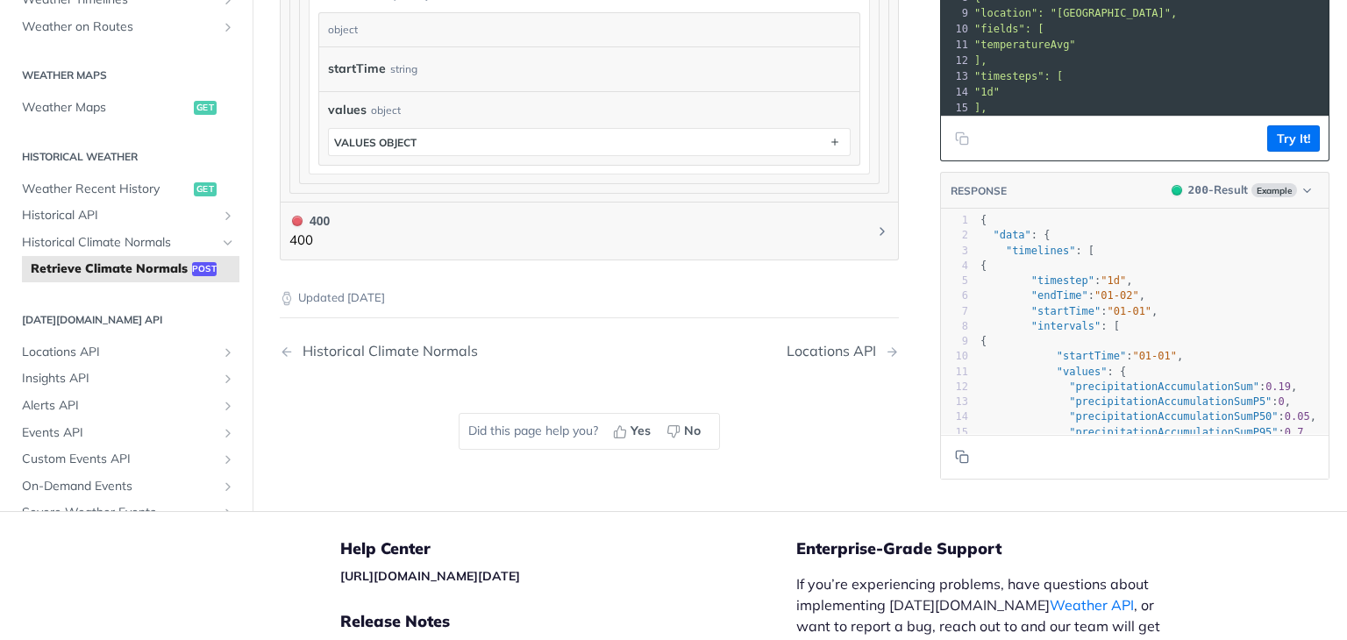
scroll to position [1316, 0]
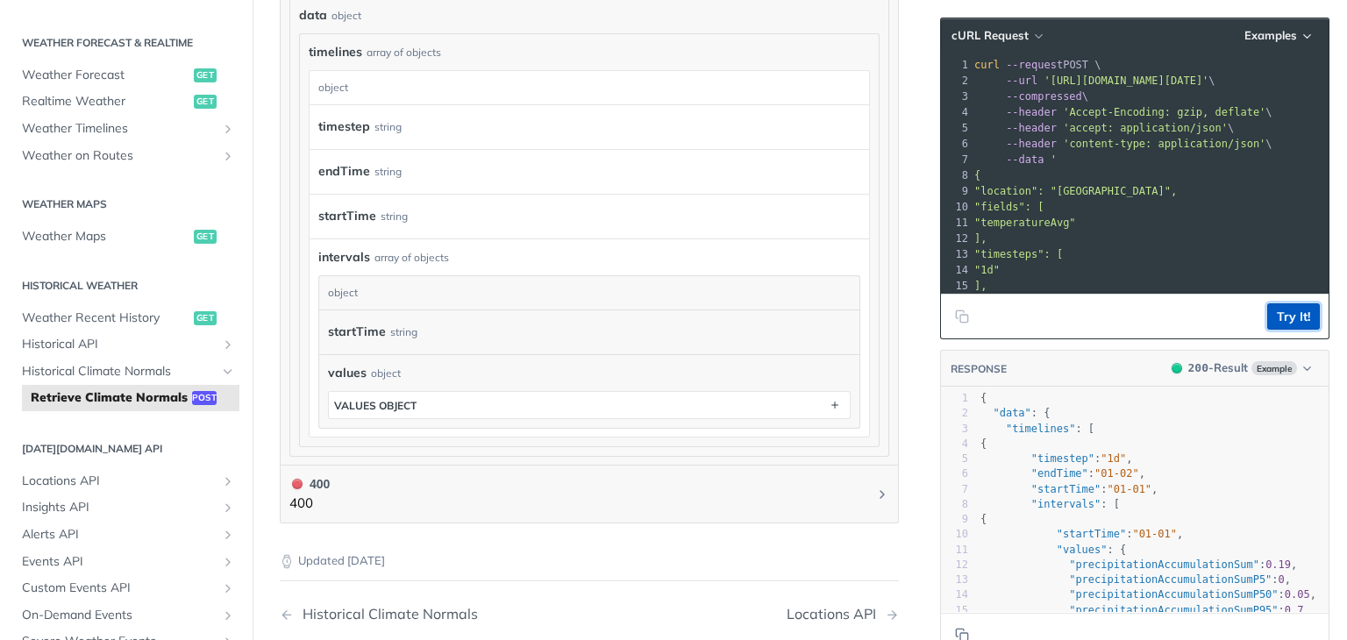
click at [1284, 313] on button "Try It!" at bounding box center [1294, 317] width 53 height 26
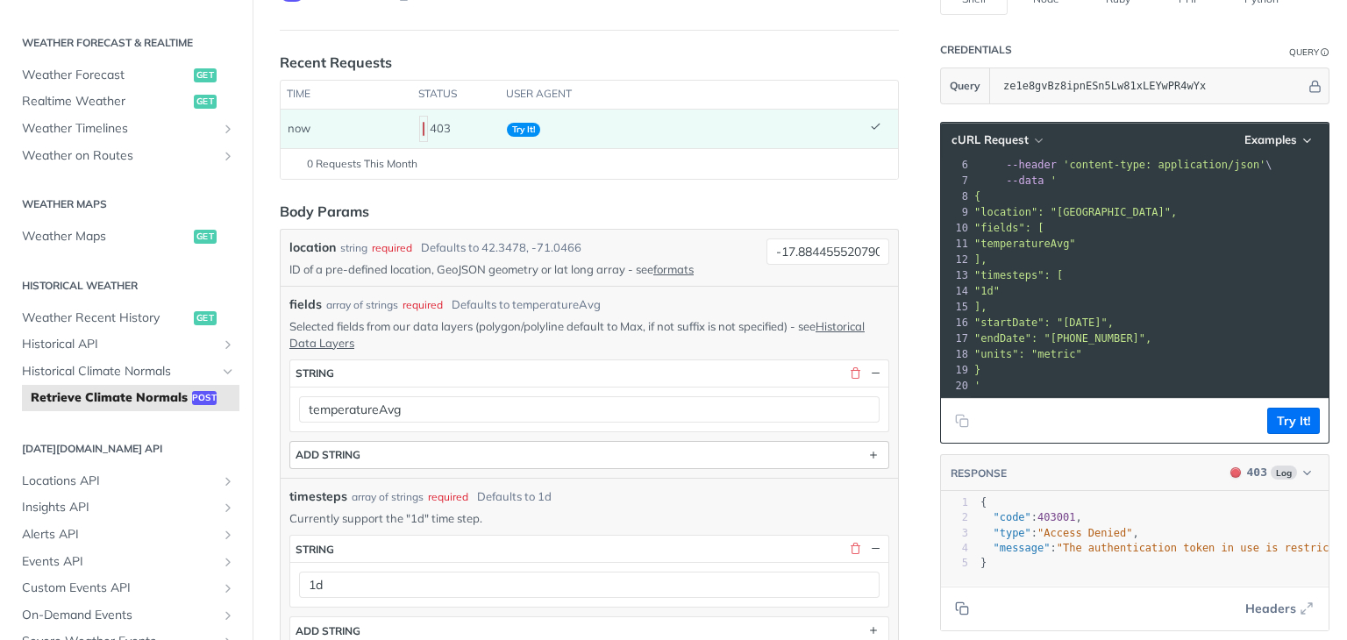
scroll to position [266, 0]
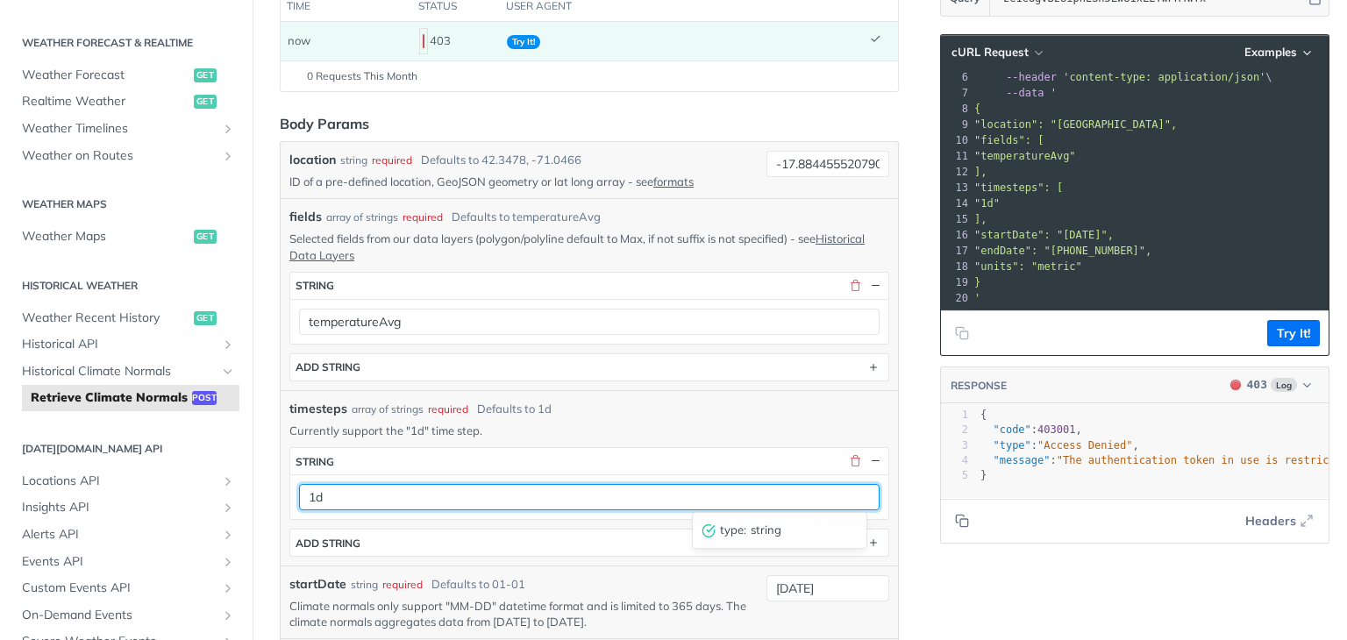
click at [427, 493] on input "1d" at bounding box center [589, 497] width 581 height 26
click at [428, 493] on input "1d" at bounding box center [589, 497] width 581 height 26
type input "1h"
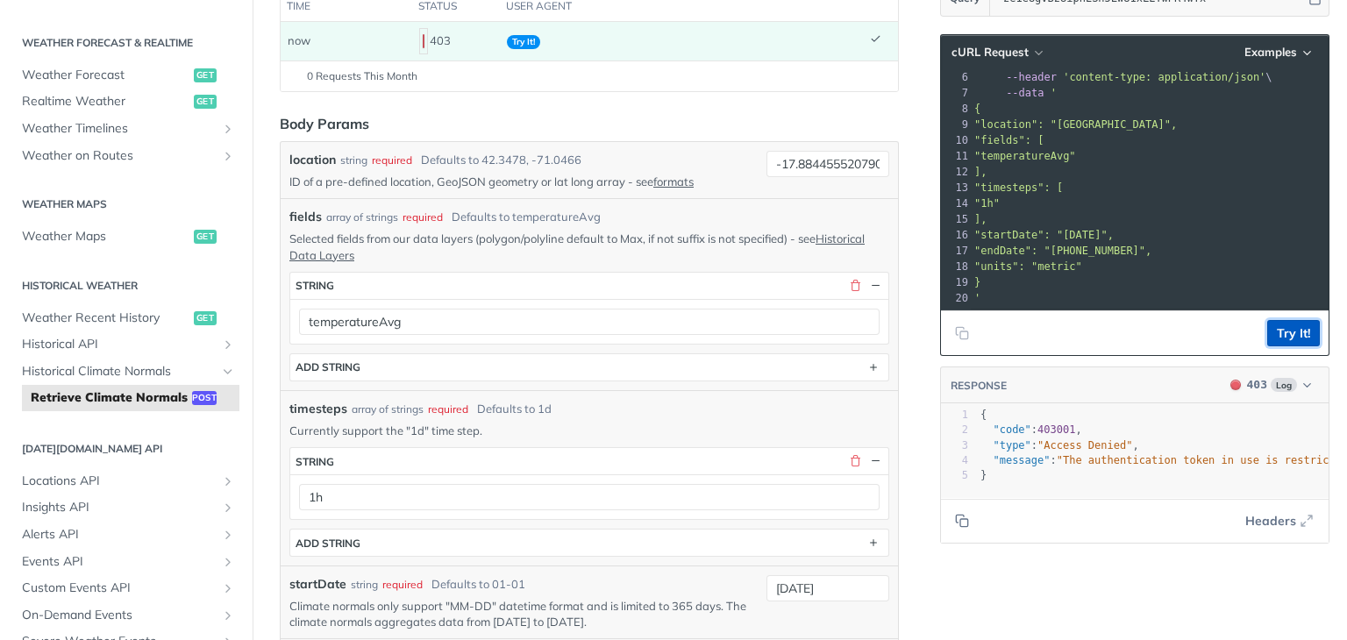
click at [1275, 327] on button "Try It!" at bounding box center [1294, 333] width 53 height 26
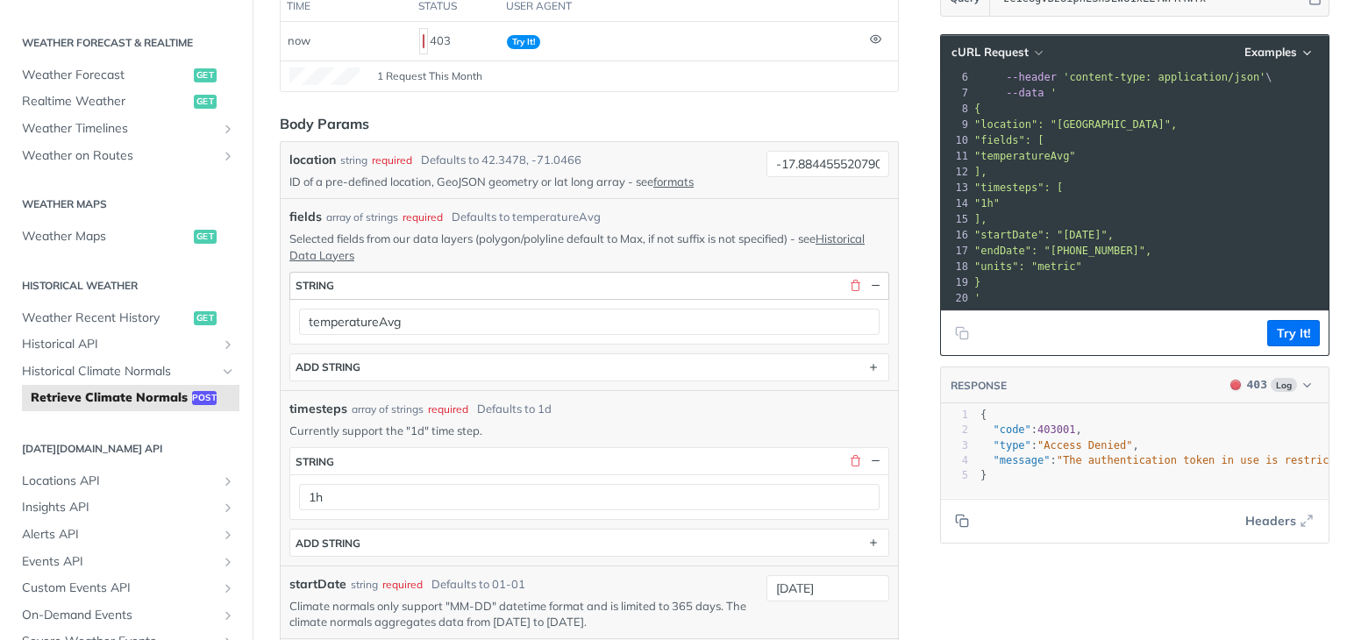
scroll to position [90, 0]
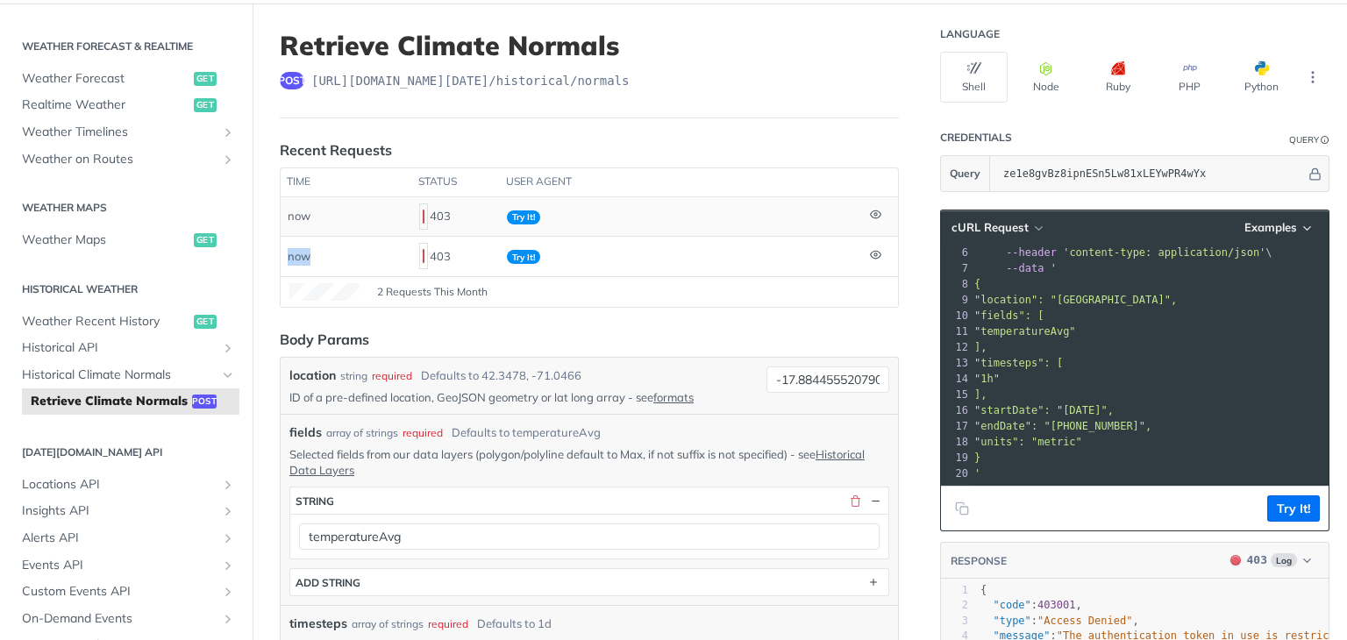
drag, startPoint x: 411, startPoint y: 215, endPoint x: 689, endPoint y: 215, distance: 278.9
click at [689, 215] on tbody "now 403 Try It! now 403 Try It!" at bounding box center [590, 236] width 618 height 79
click at [870, 212] on icon at bounding box center [875, 214] width 11 height 11
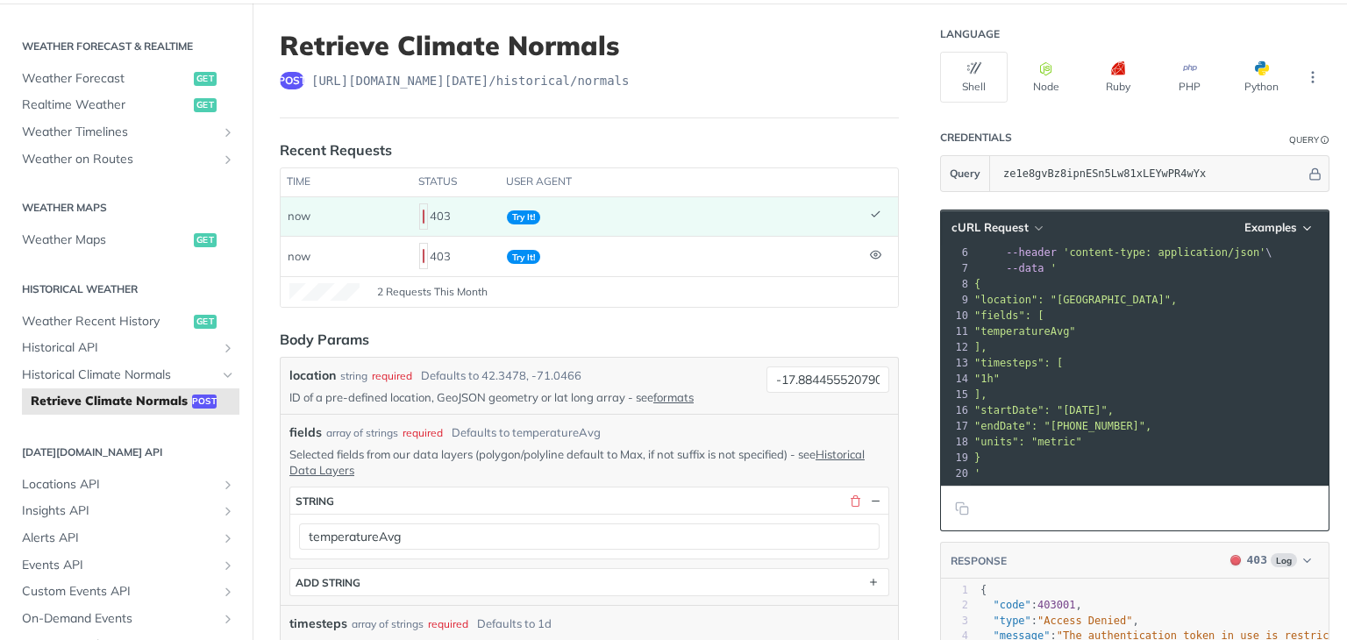
click at [870, 212] on icon at bounding box center [875, 214] width 11 height 11
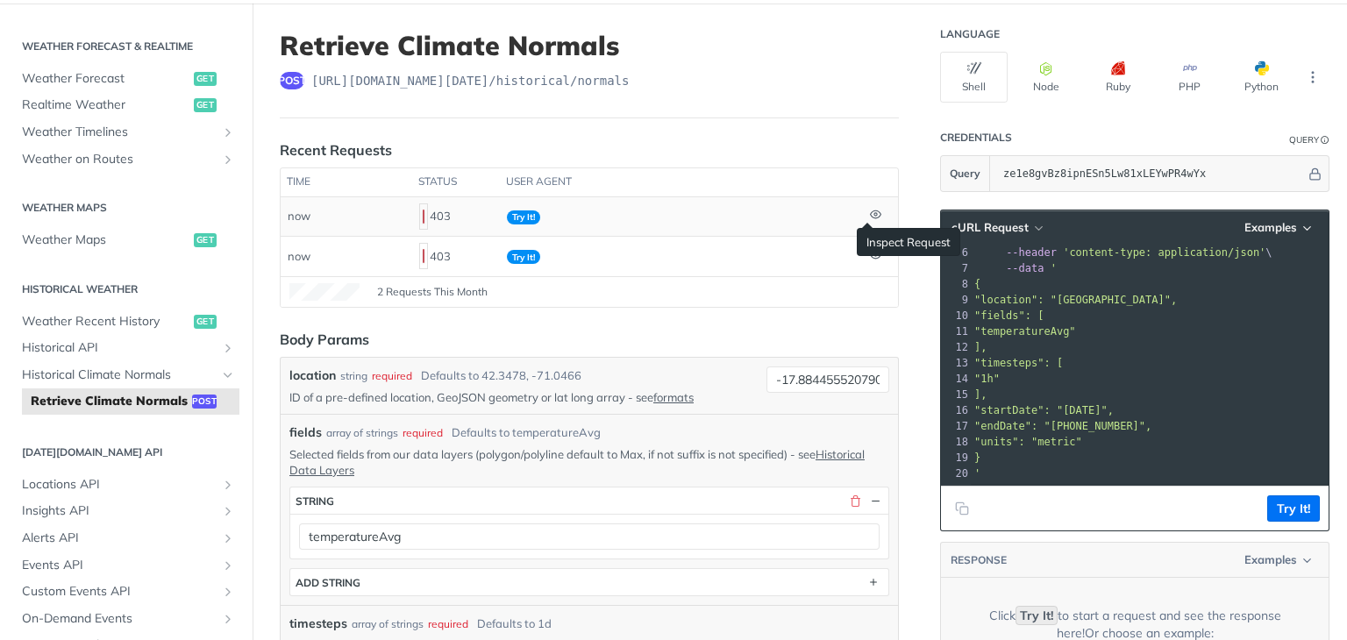
click at [870, 212] on icon at bounding box center [875, 214] width 11 height 11
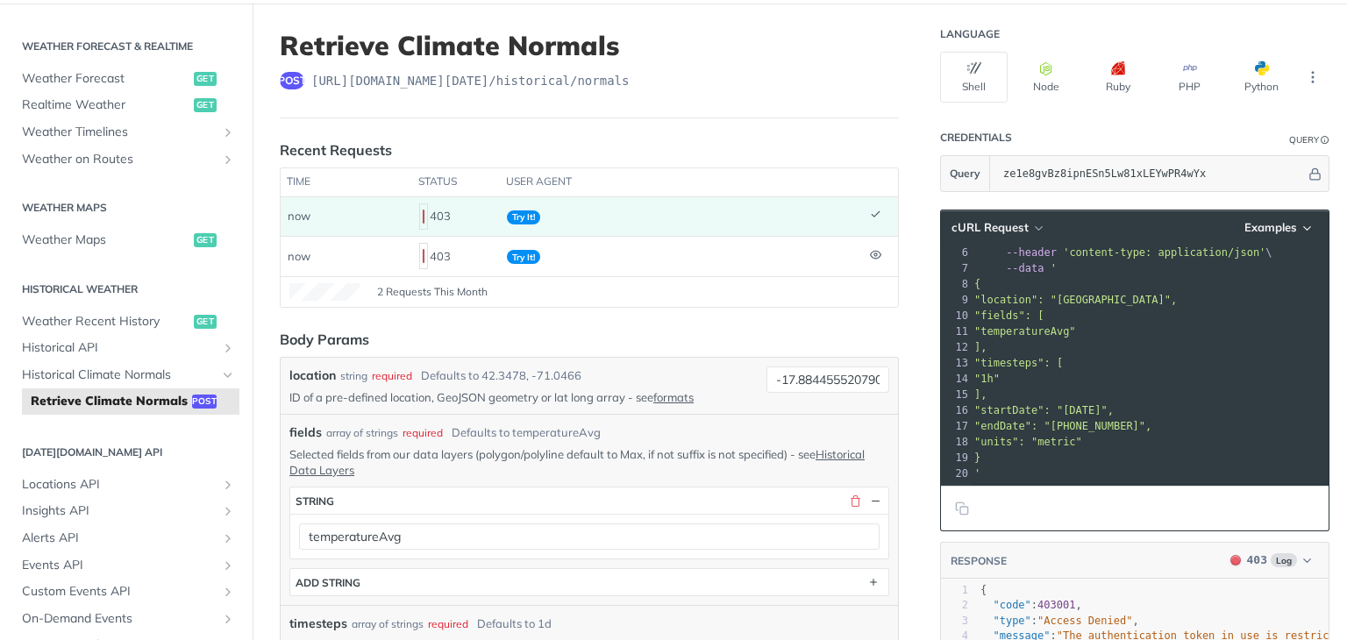
click at [870, 212] on icon at bounding box center [875, 214] width 11 height 11
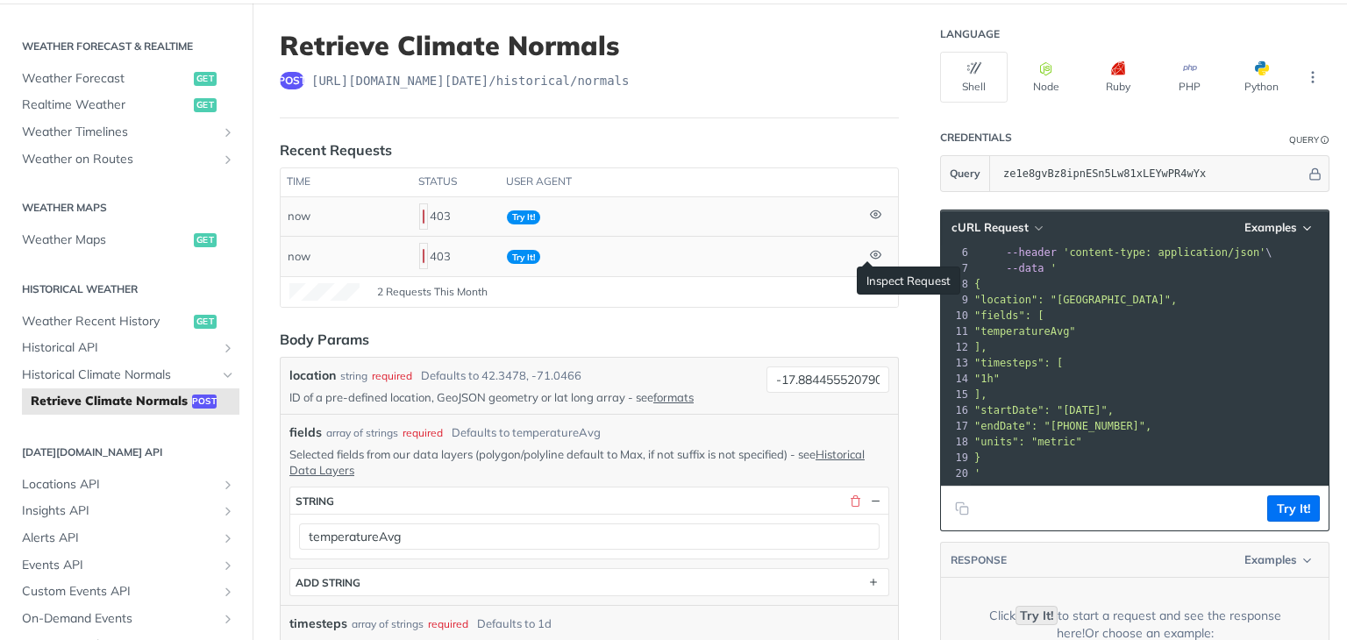
click at [870, 251] on icon at bounding box center [875, 254] width 11 height 11
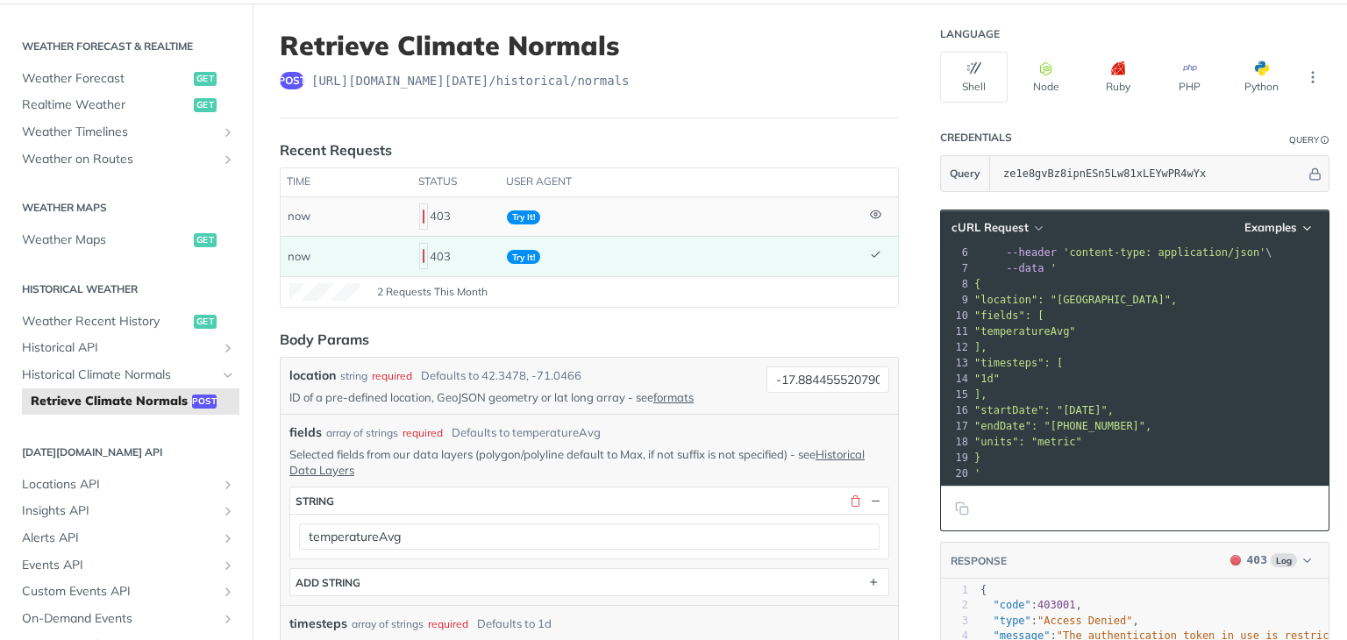
click at [870, 251] on icon at bounding box center [875, 254] width 11 height 11
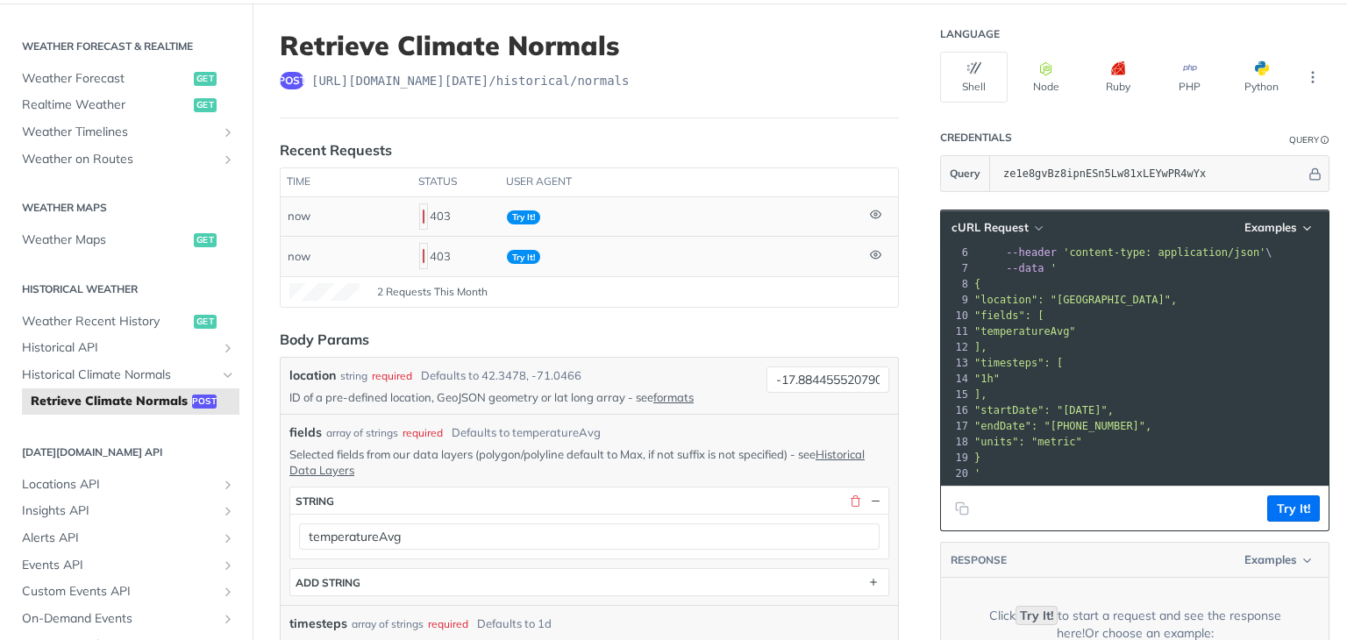
scroll to position [3, 0]
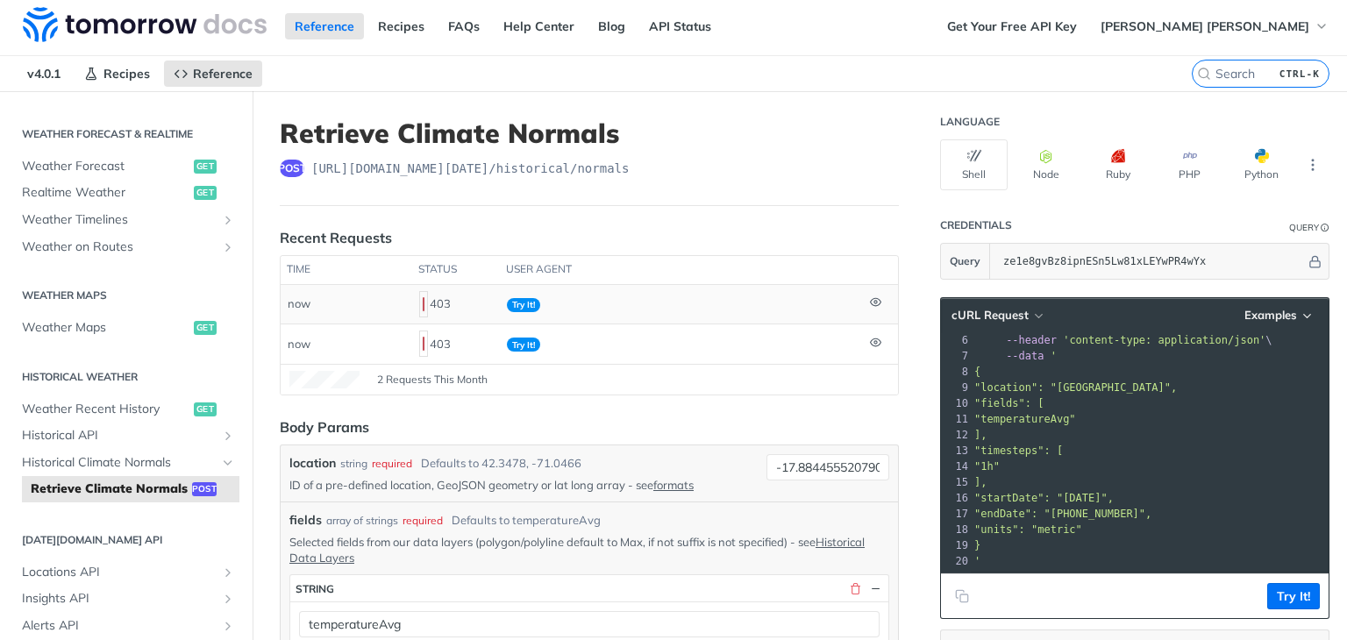
click at [572, 184] on header "Retrieve Climate Normals post [URL][DOMAIN_NAME][DATE] /historical/normals" at bounding box center [589, 162] width 619 height 89
